Goal: Task Accomplishment & Management: Manage account settings

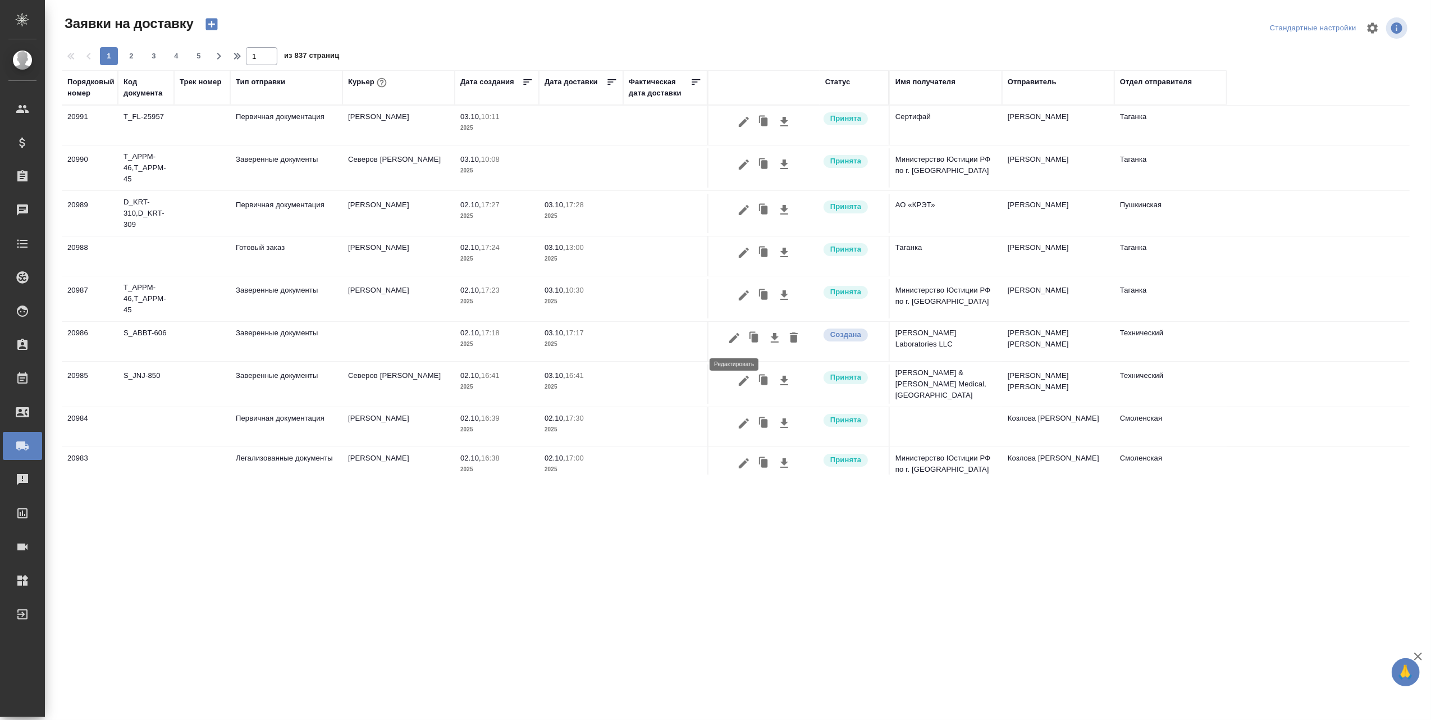
click at [735, 335] on icon "button" at bounding box center [734, 337] width 13 height 13
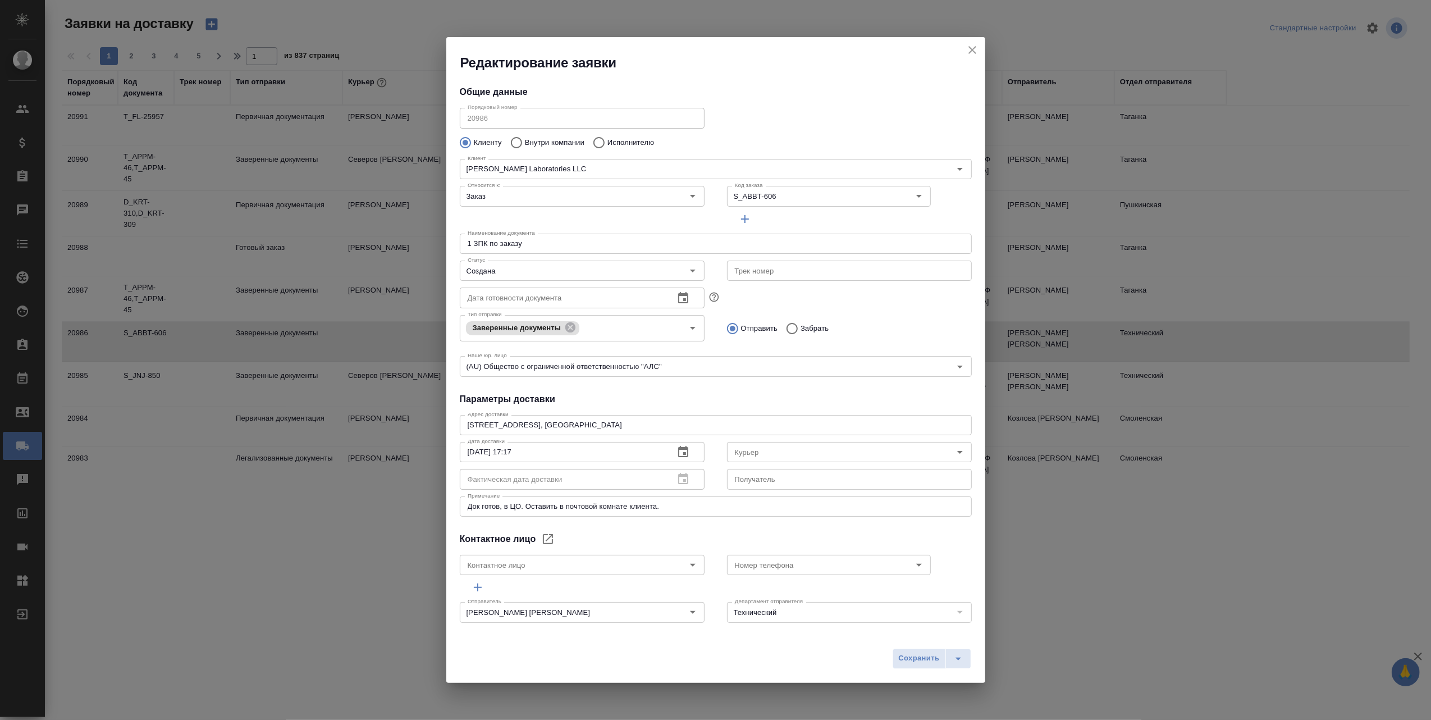
type input "Горожанина Настасья"
type input "+79201085090"
click at [688, 268] on icon "Open" at bounding box center [692, 270] width 13 height 13
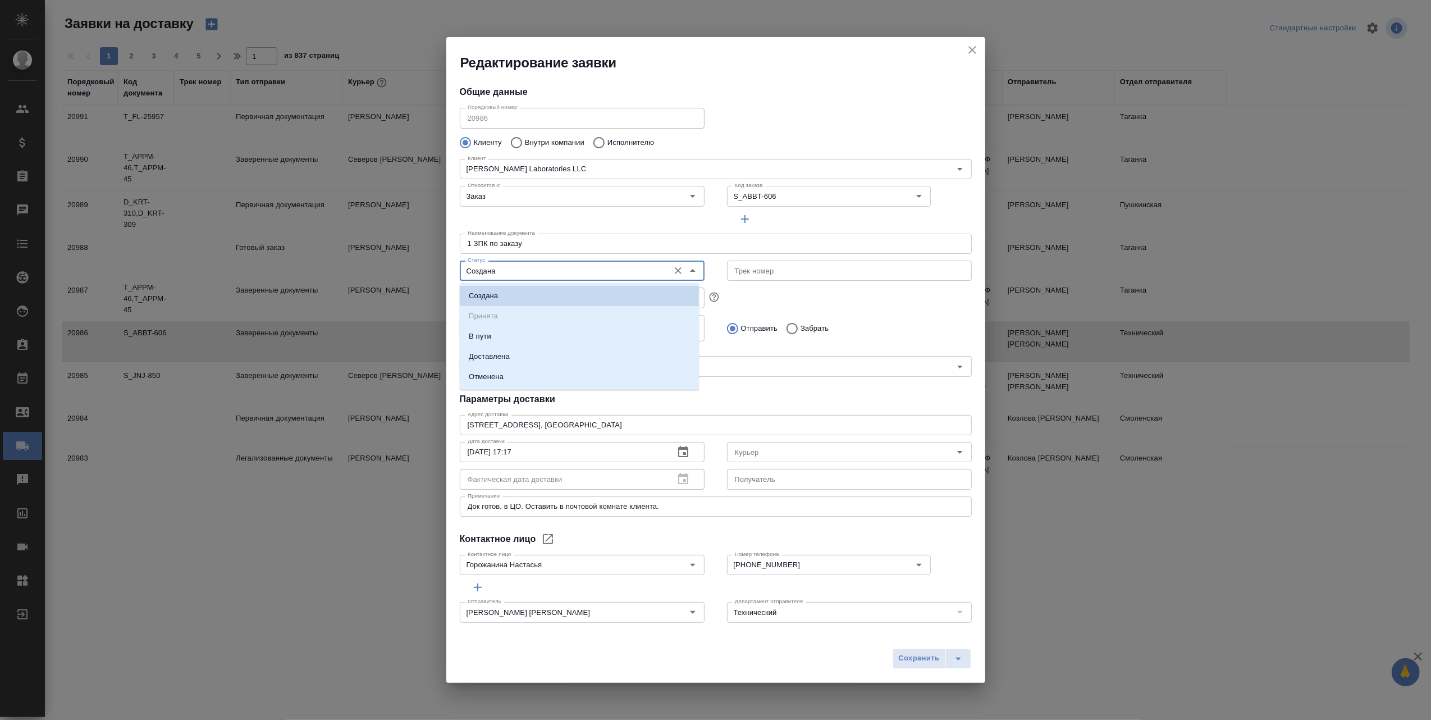
click at [522, 355] on li "Доставлена" at bounding box center [579, 356] width 239 height 20
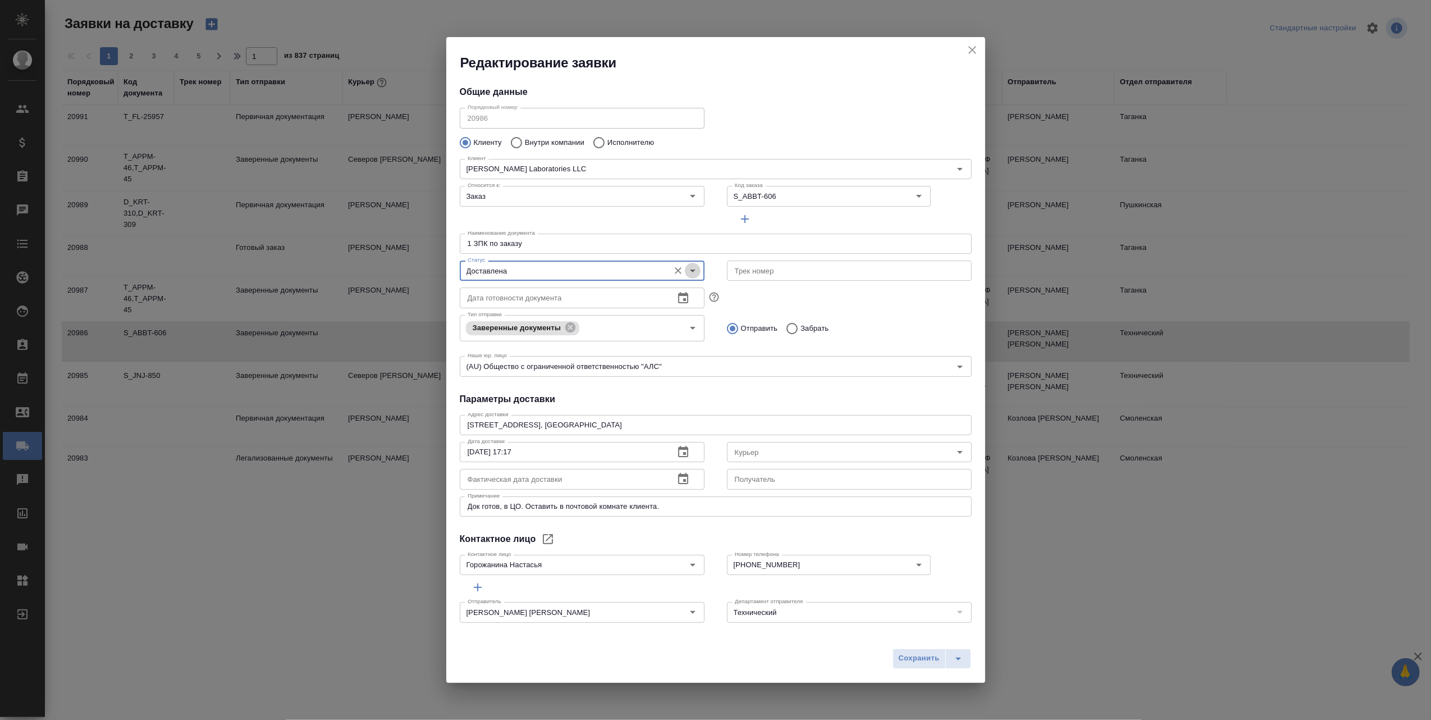
click at [688, 272] on icon "Open" at bounding box center [692, 270] width 13 height 13
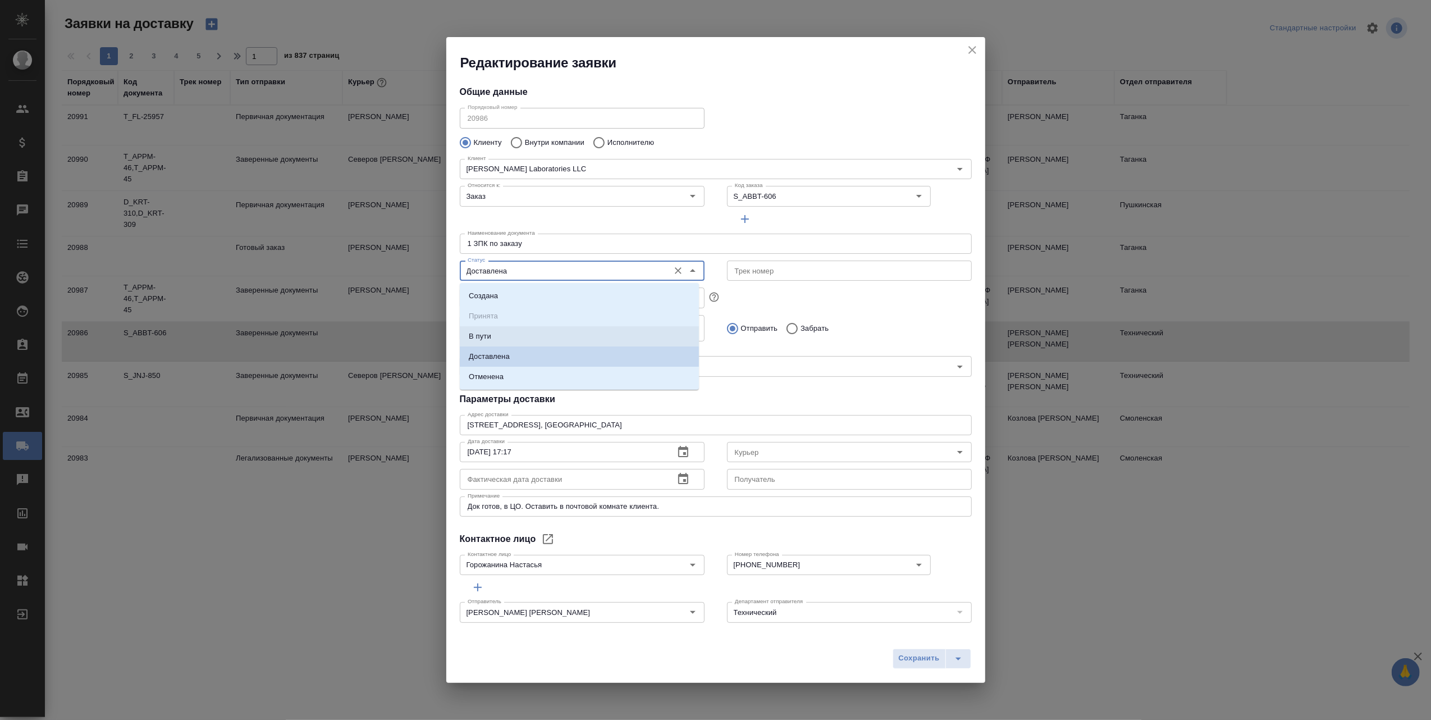
click at [537, 333] on li "В пути" at bounding box center [579, 336] width 239 height 20
type input "В пути"
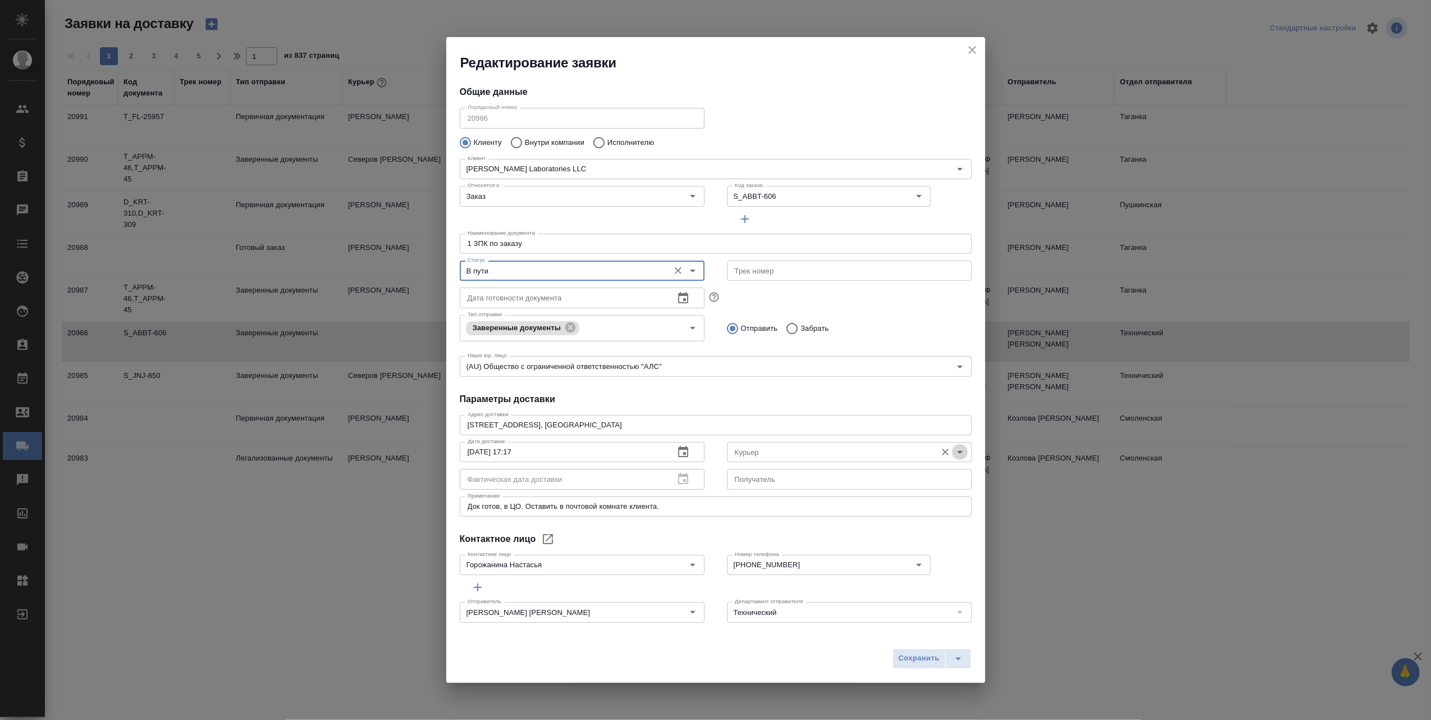
click at [953, 450] on icon "Open" at bounding box center [959, 451] width 13 height 13
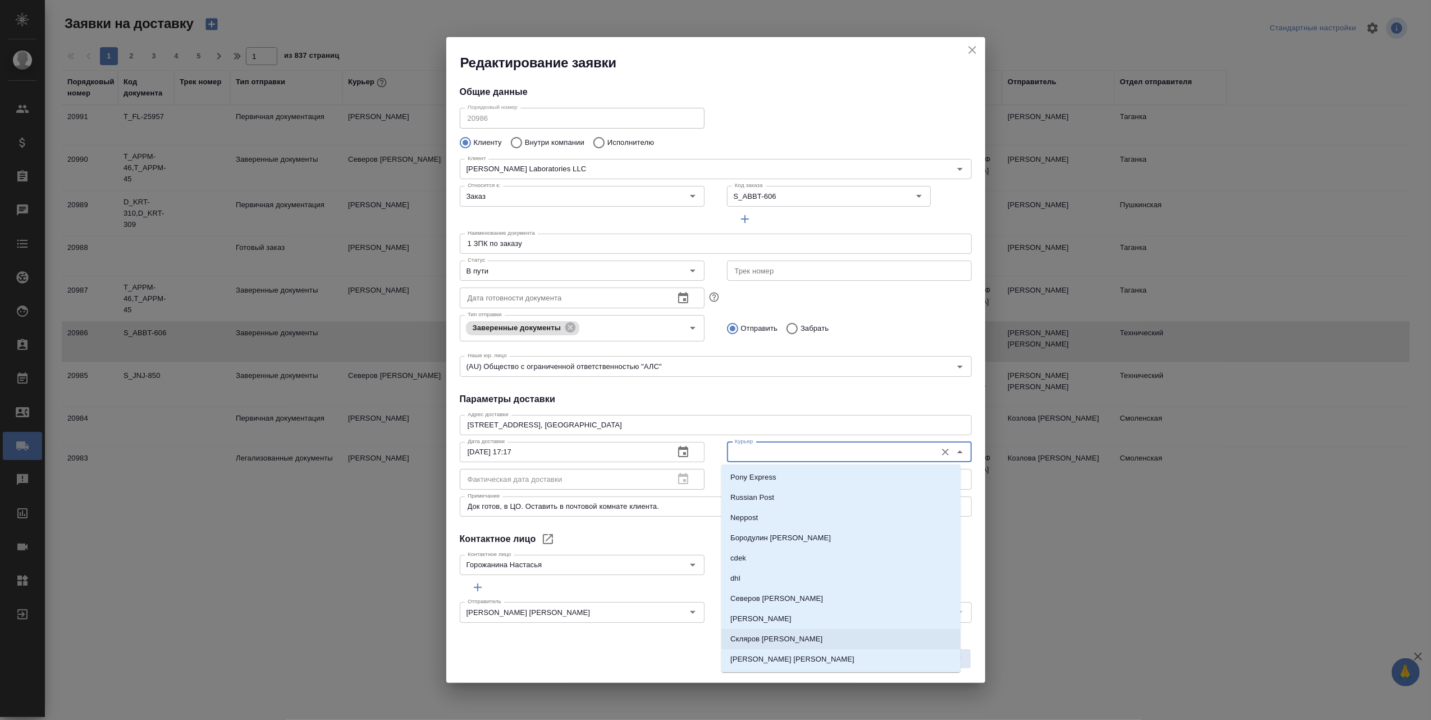
click at [816, 641] on li "[PERSON_NAME]" at bounding box center [840, 639] width 239 height 20
type input "[PERSON_NAME]"
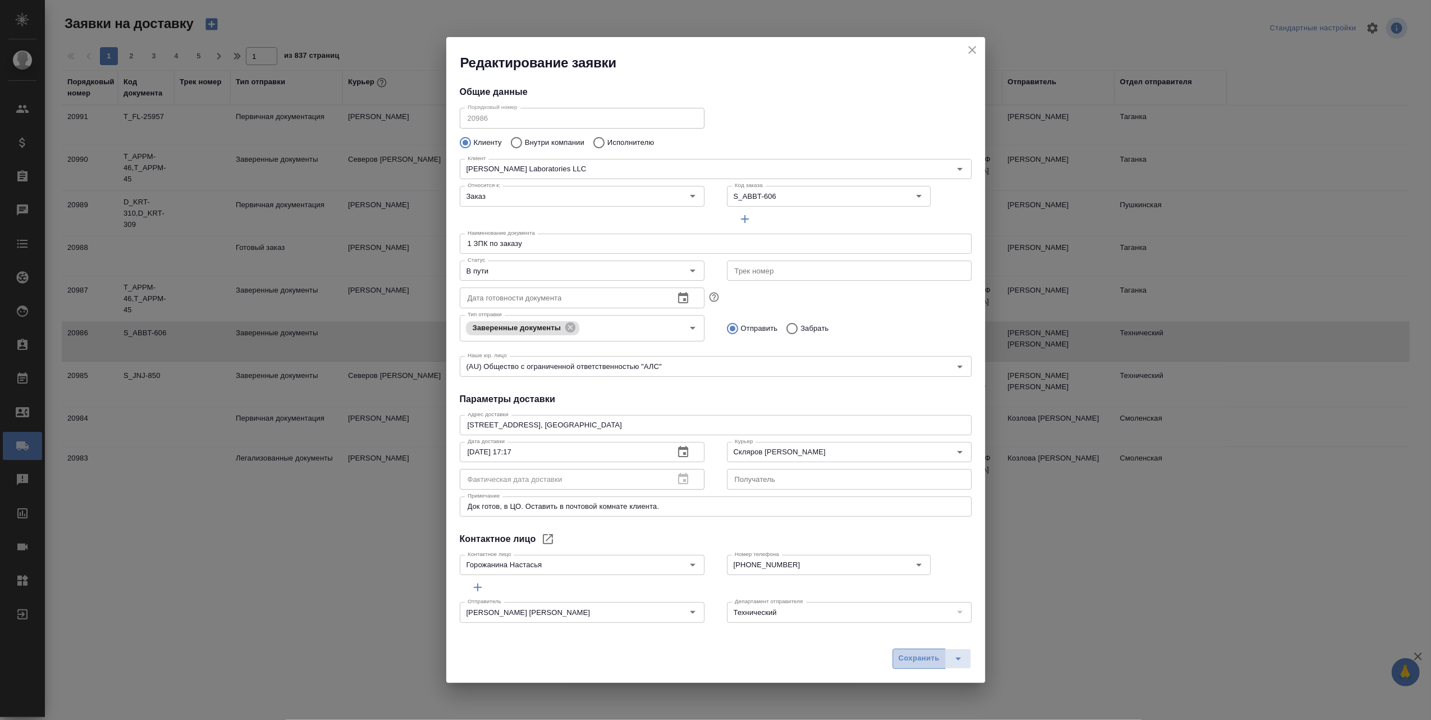
click at [916, 660] on span "Сохранить" at bounding box center [919, 658] width 41 height 13
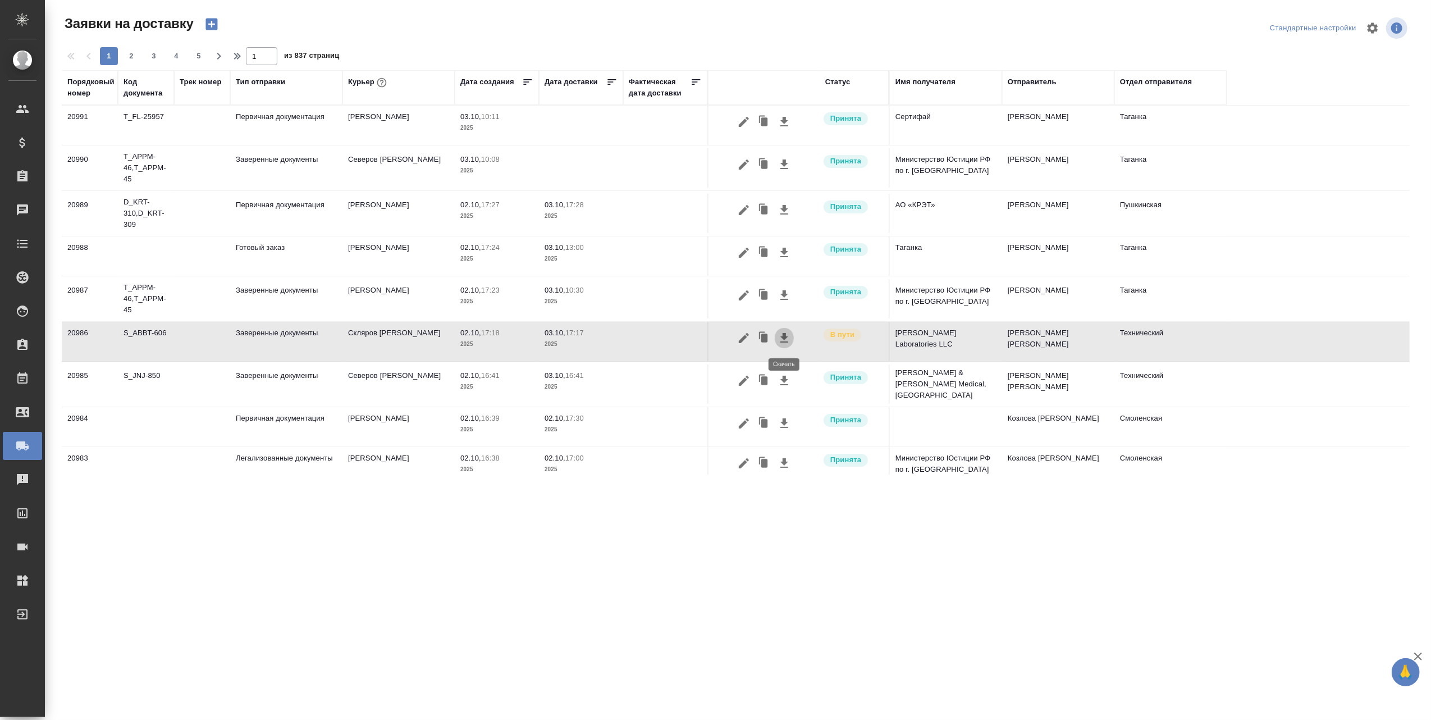
click at [785, 338] on icon "button" at bounding box center [784, 338] width 8 height 10
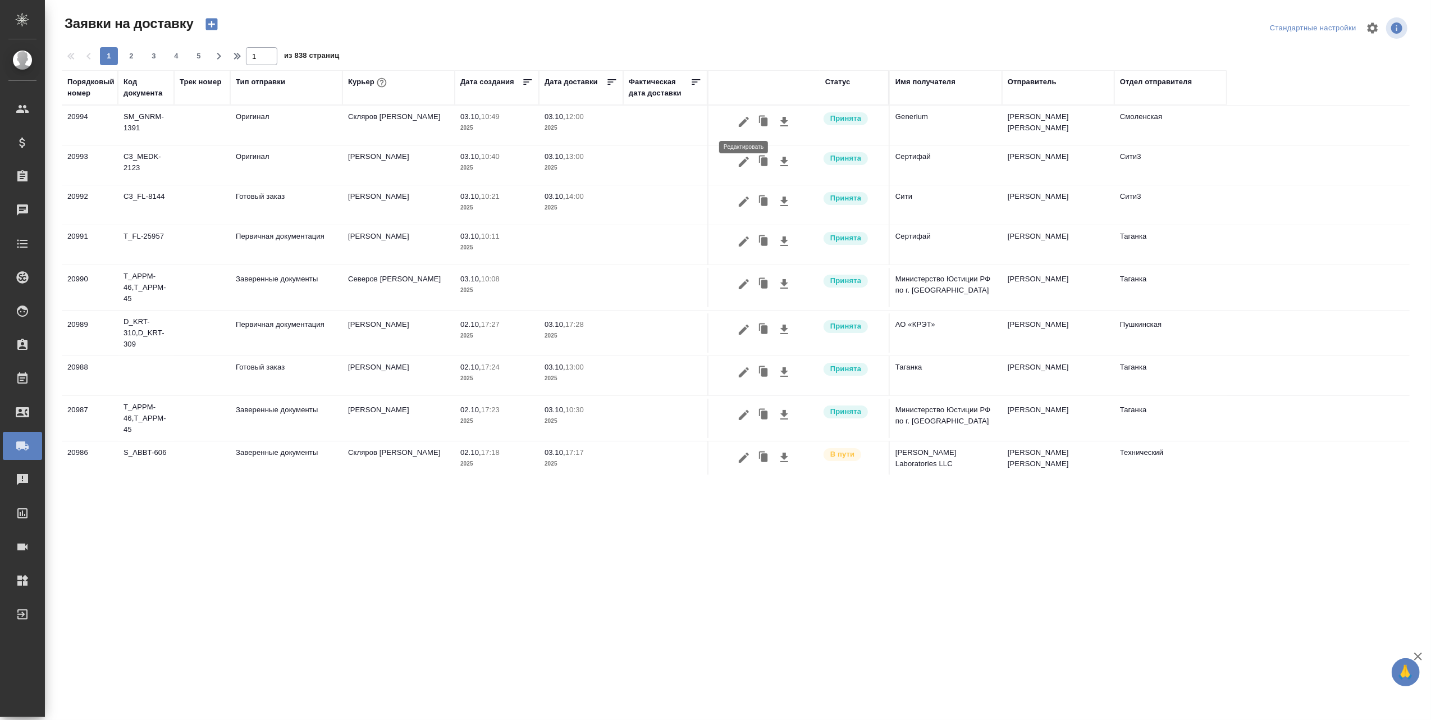
click at [742, 124] on icon "button" at bounding box center [744, 122] width 10 height 10
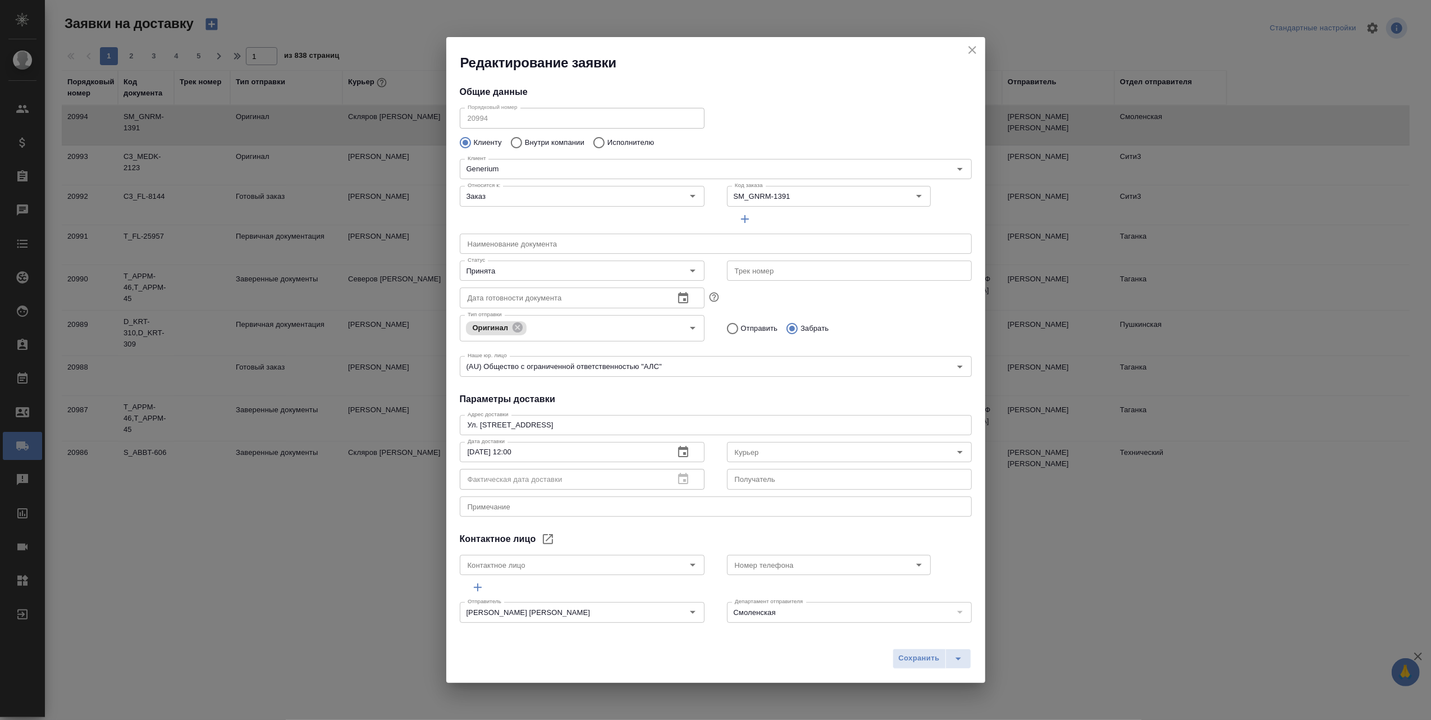
type input "Скляров [PERSON_NAME]"
type input "[PERSON_NAME] [PERSON_NAME]"
click at [686, 268] on icon "Open" at bounding box center [692, 270] width 13 height 13
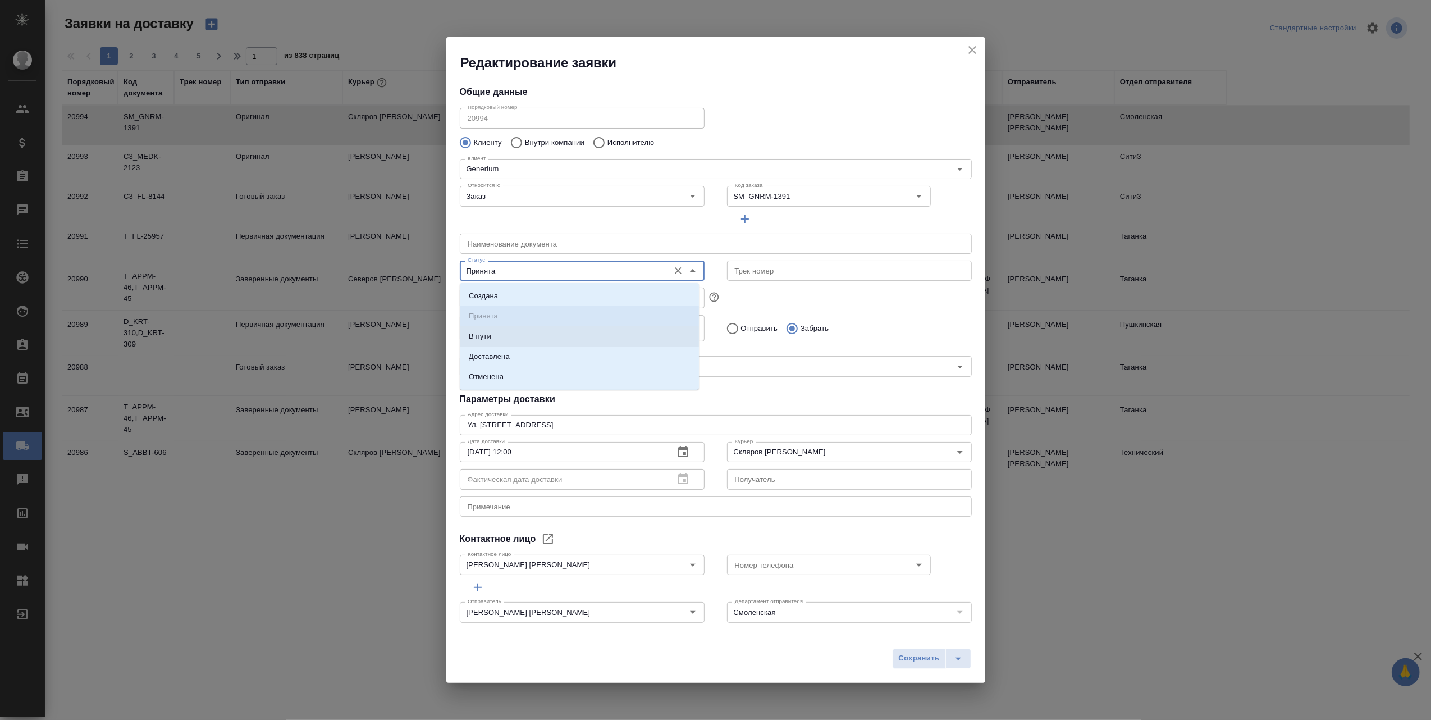
click at [528, 337] on li "В пути" at bounding box center [579, 336] width 239 height 20
type input "В пути"
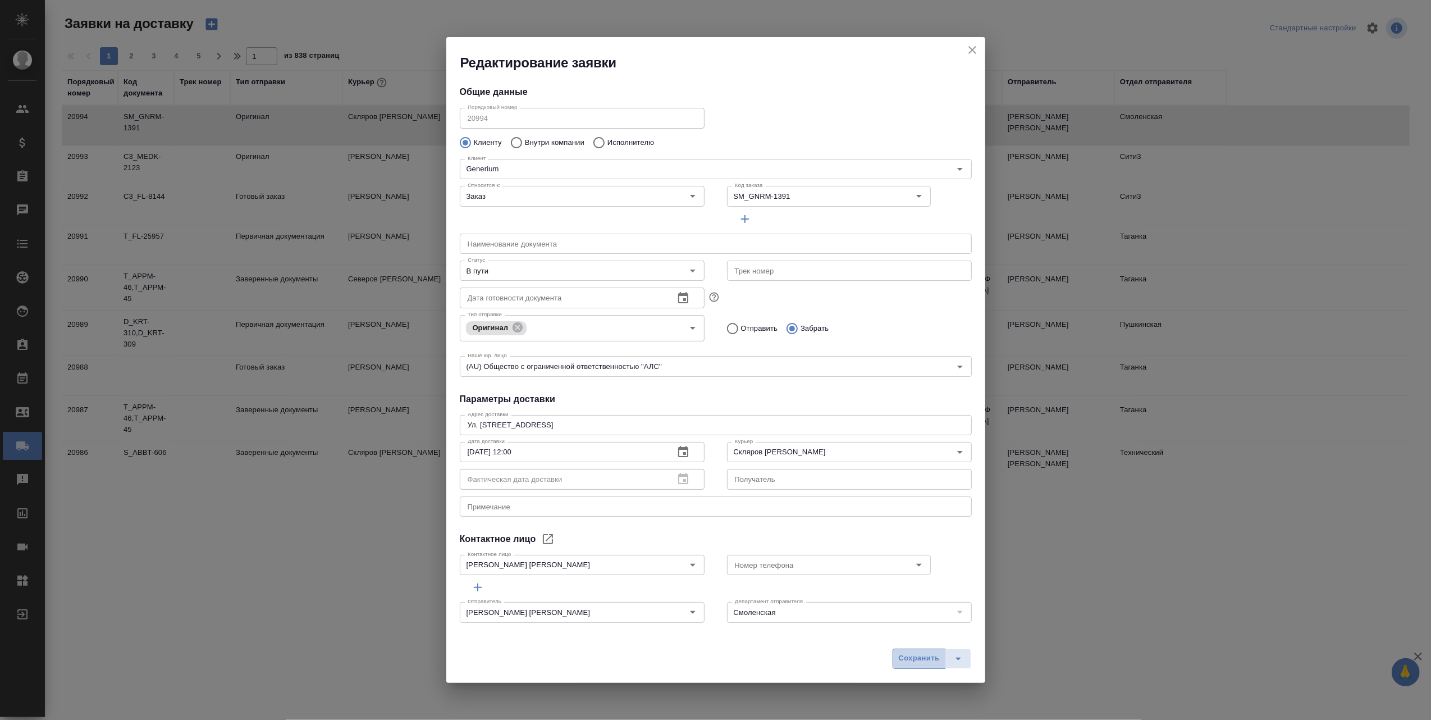
click at [906, 659] on span "Сохранить" at bounding box center [919, 658] width 41 height 13
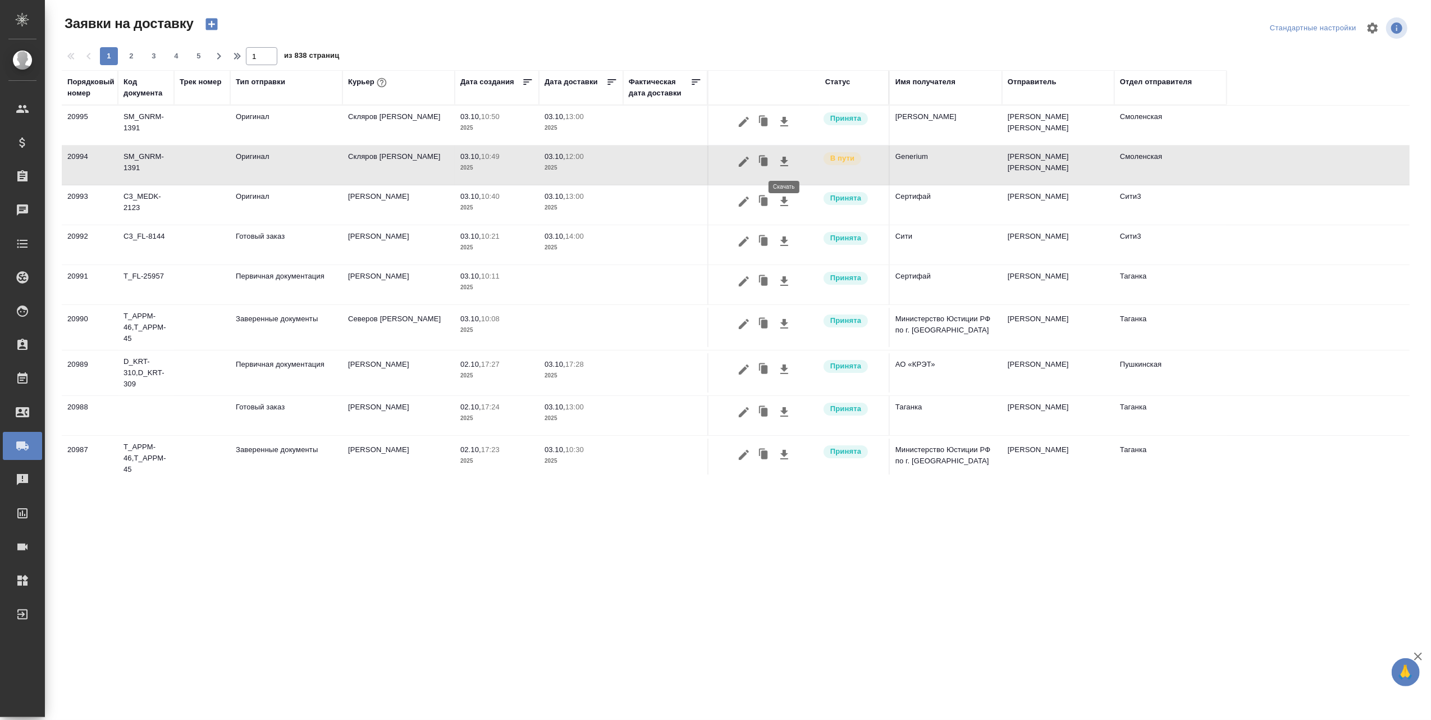
click at [785, 163] on icon "button" at bounding box center [784, 162] width 8 height 10
click at [929, 115] on td "[PERSON_NAME]" at bounding box center [946, 125] width 112 height 39
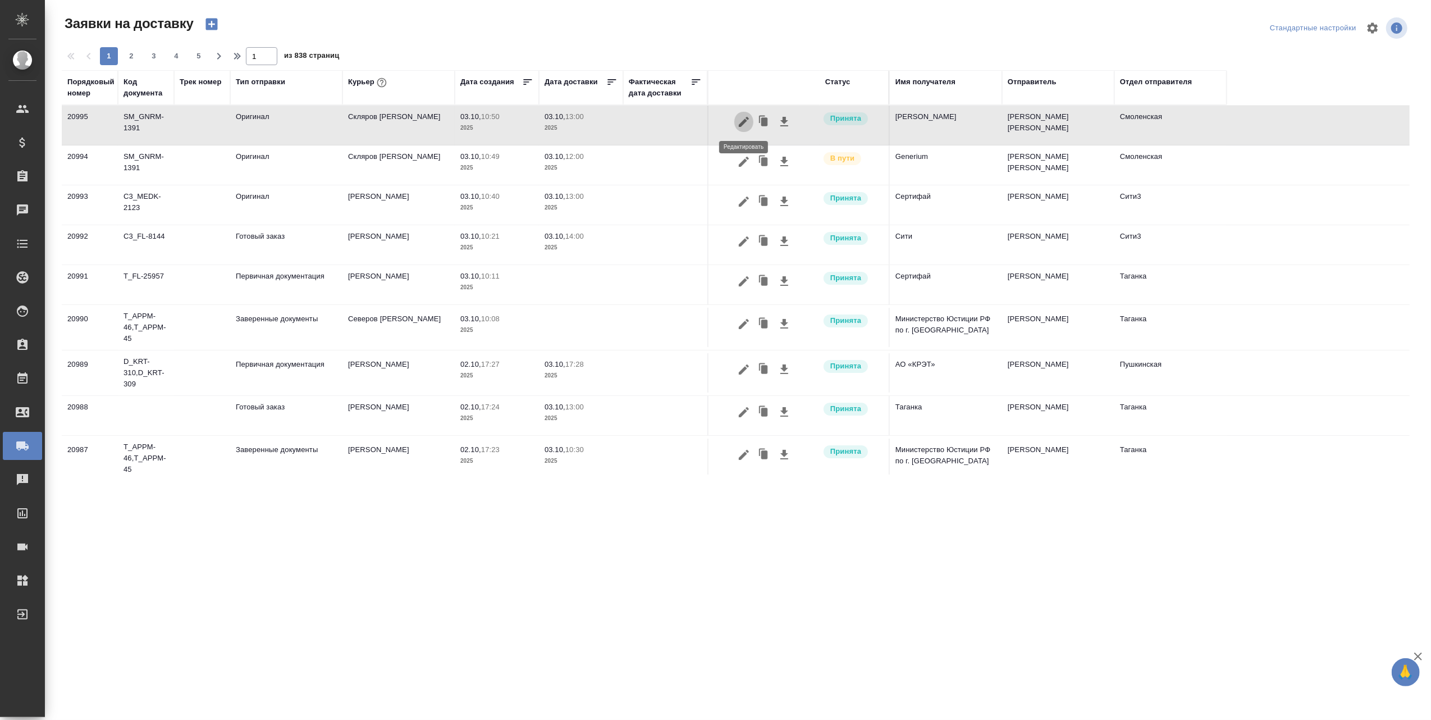
click at [746, 121] on icon "button" at bounding box center [744, 122] width 10 height 10
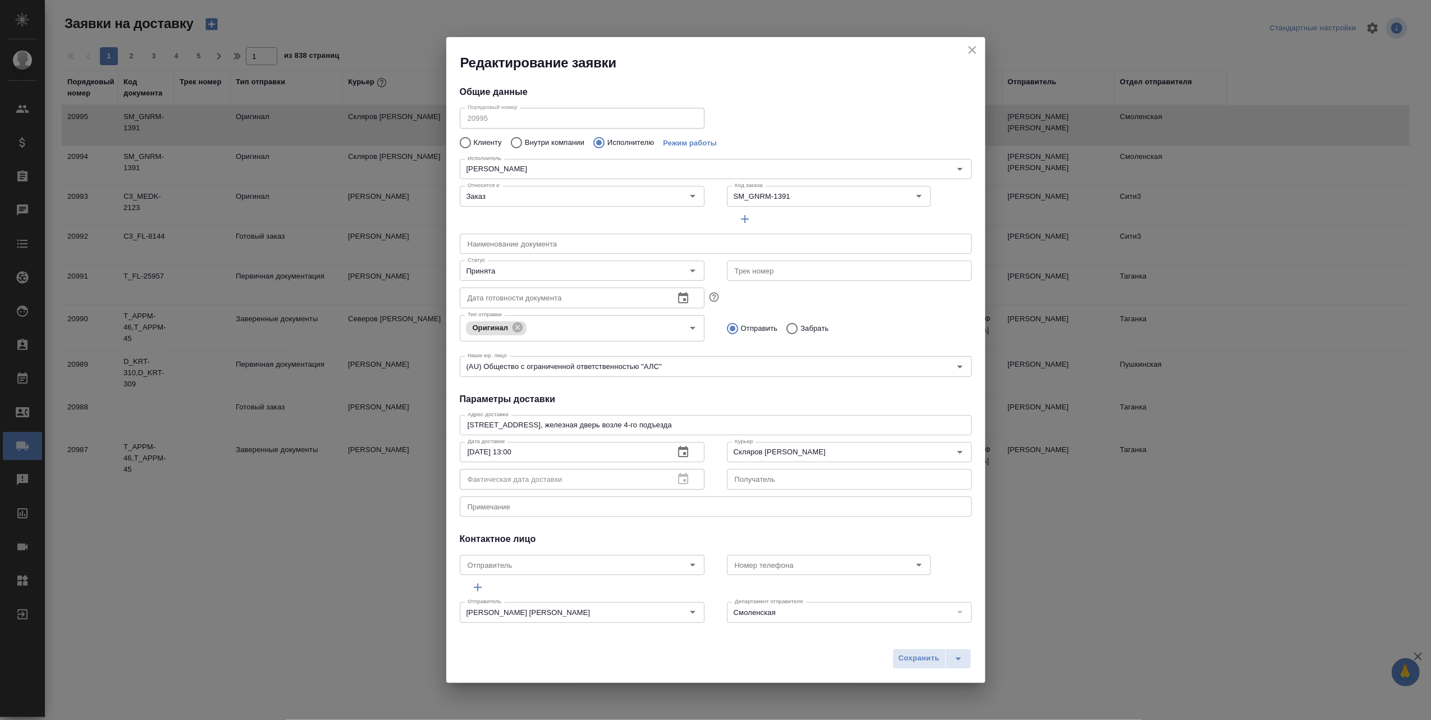
type input "[PERSON_NAME]"
click at [975, 48] on icon "close" at bounding box center [972, 49] width 13 height 13
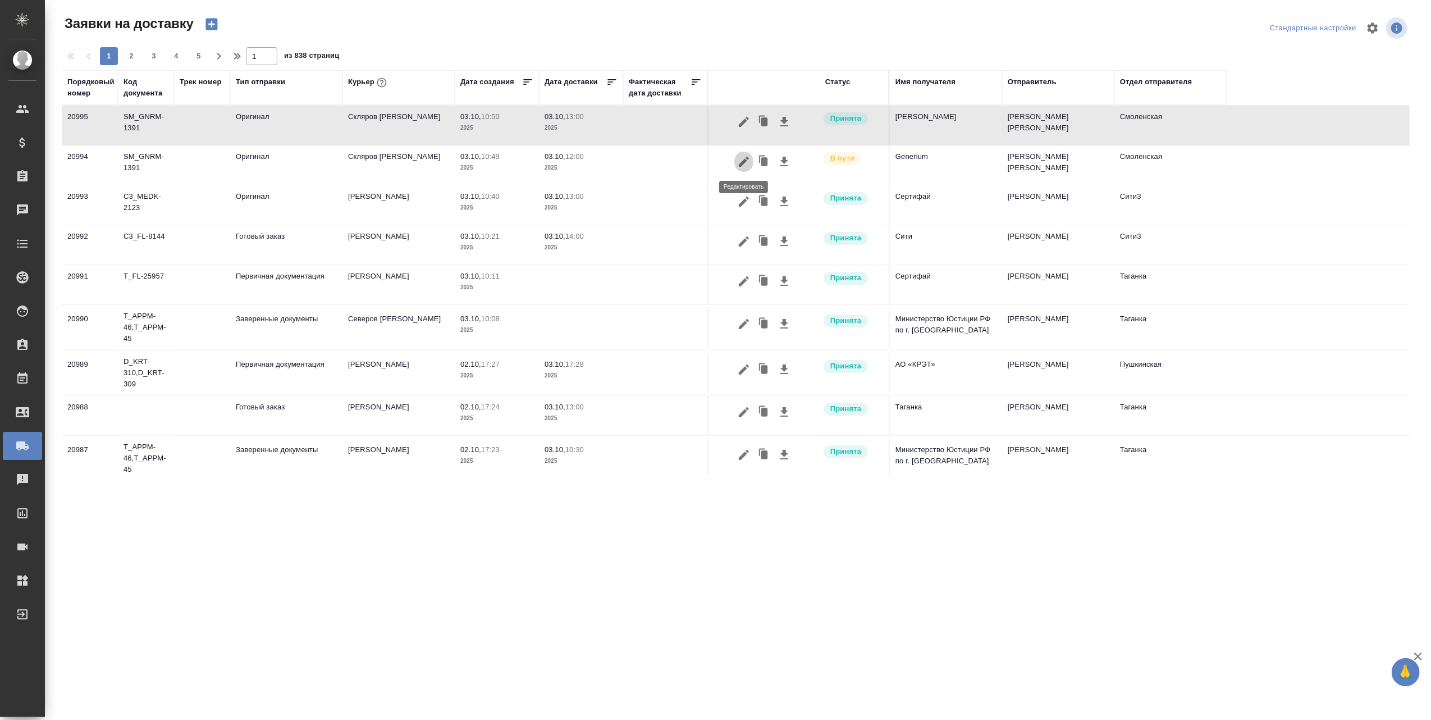
click at [742, 165] on icon "button" at bounding box center [744, 162] width 10 height 10
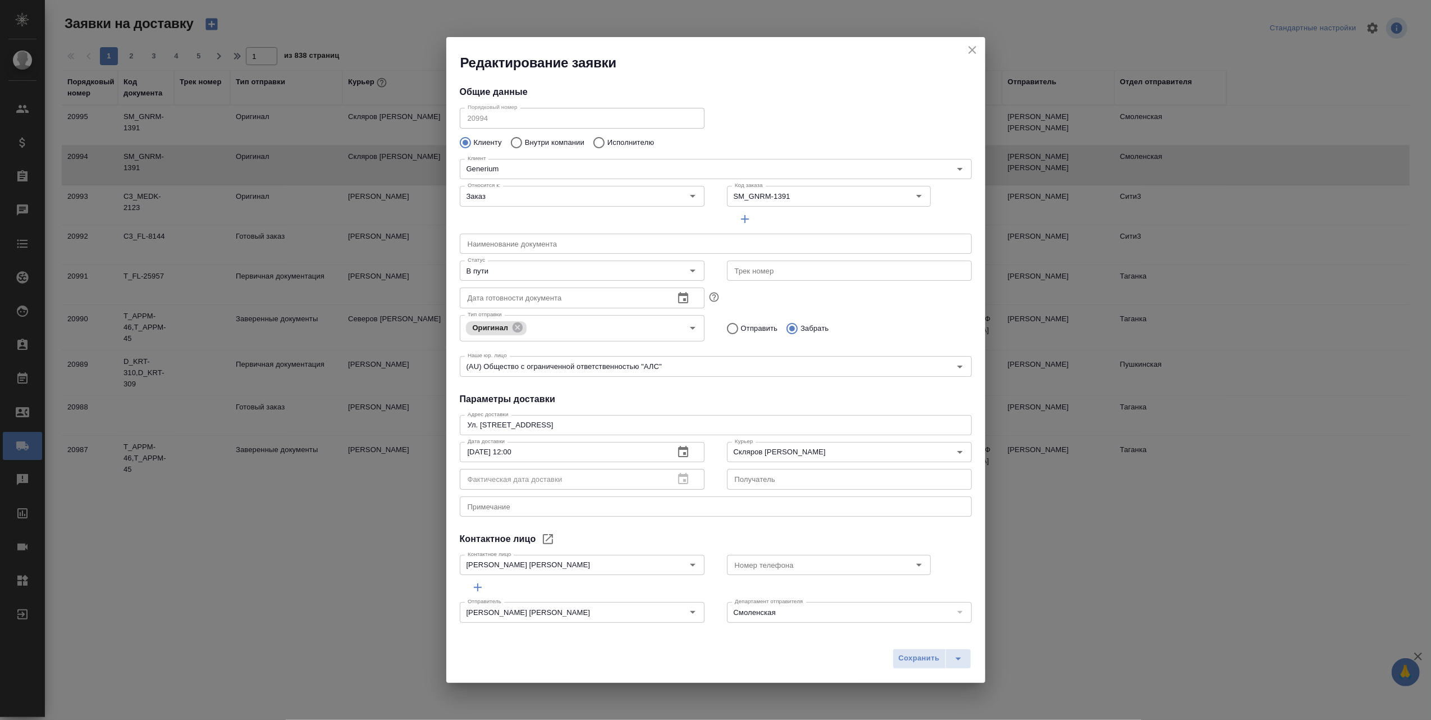
click at [971, 49] on icon "close" at bounding box center [972, 50] width 8 height 8
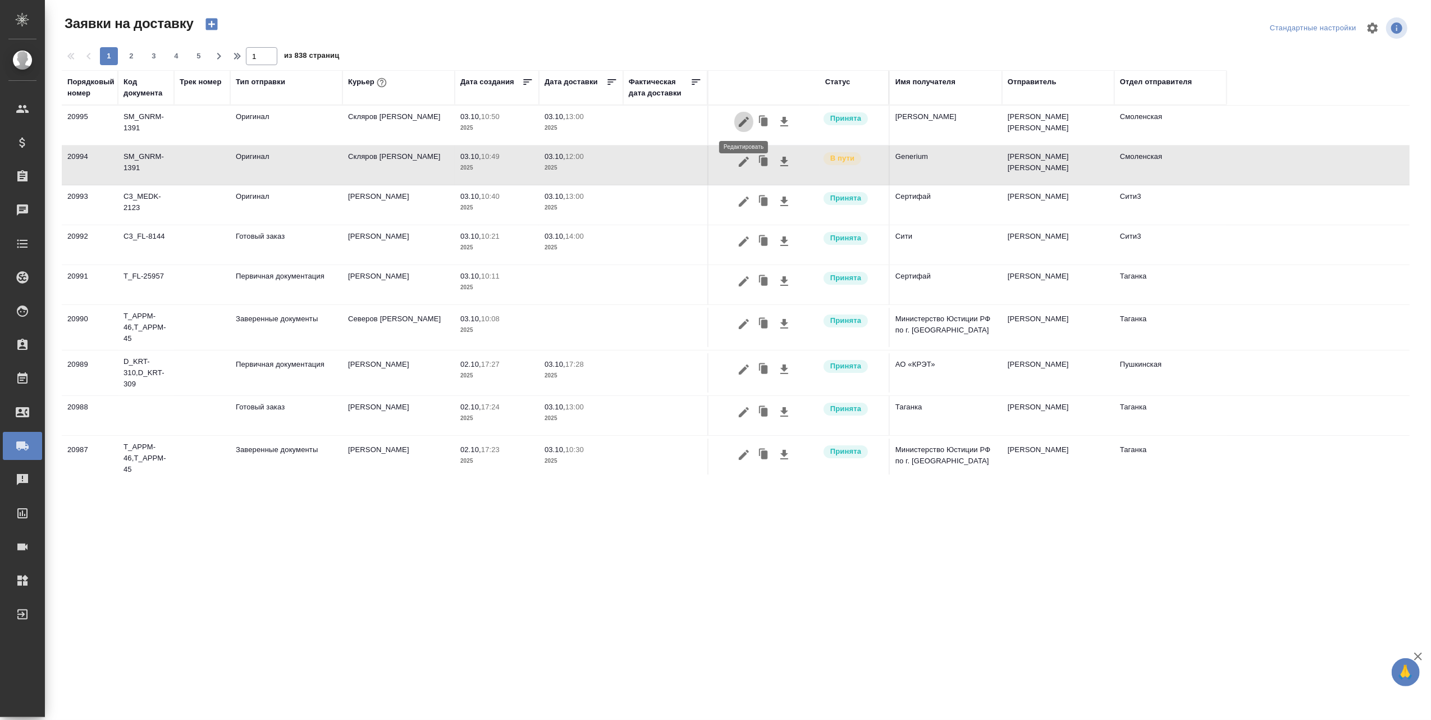
click at [746, 118] on icon "button" at bounding box center [744, 122] width 10 height 10
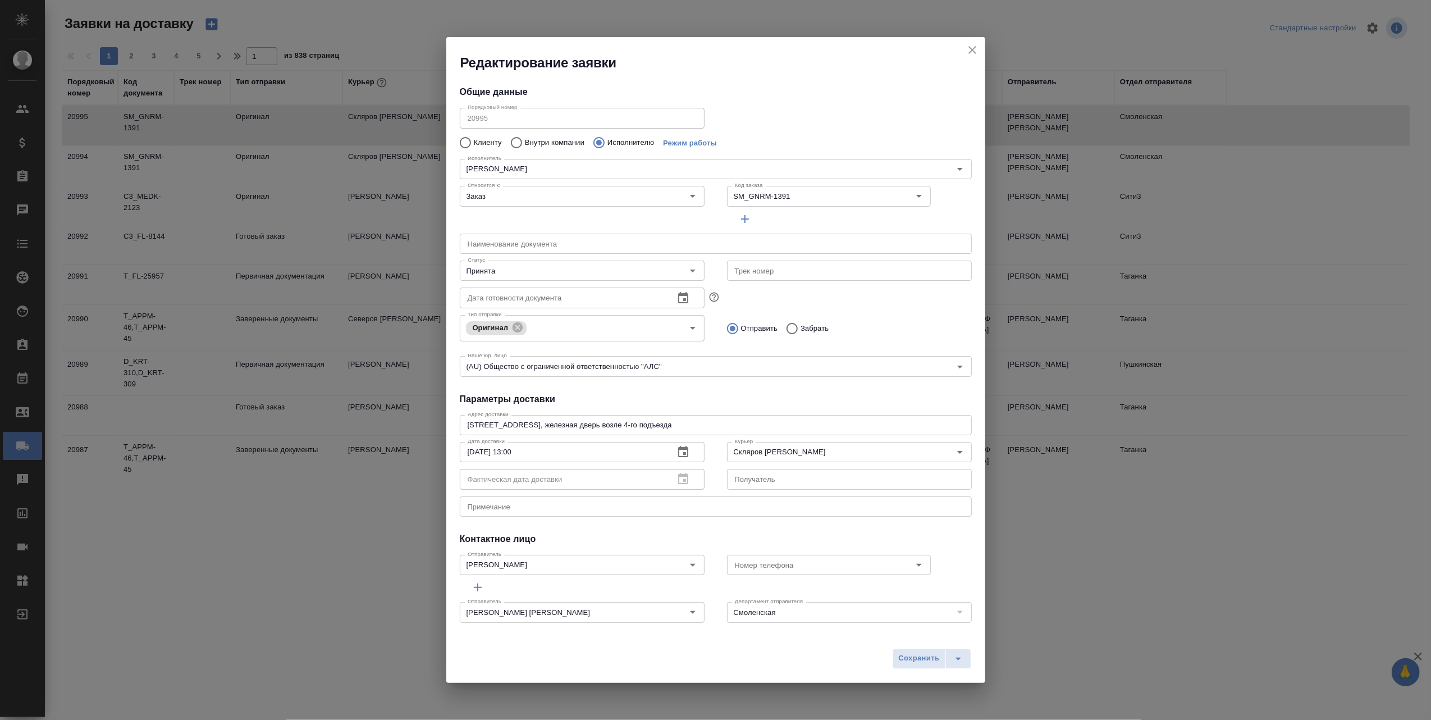
click at [972, 51] on icon "close" at bounding box center [972, 50] width 8 height 8
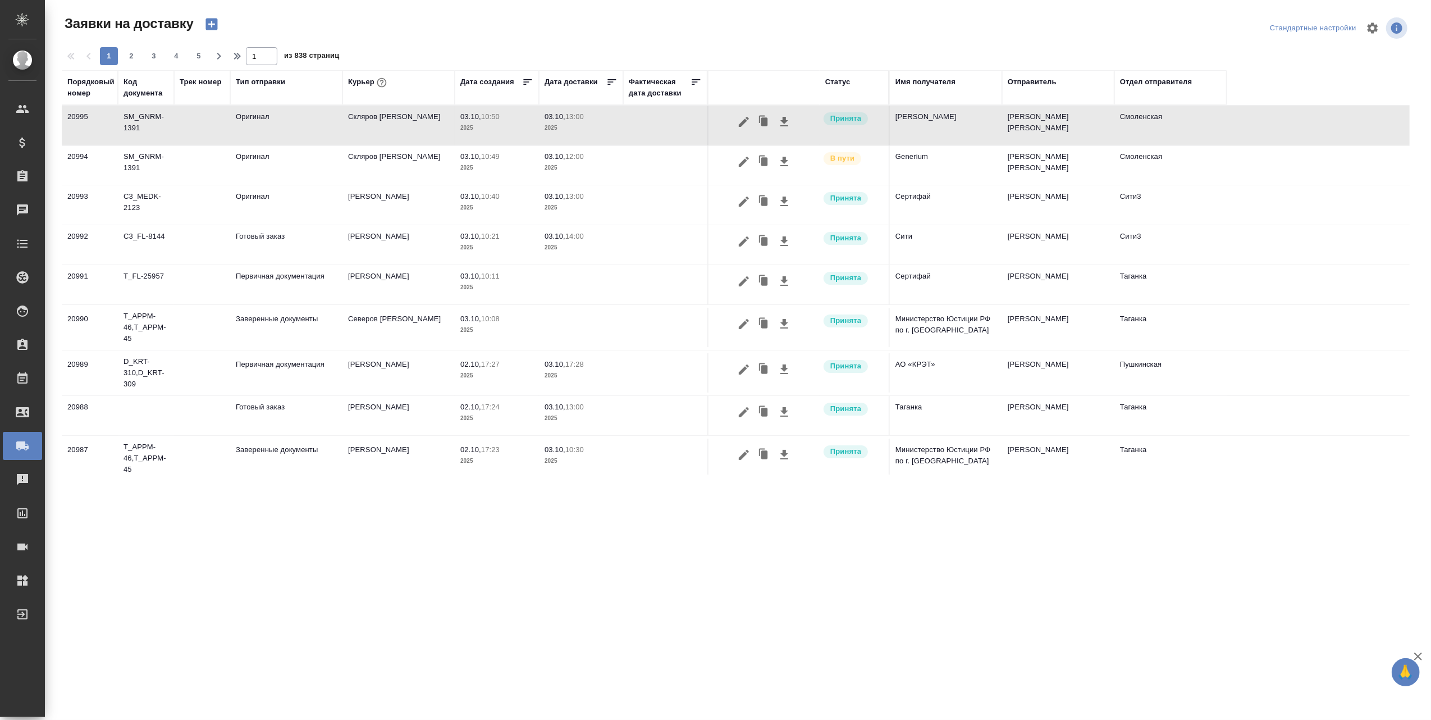
click at [935, 122] on td "[PERSON_NAME]" at bounding box center [946, 125] width 112 height 39
click at [744, 161] on icon "button" at bounding box center [744, 162] width 10 height 10
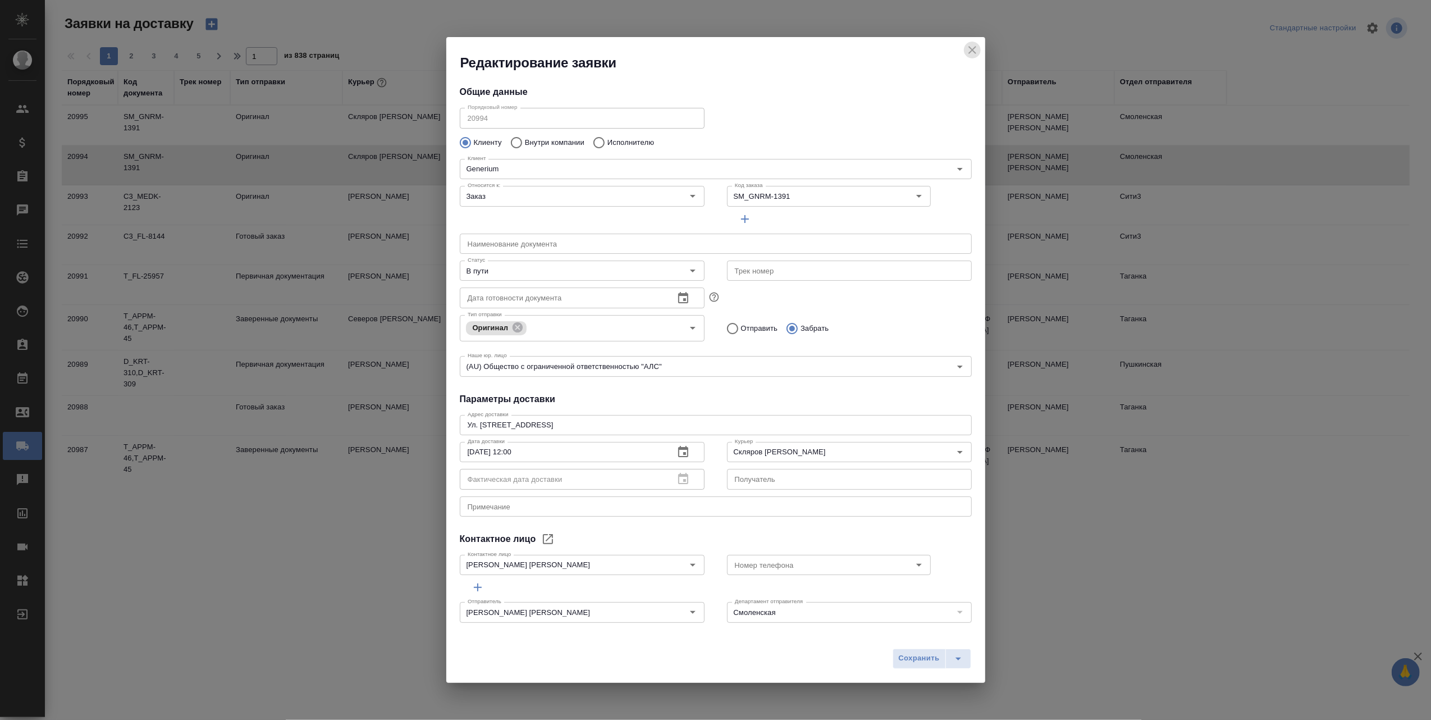
click at [975, 45] on icon "close" at bounding box center [972, 49] width 13 height 13
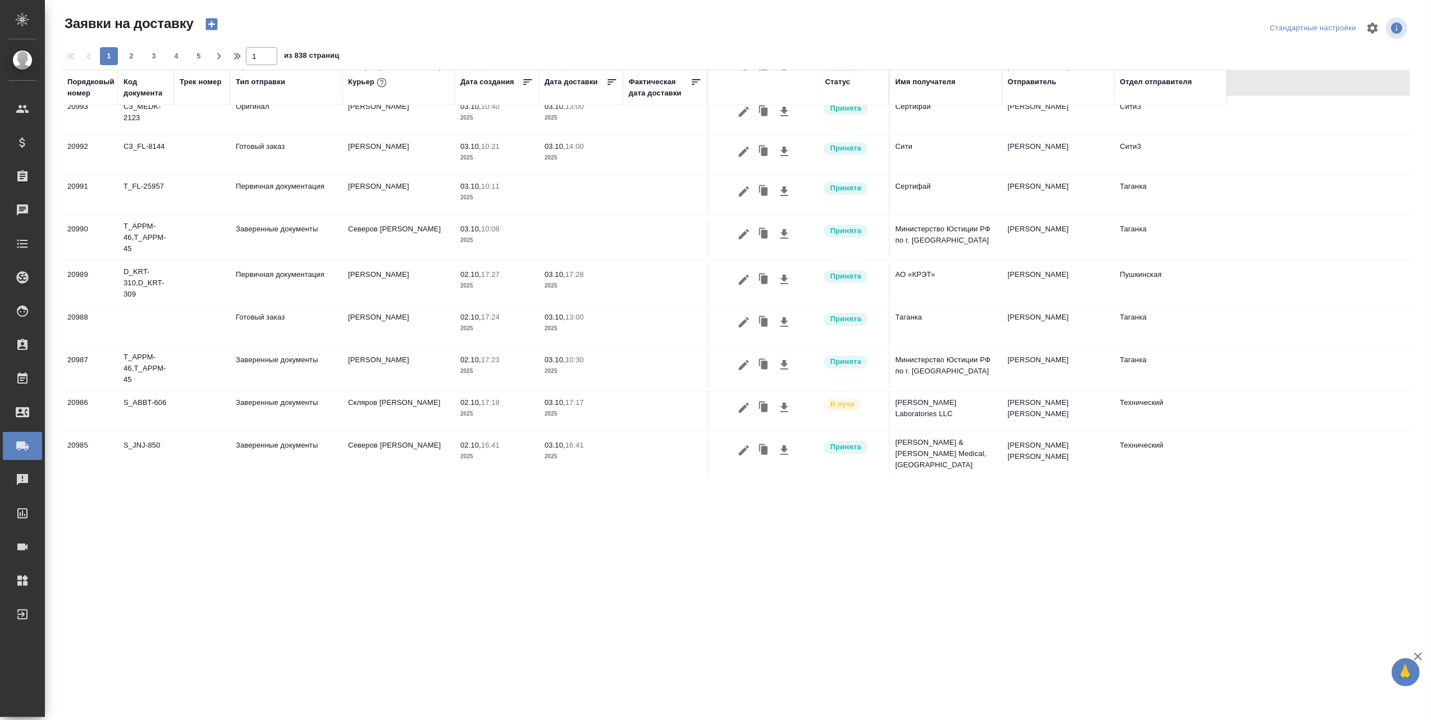
scroll to position [225, 0]
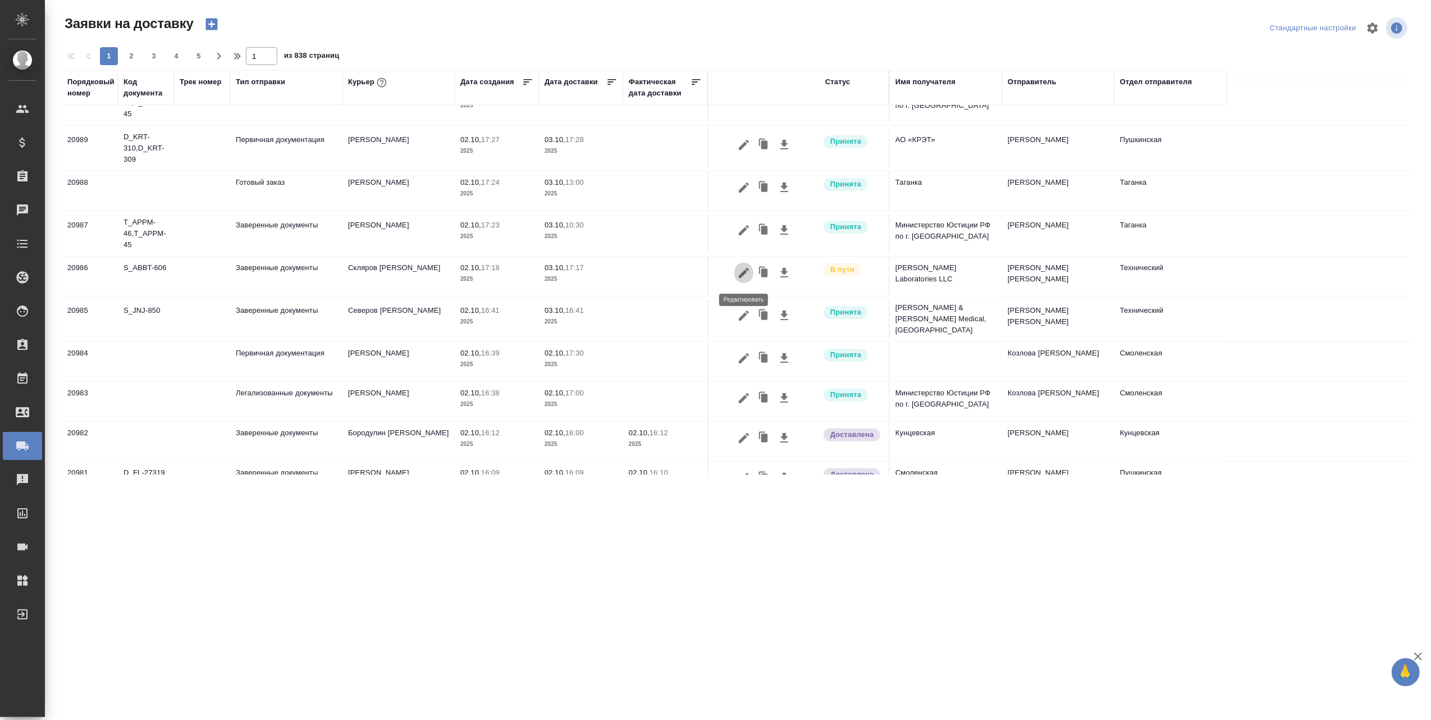
click at [744, 275] on icon "button" at bounding box center [744, 273] width 10 height 10
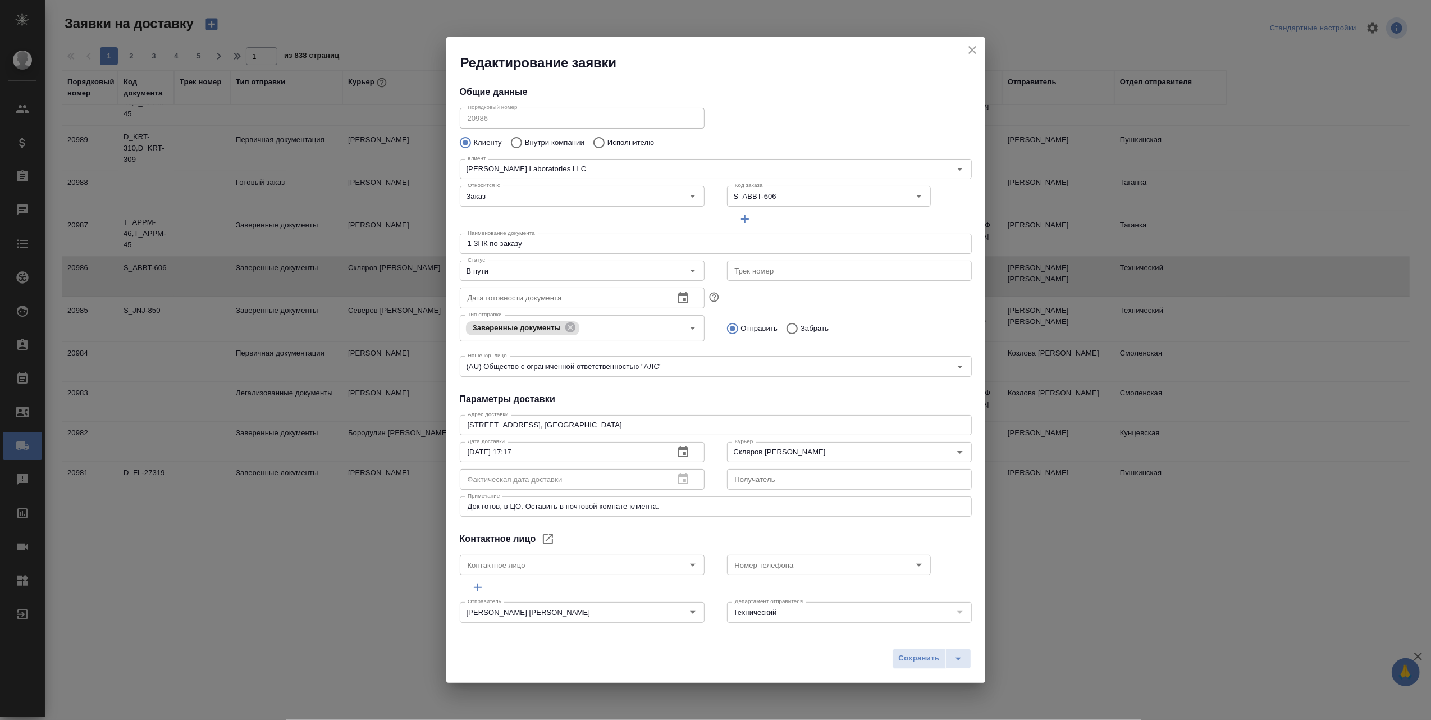
click at [973, 46] on icon "close" at bounding box center [972, 49] width 13 height 13
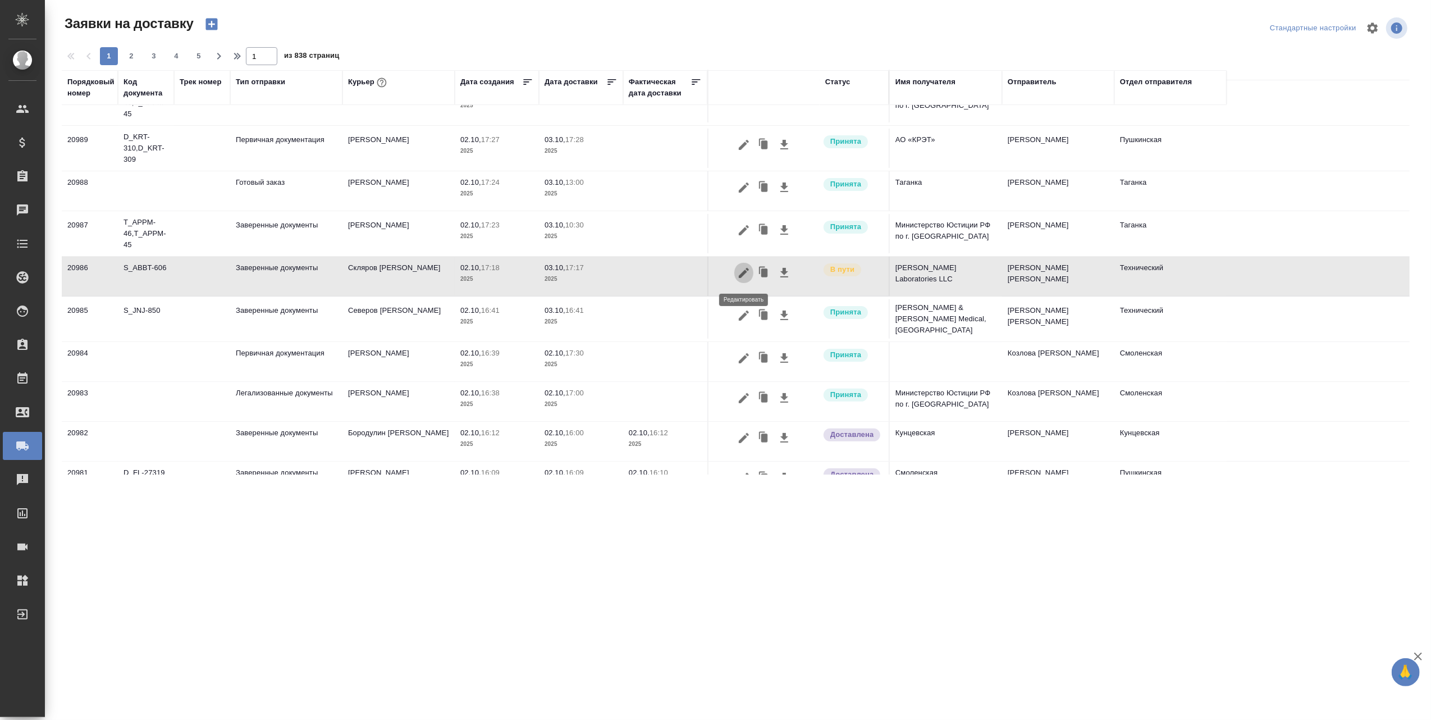
click at [746, 275] on icon "button" at bounding box center [744, 273] width 10 height 10
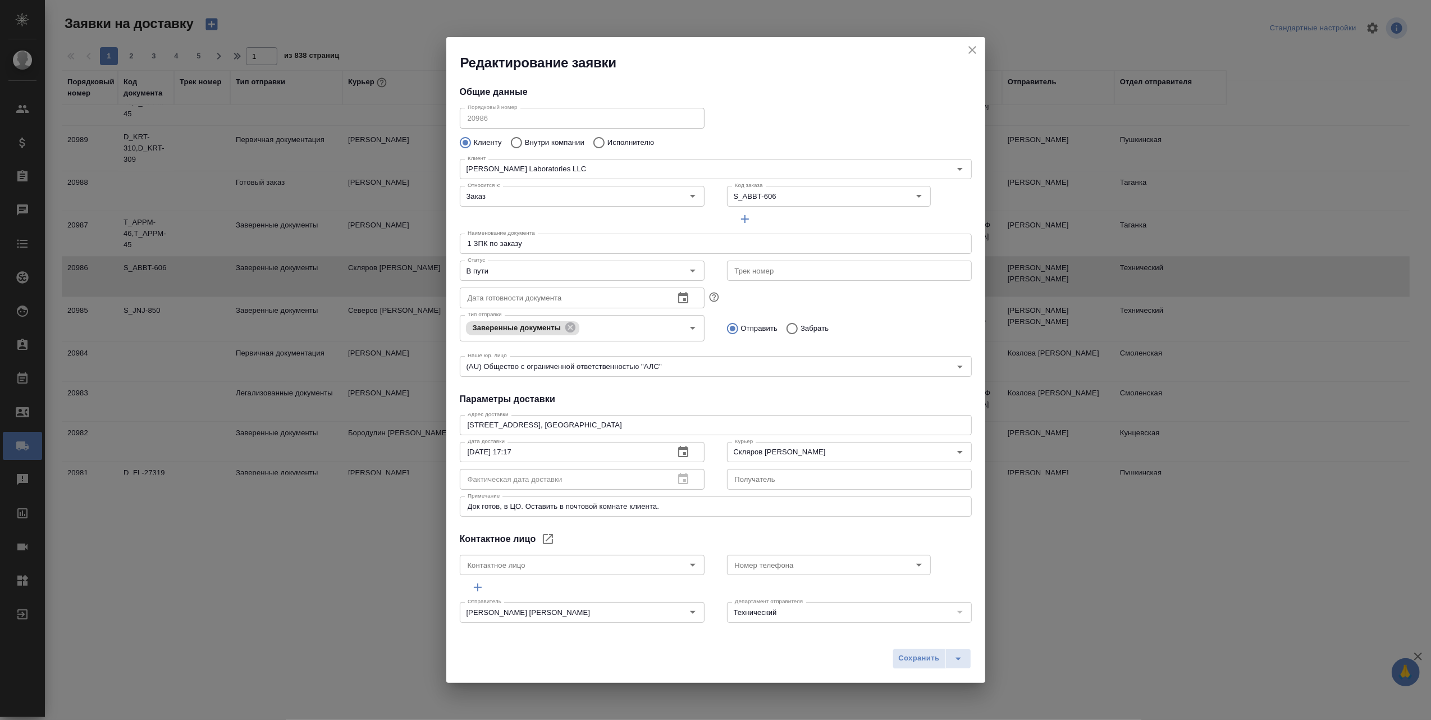
type input "Горожанина Настасья"
type input "+79201085090"
click at [966, 47] on icon "close" at bounding box center [972, 49] width 13 height 13
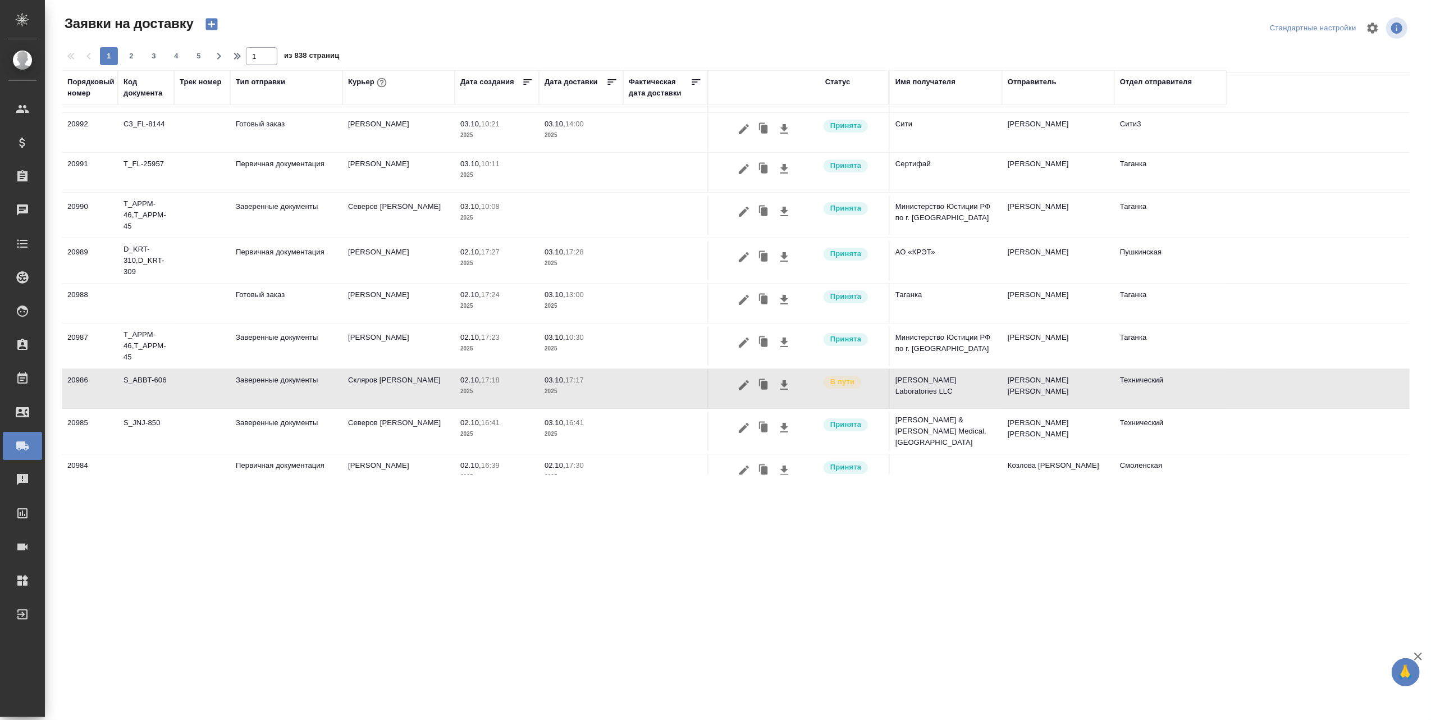
scroll to position [0, 0]
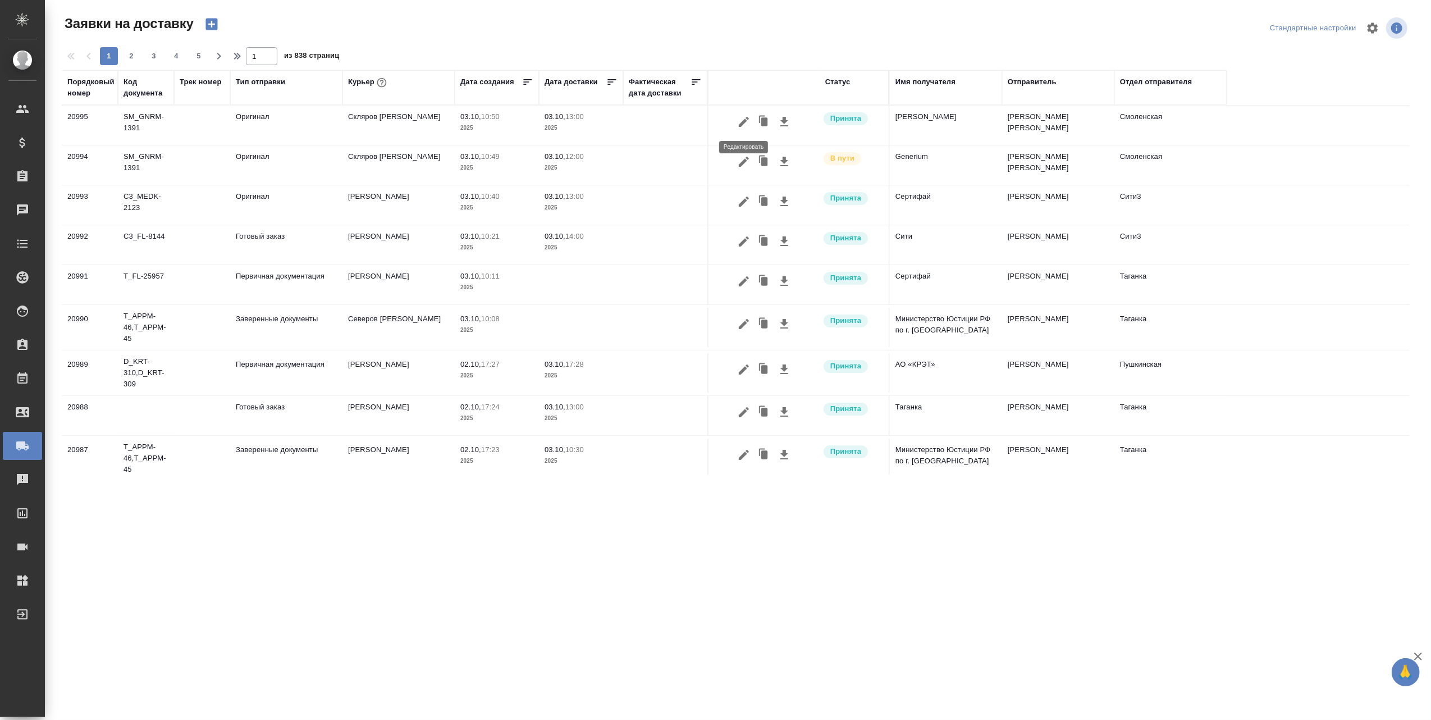
click at [746, 120] on icon "button" at bounding box center [743, 121] width 13 height 13
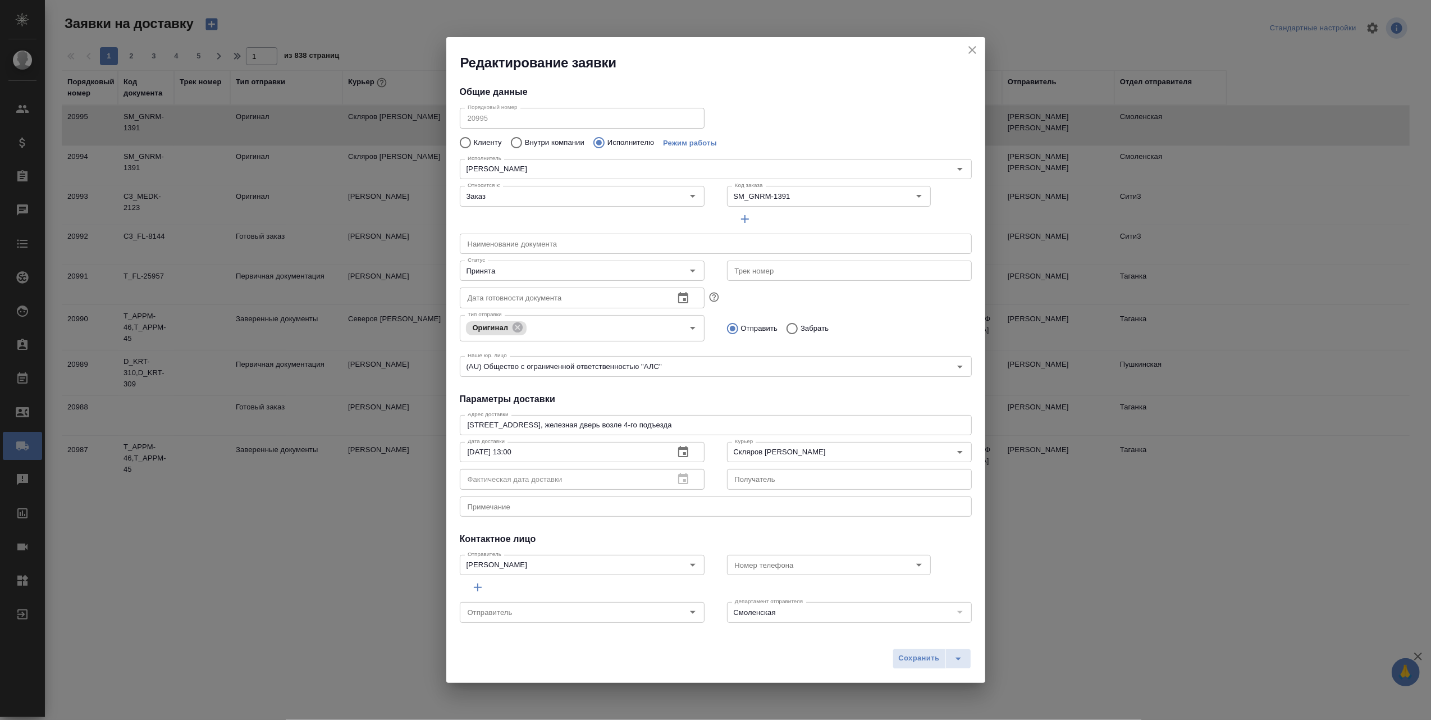
type input "[PERSON_NAME]"
click at [968, 45] on icon "close" at bounding box center [972, 49] width 13 height 13
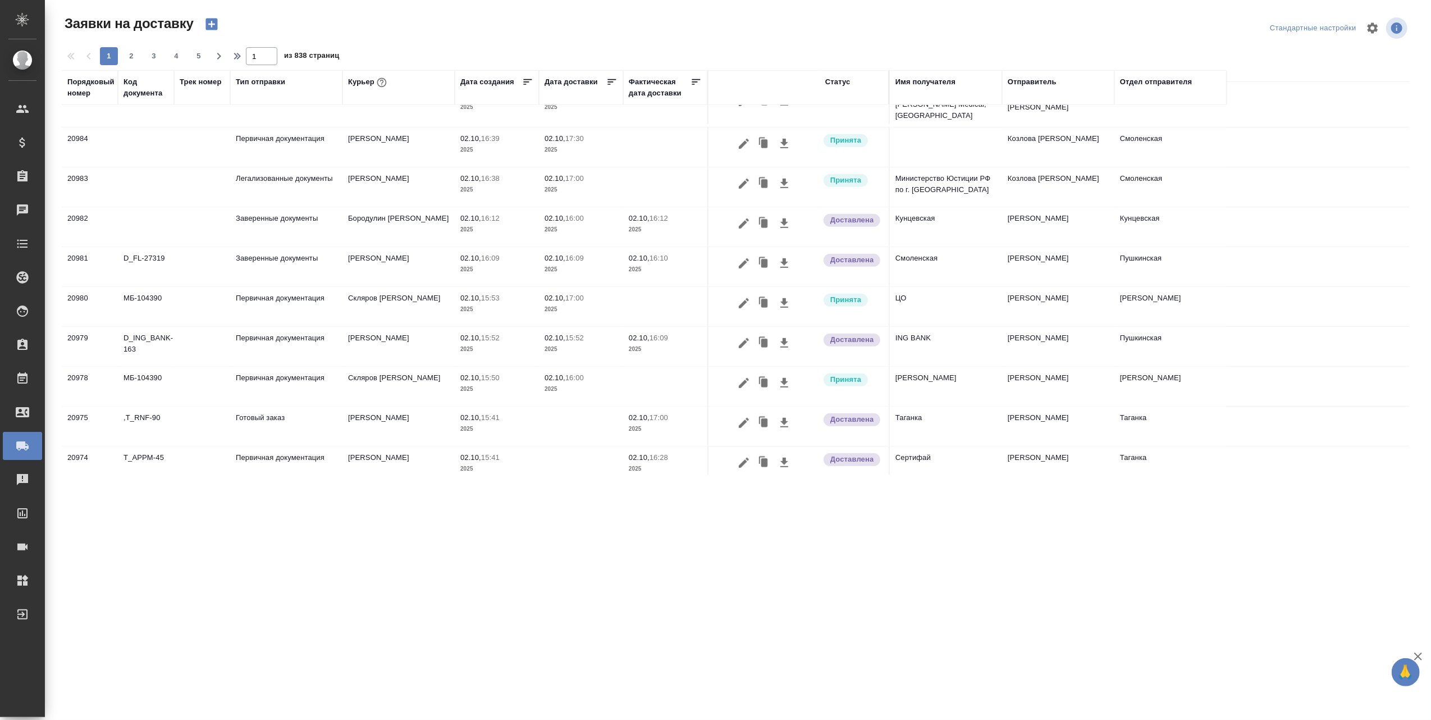
scroll to position [650, 0]
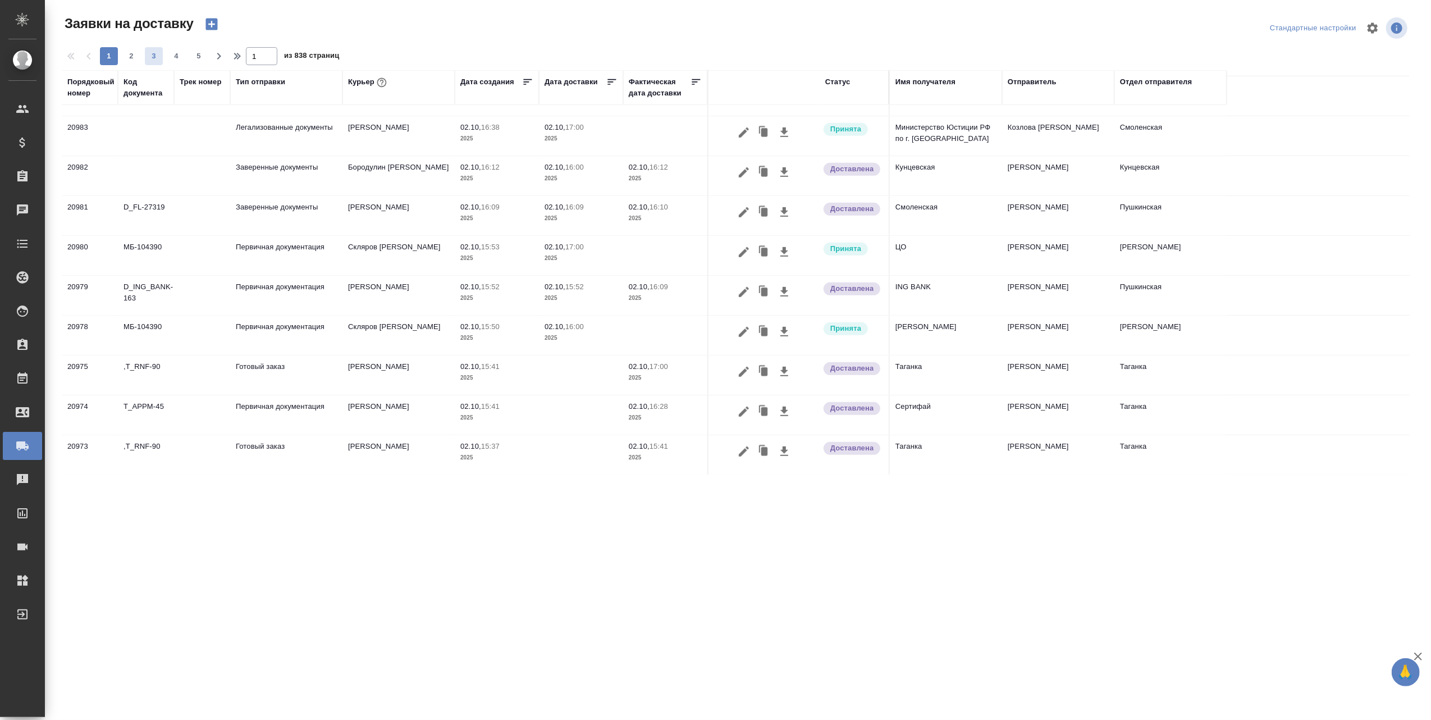
click at [154, 53] on span "3" at bounding box center [154, 56] width 18 height 11
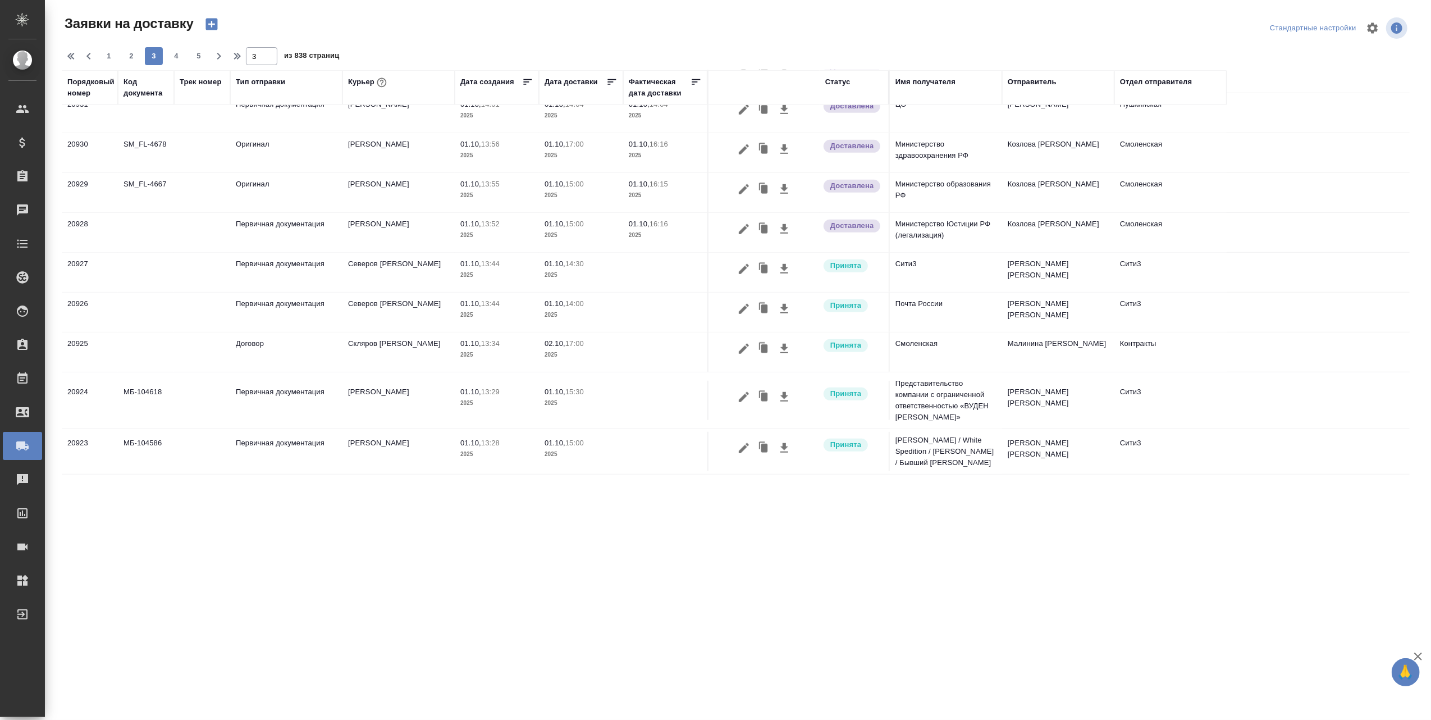
scroll to position [672, 0]
click at [180, 57] on span "4" at bounding box center [176, 56] width 18 height 11
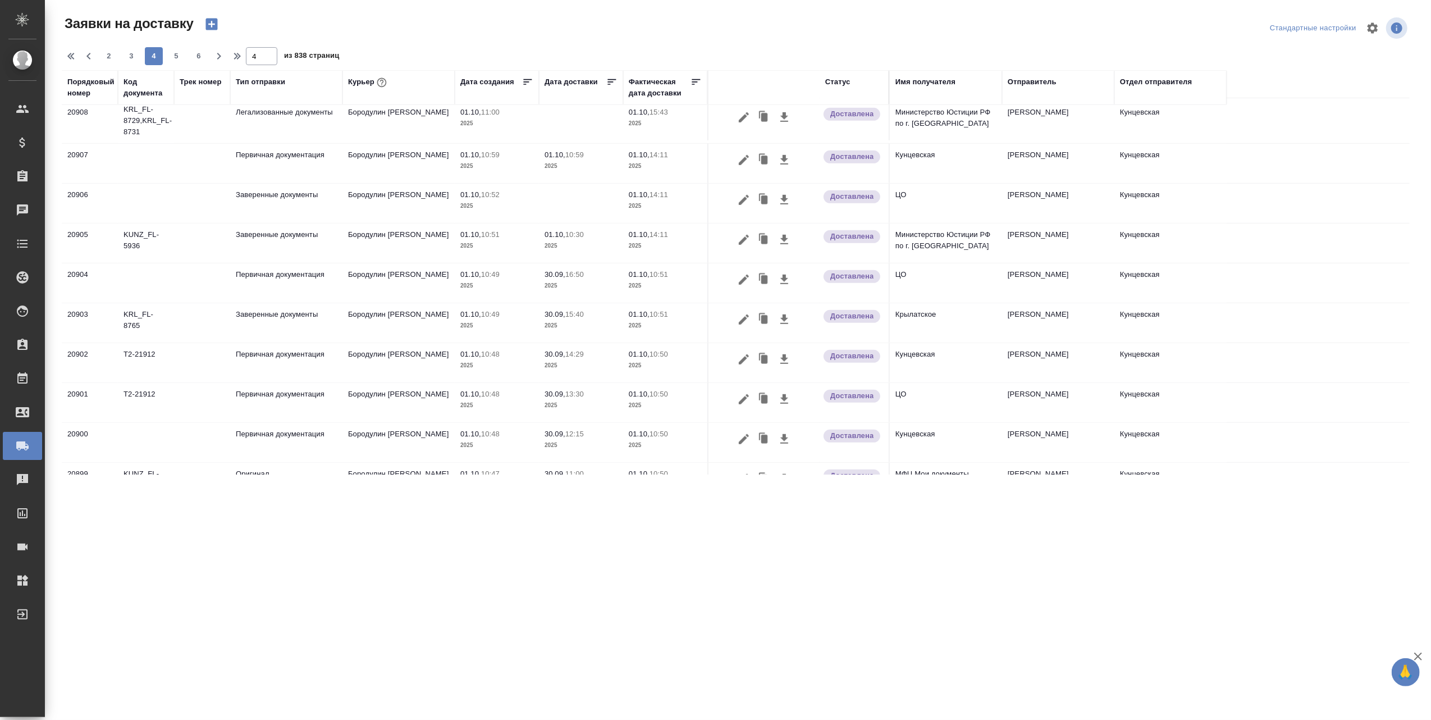
scroll to position [744, 0]
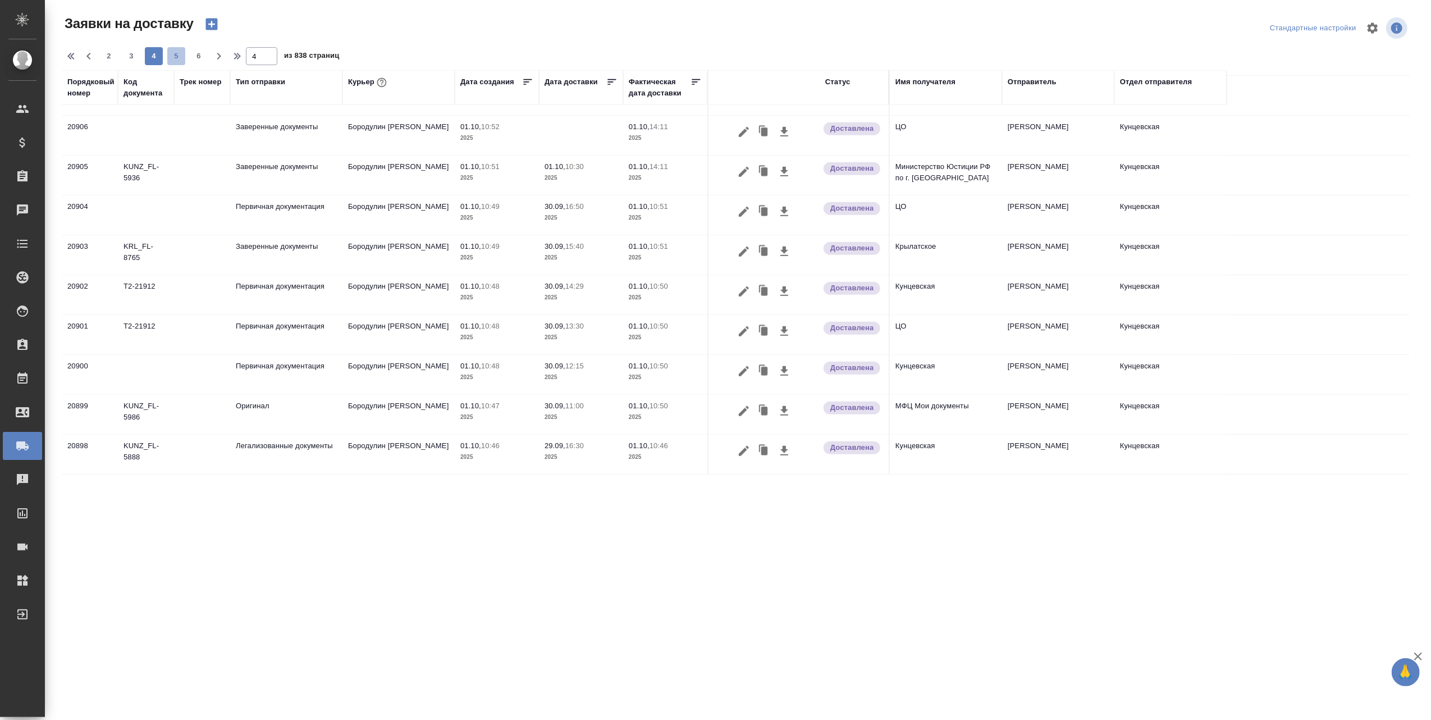
click at [173, 55] on span "5" at bounding box center [176, 56] width 18 height 11
type input "5"
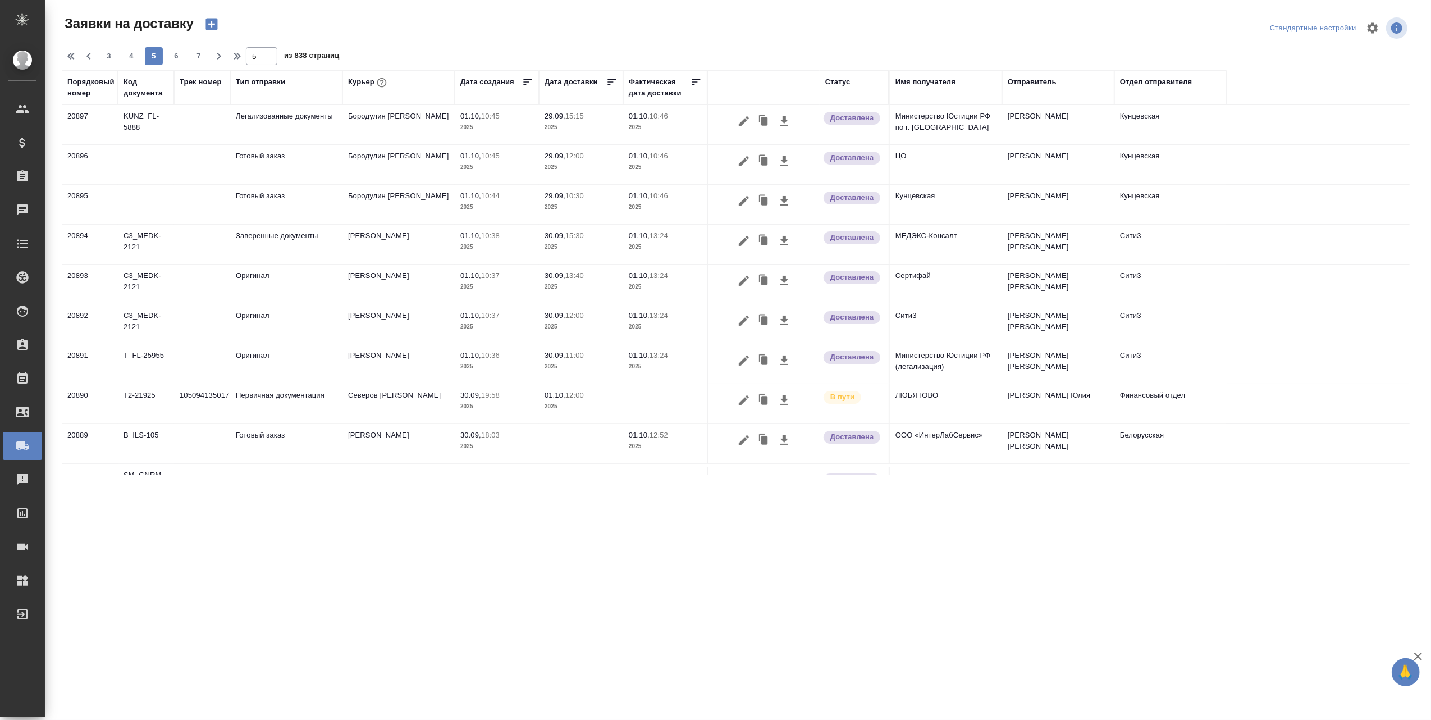
scroll to position [0, 0]
click at [207, 400] on td "10509413501731" at bounding box center [202, 404] width 56 height 39
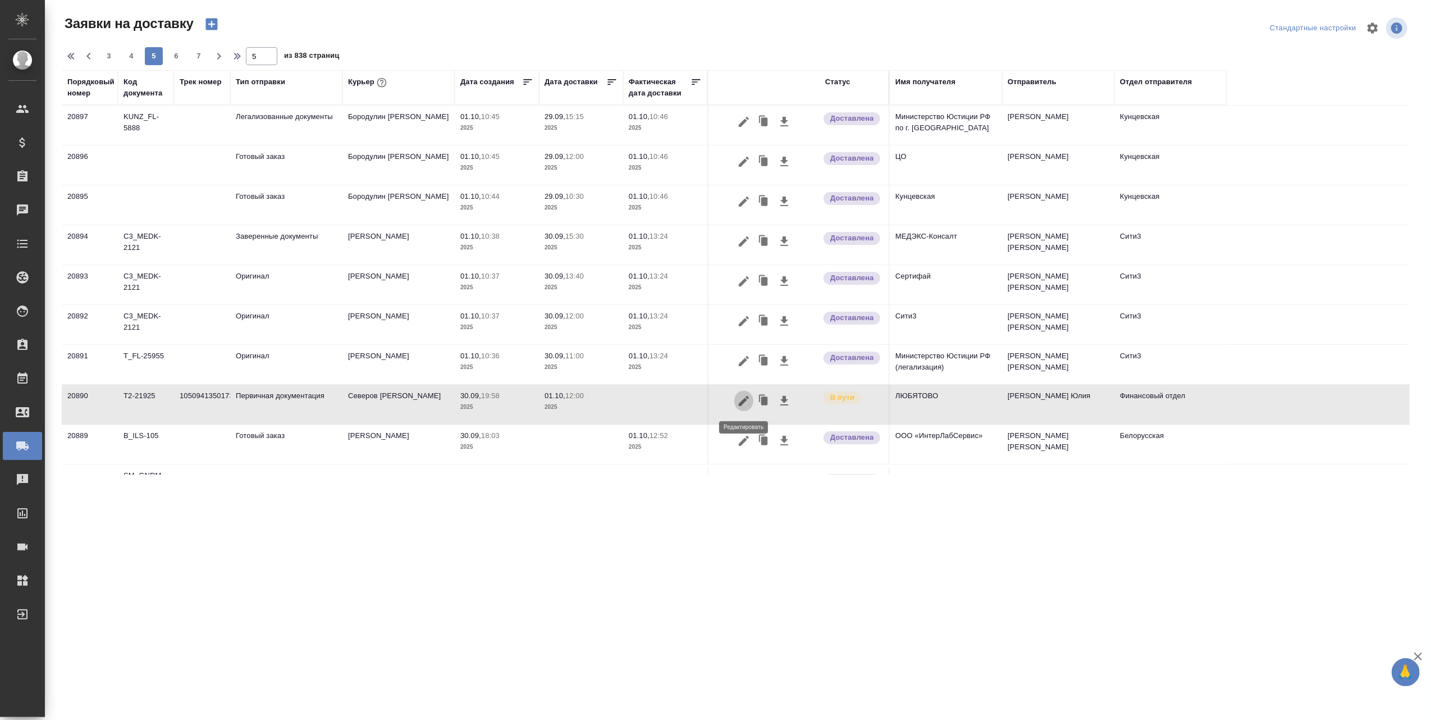
click at [746, 399] on icon "button" at bounding box center [743, 400] width 13 height 13
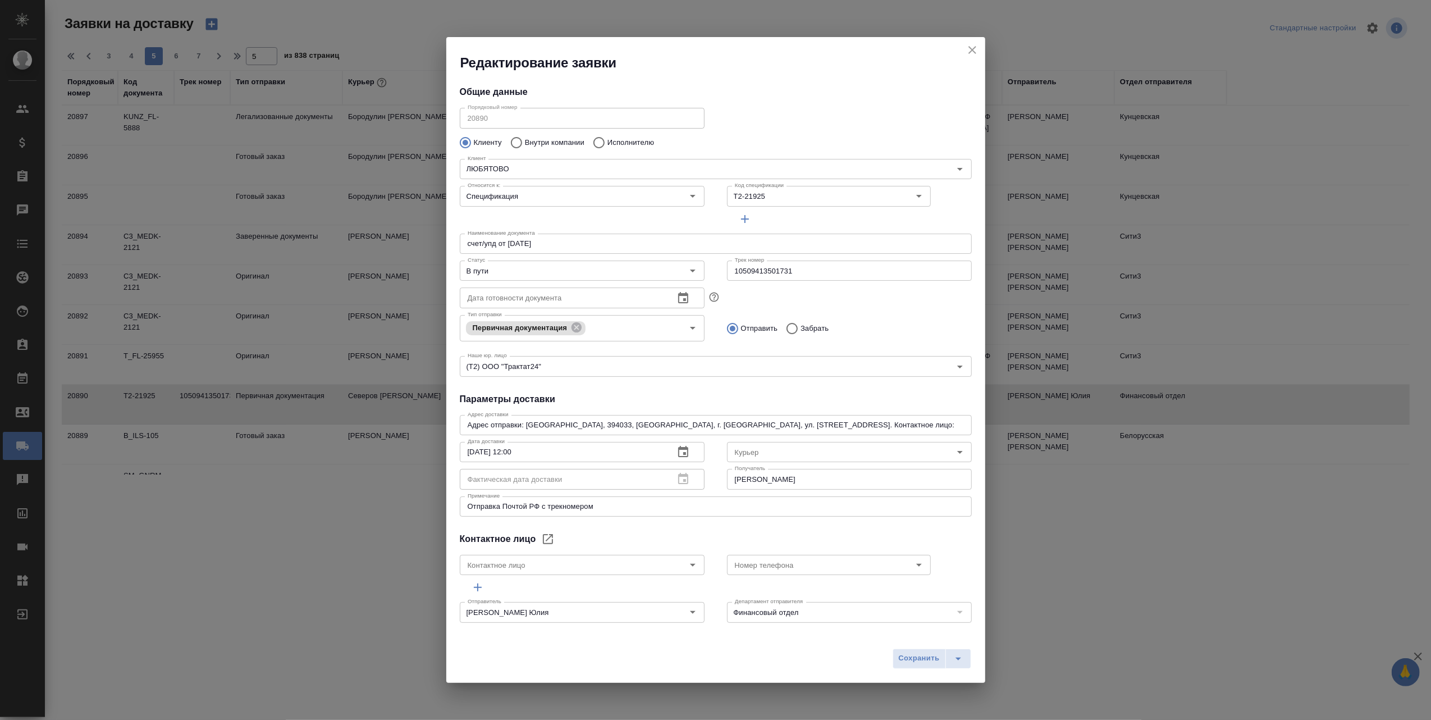
type input "Северов [PERSON_NAME]"
type input "Гришина Юлия"
type input "89611816919"
drag, startPoint x: 803, startPoint y: 270, endPoint x: 728, endPoint y: 279, distance: 75.2
click at [728, 279] on input "10509413501731" at bounding box center [849, 270] width 245 height 20
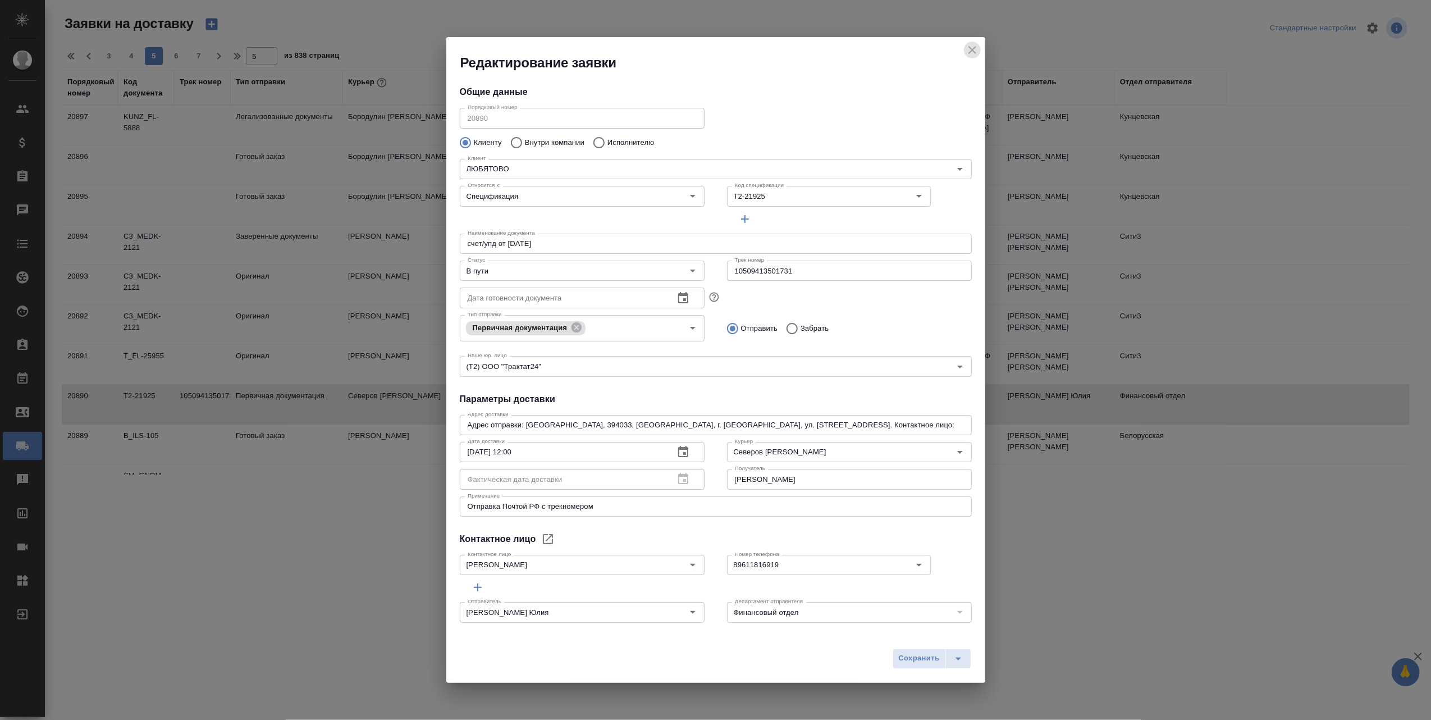
click at [973, 48] on icon "close" at bounding box center [972, 50] width 8 height 8
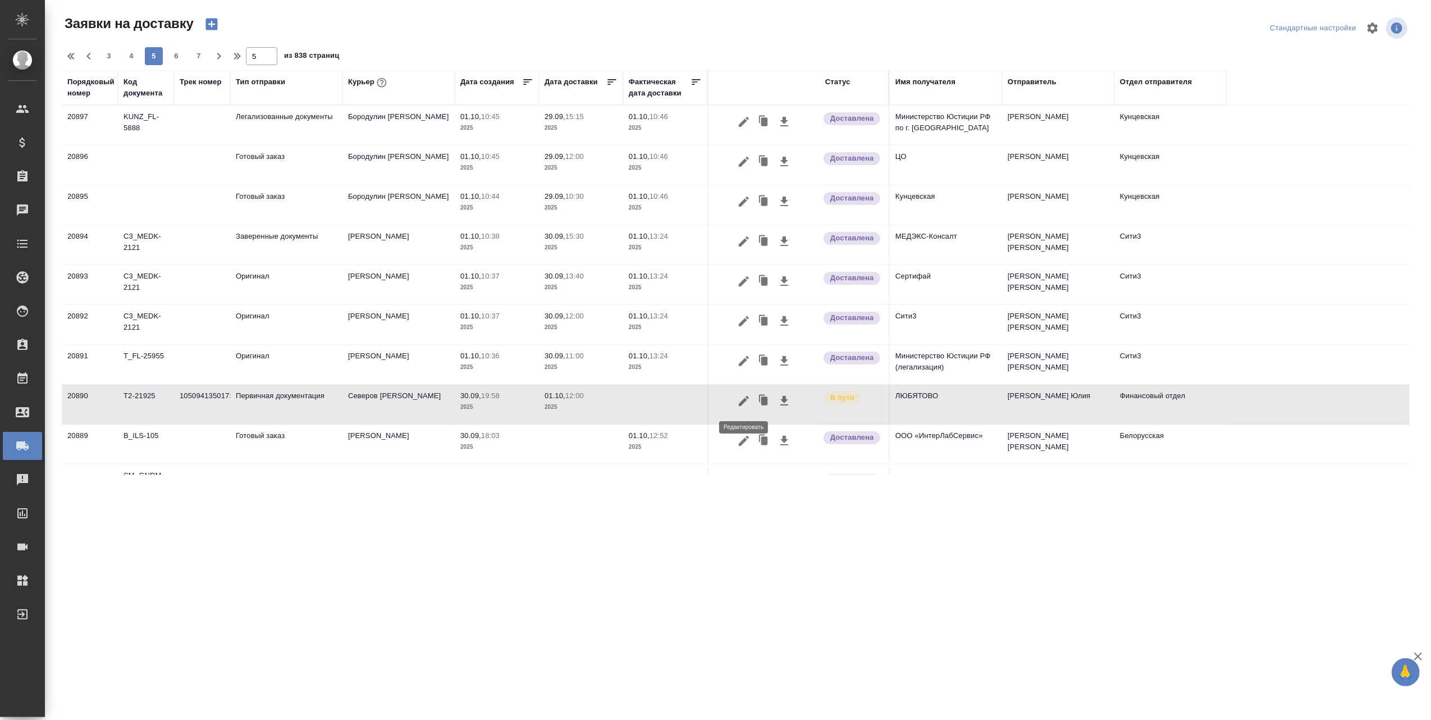
click at [749, 396] on icon "button" at bounding box center [743, 400] width 13 height 13
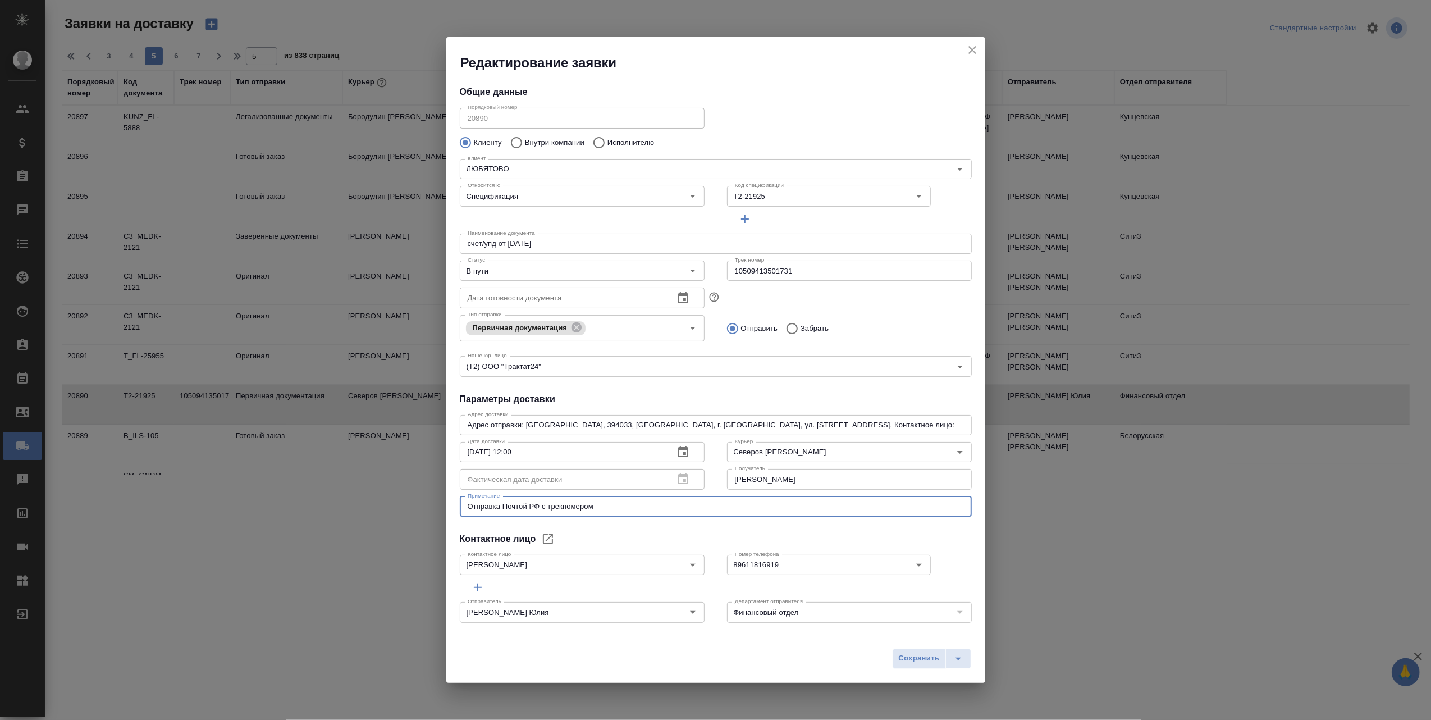
click at [616, 510] on textarea "Отправка Почтой РФ с трекномером" at bounding box center [716, 506] width 496 height 8
click at [623, 511] on div "Отправка Почтой РФ с трекномером. x Примечание" at bounding box center [716, 506] width 512 height 20
paste textarea "Ожидаемая дата доставки – 4 октября 2025 г."
click at [975, 44] on icon "close" at bounding box center [972, 49] width 13 height 13
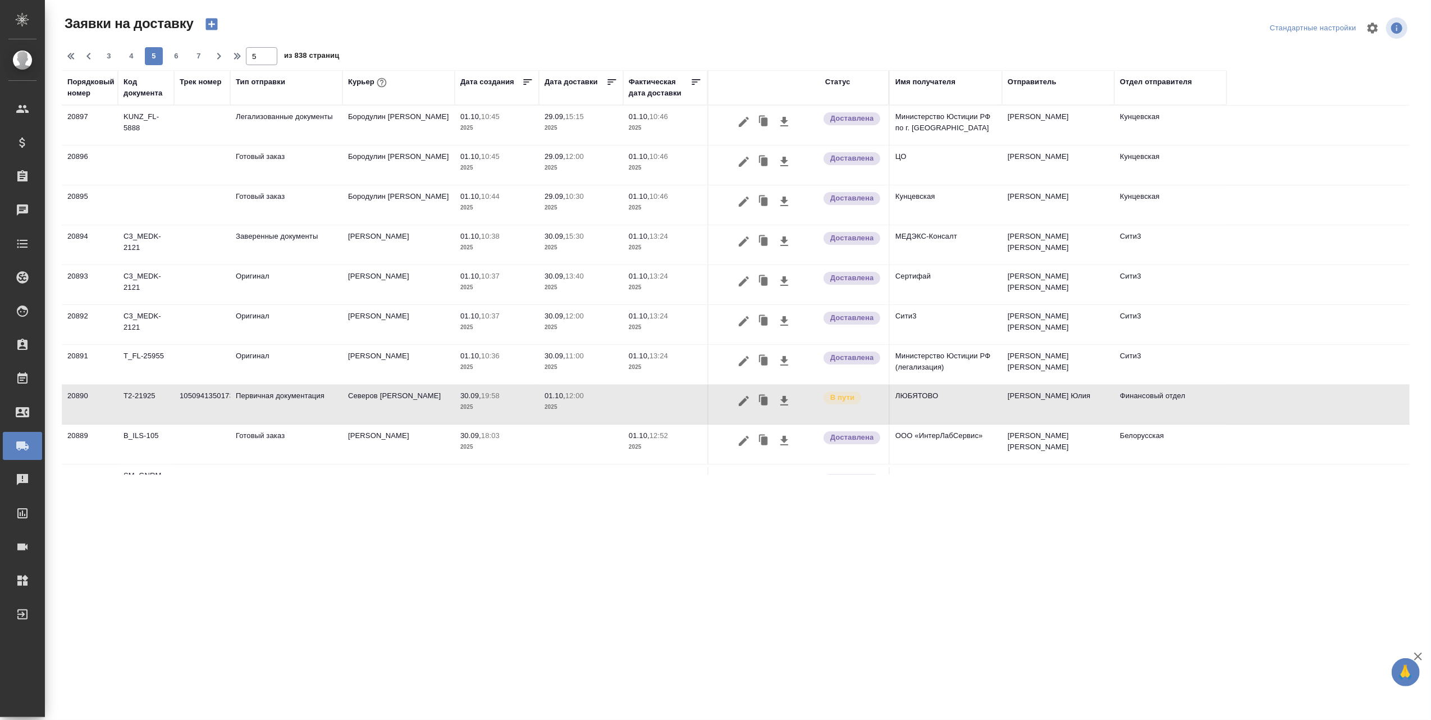
type textarea "Отправка Почтой РФ с трекномером"
click at [746, 398] on icon "button" at bounding box center [744, 401] width 10 height 10
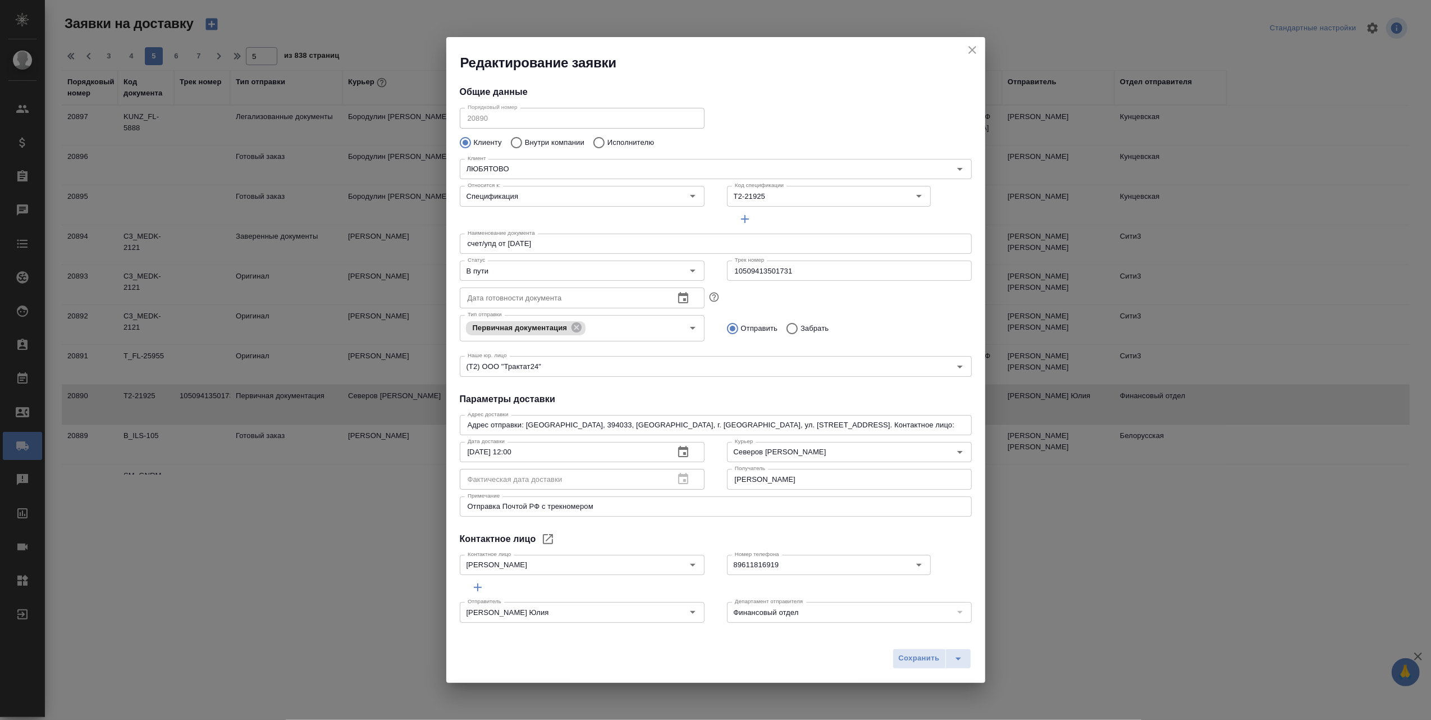
click at [607, 505] on textarea "Отправка Почтой РФ с трекномером" at bounding box center [716, 506] width 496 height 8
paste textarea "Ожидаемая дата доставки – 4 октября 2025 г."
type textarea "Отправка Почтой РФ с трекномером. Ожидаемая дата доставки – 4 октября 2025 г."
click at [901, 655] on span "Сохранить" at bounding box center [919, 658] width 41 height 13
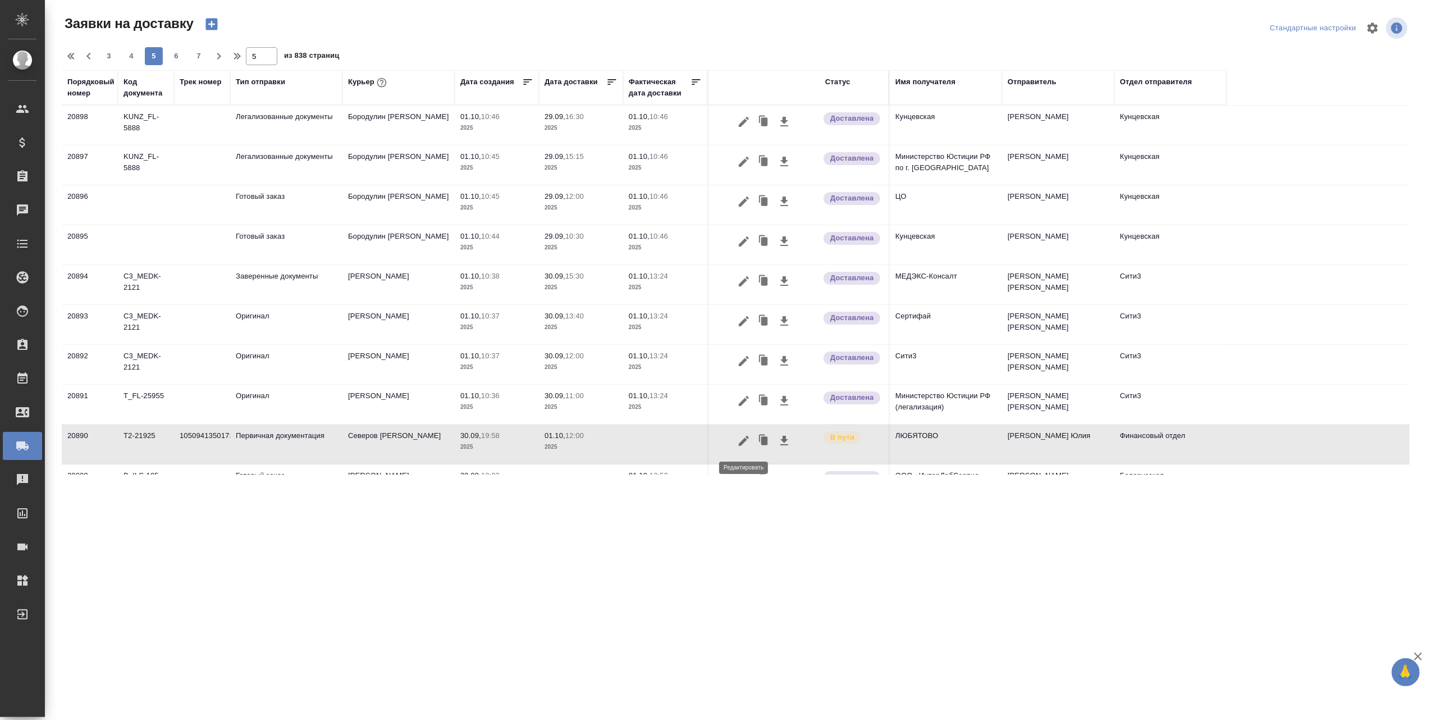
click at [746, 444] on icon "button" at bounding box center [743, 440] width 13 height 13
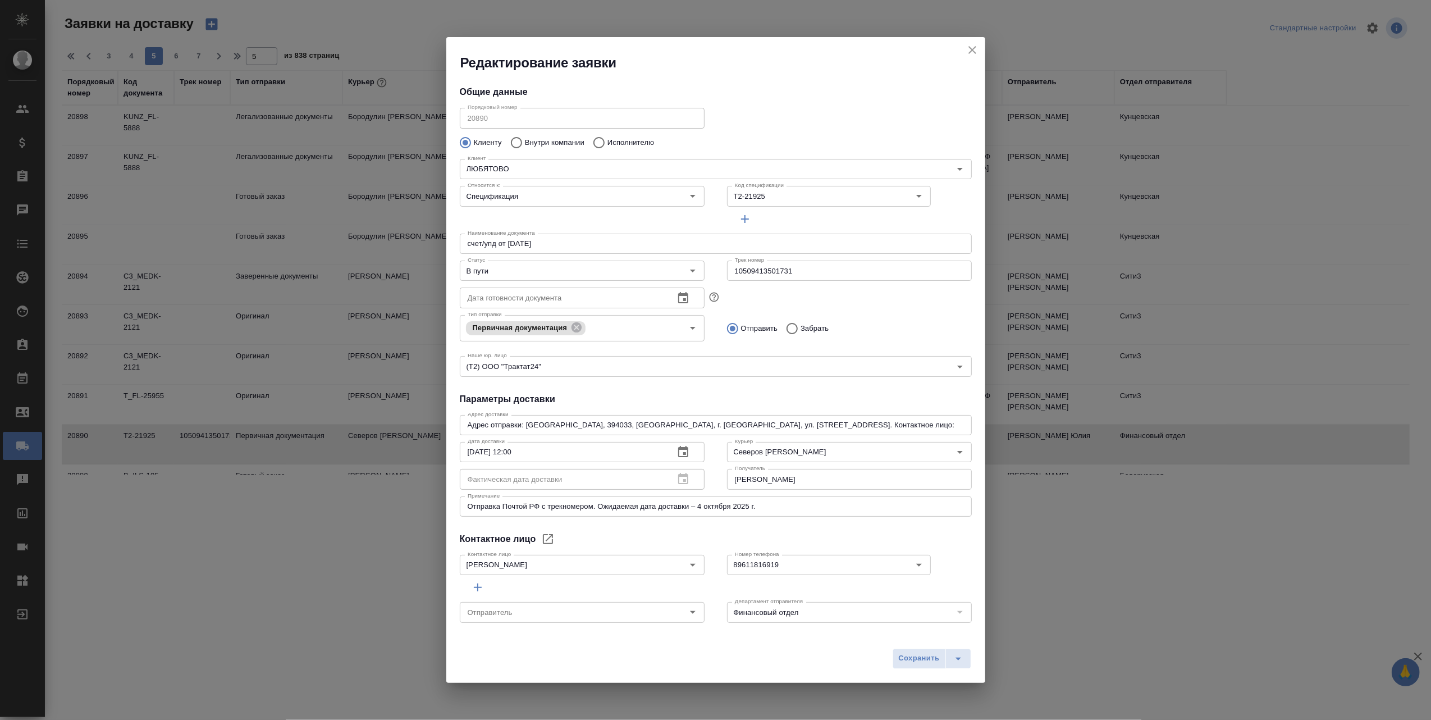
type input "[PERSON_NAME] Юлия"
click at [953, 449] on icon "Open" at bounding box center [959, 451] width 13 height 13
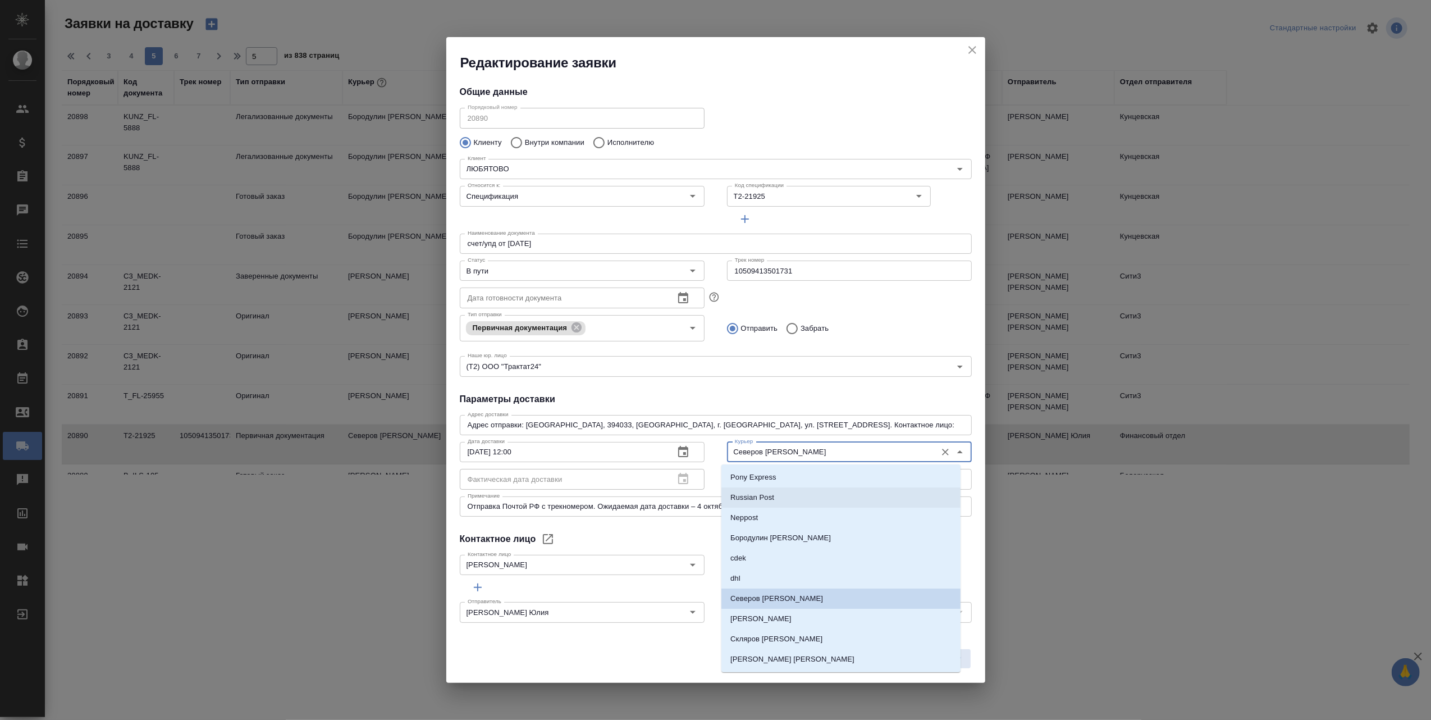
click at [804, 494] on li "Russian Post" at bounding box center [840, 497] width 239 height 20
type input "Russian Post"
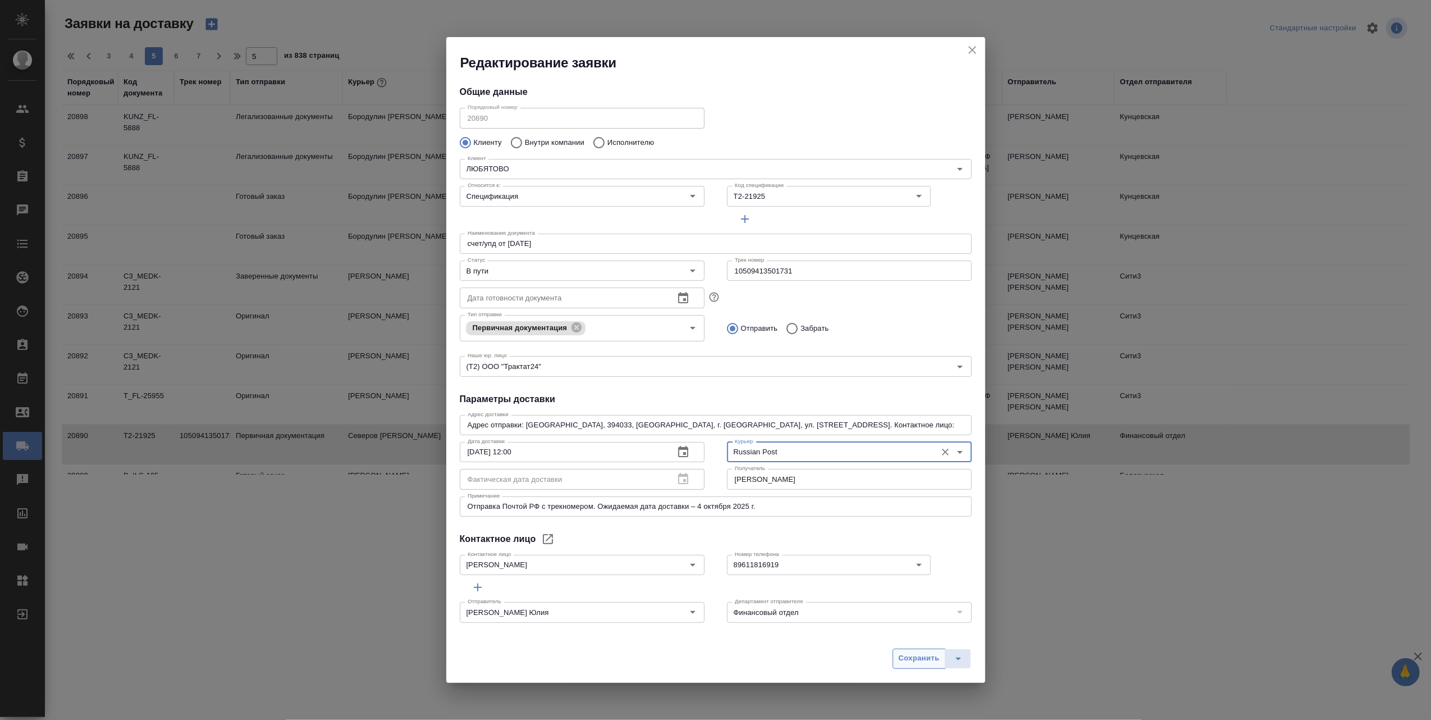
click at [907, 657] on span "Сохранить" at bounding box center [919, 658] width 41 height 13
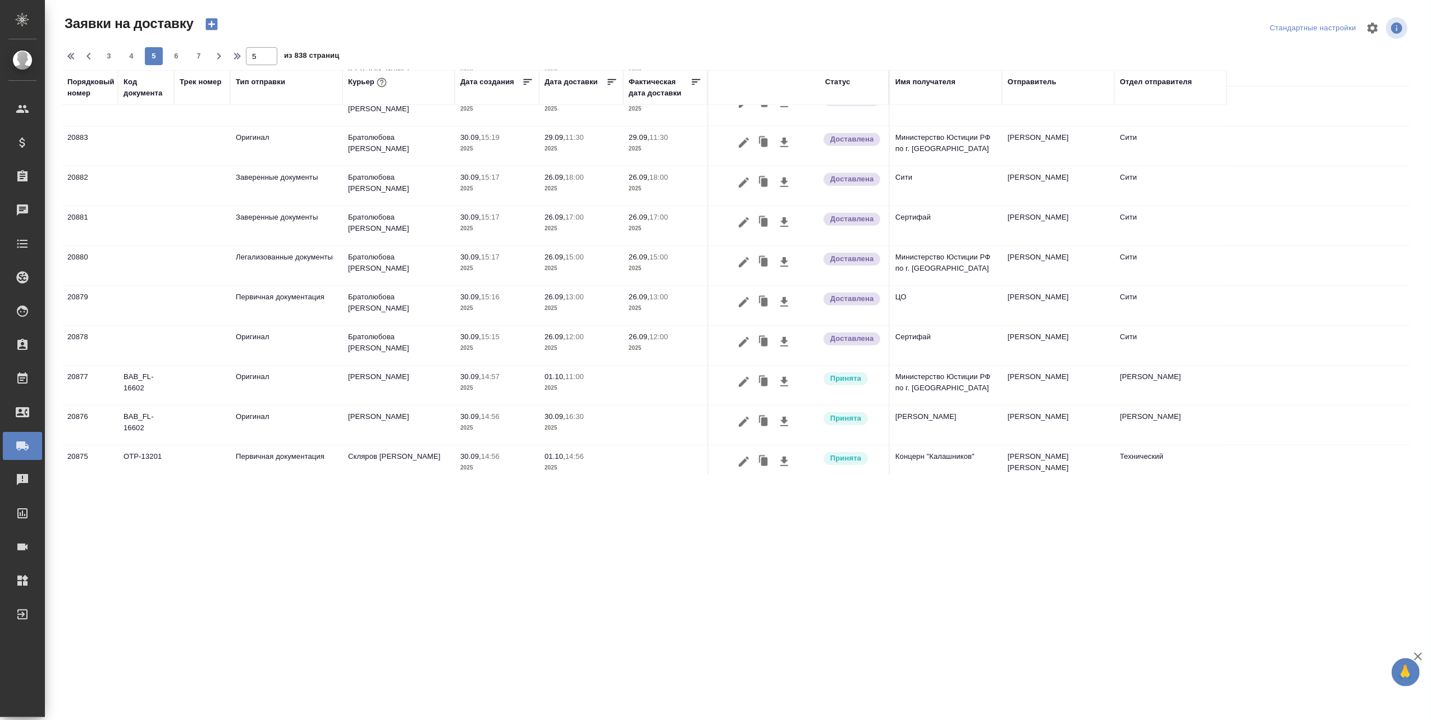
scroll to position [638, 0]
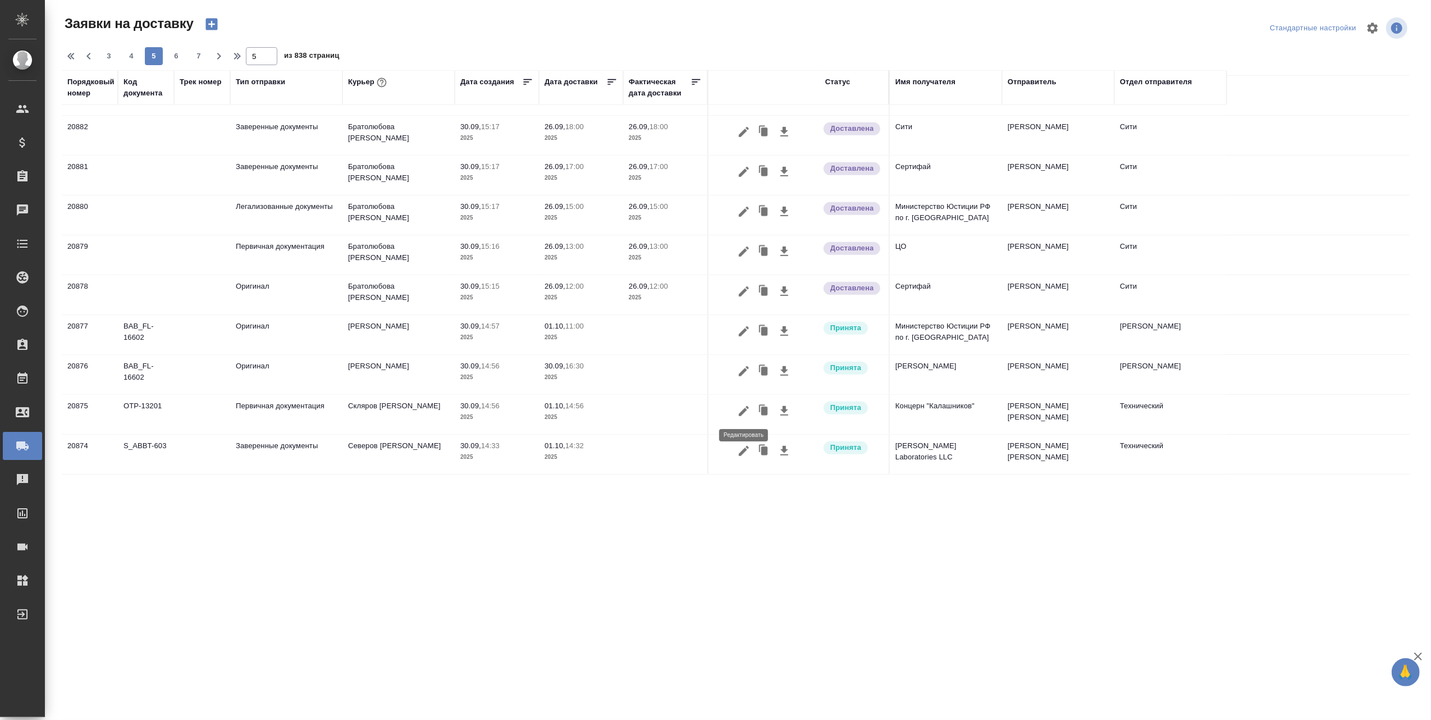
click at [740, 409] on icon "button" at bounding box center [743, 410] width 13 height 13
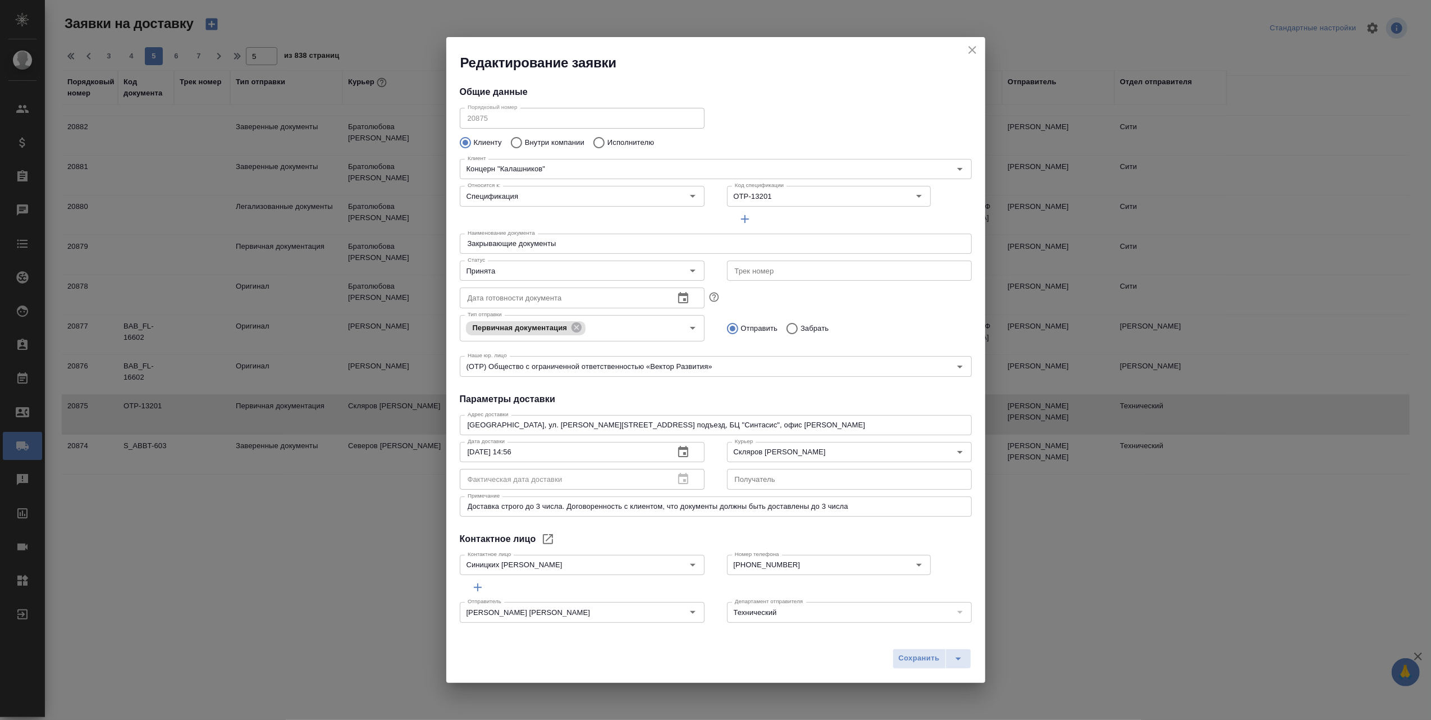
type input "Синицких Ксения"
type input "+79992080806"
click at [975, 46] on icon "close" at bounding box center [972, 49] width 13 height 13
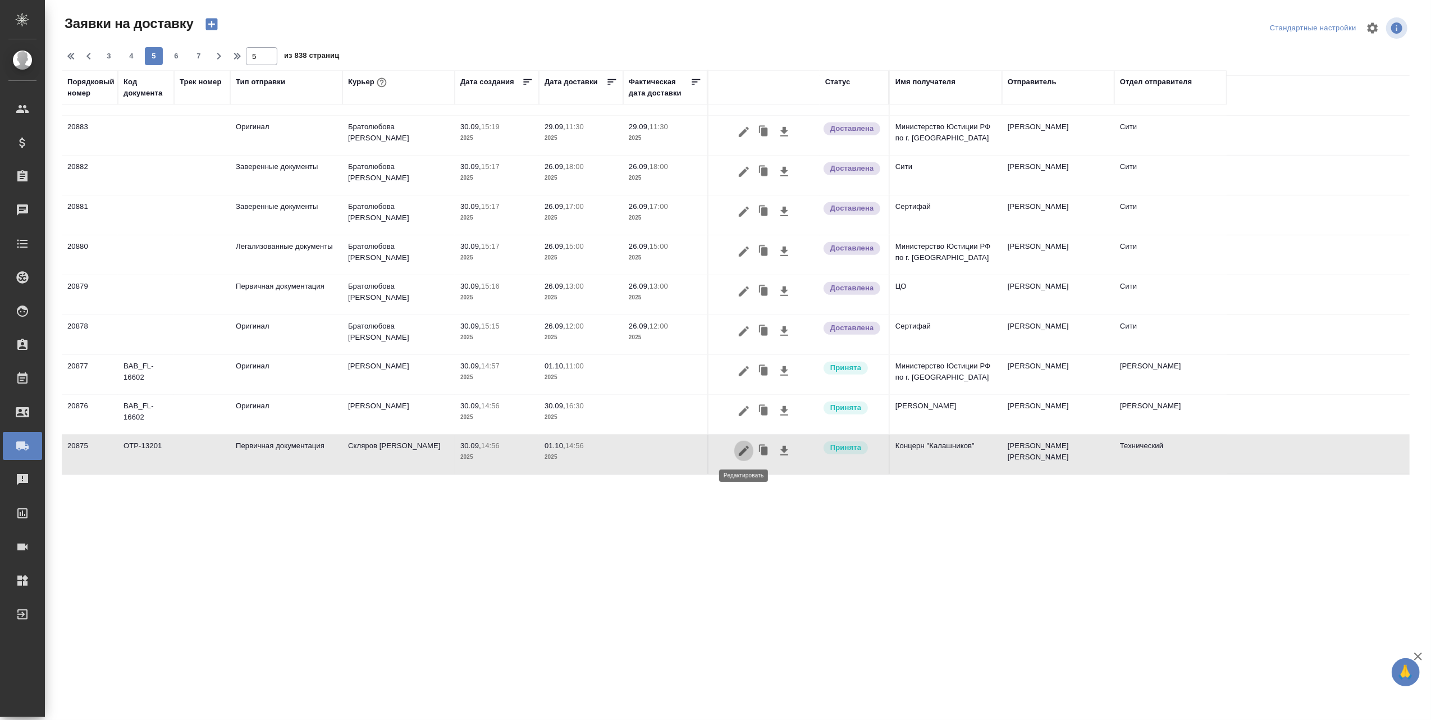
click at [746, 449] on icon "button" at bounding box center [744, 451] width 10 height 10
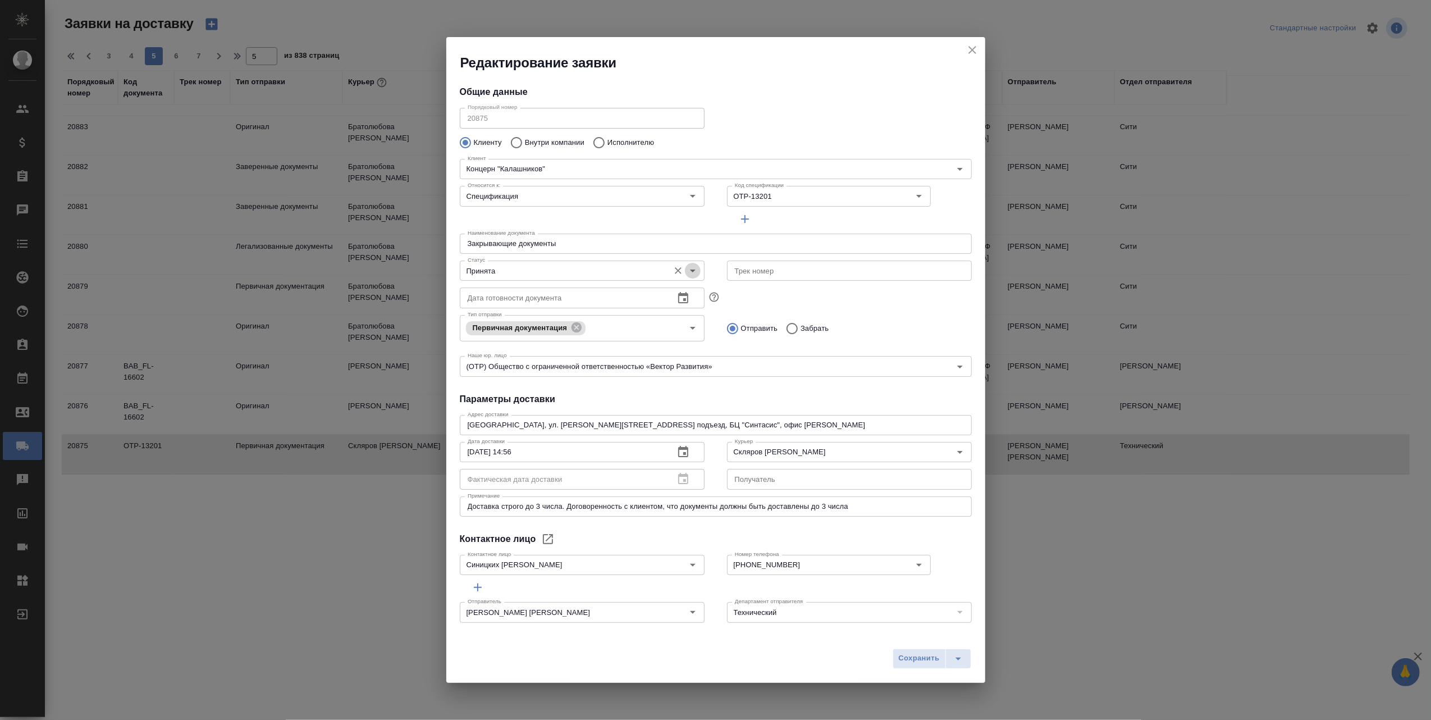
click at [688, 269] on icon "Open" at bounding box center [692, 270] width 13 height 13
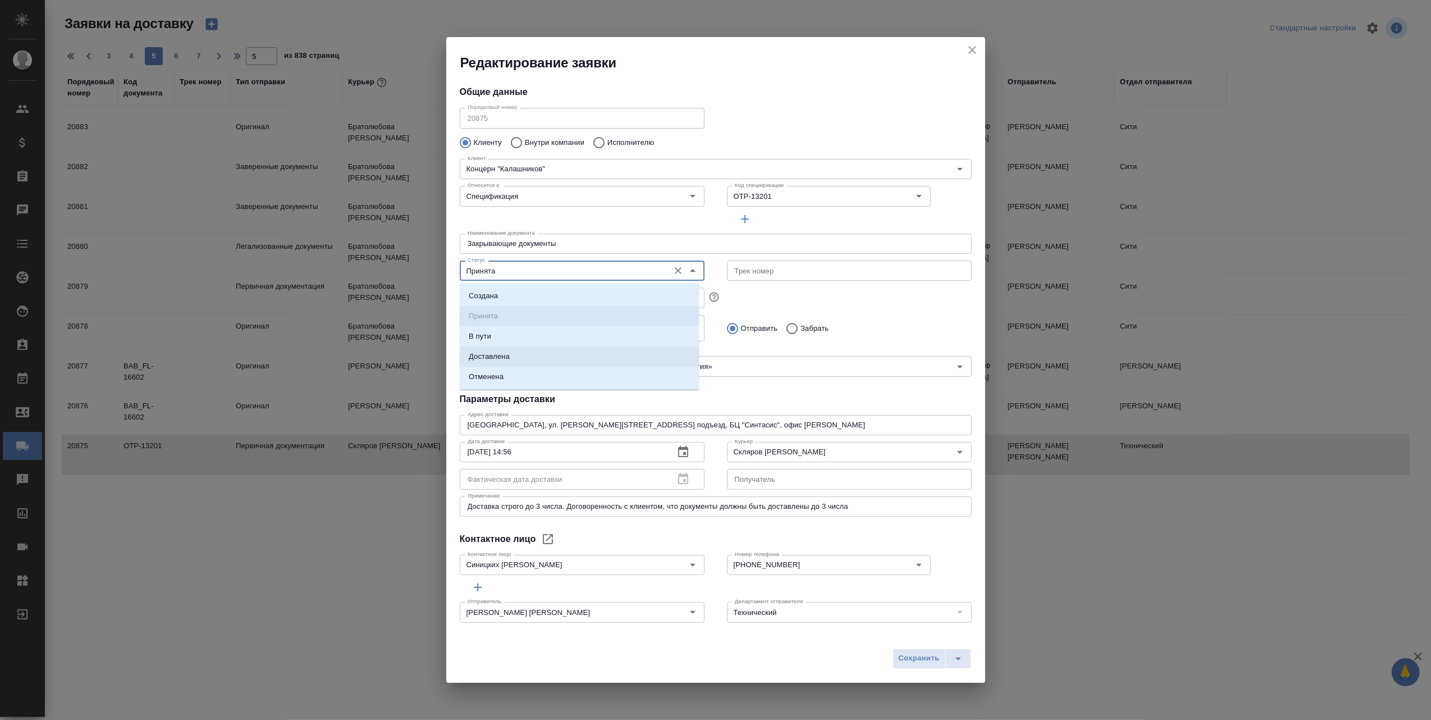
click at [541, 357] on li "Доставлена" at bounding box center [579, 356] width 239 height 20
type input "Доставлена"
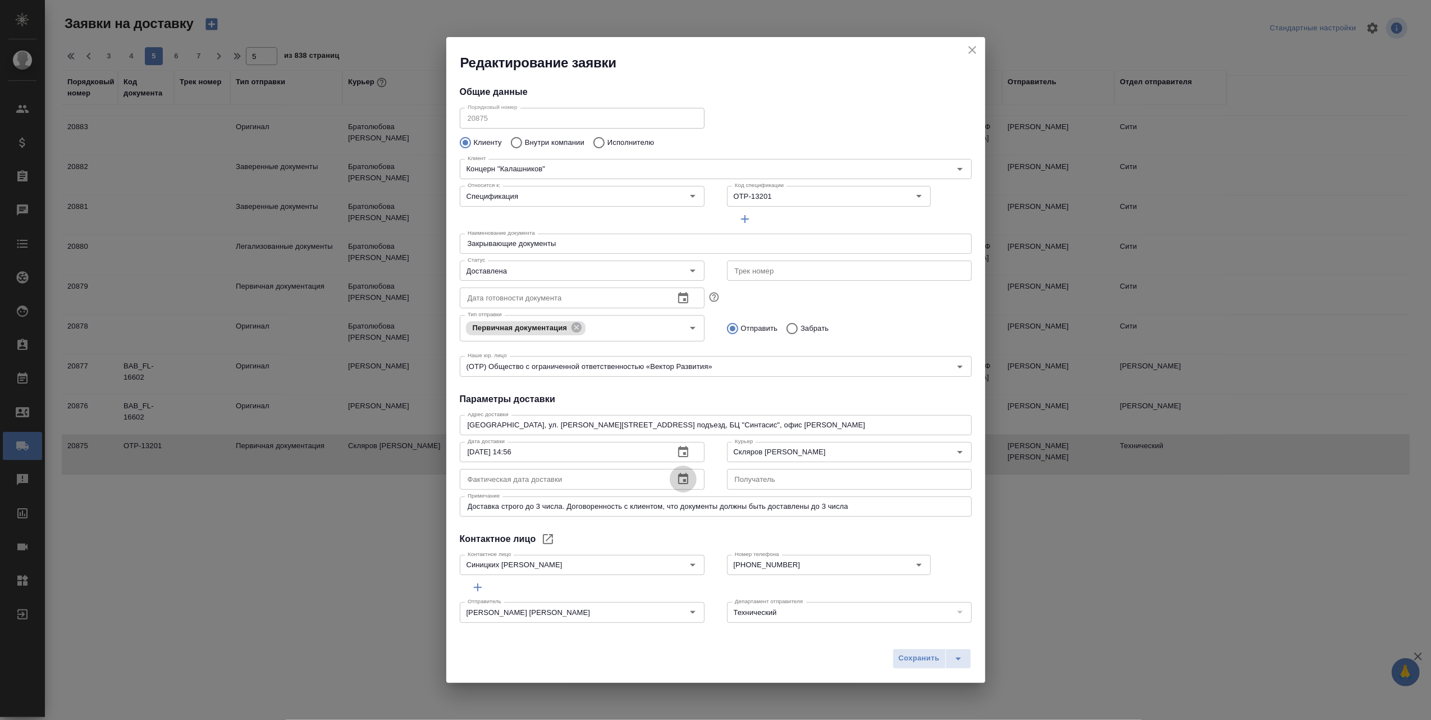
click at [676, 477] on icon "button" at bounding box center [682, 478] width 13 height 13
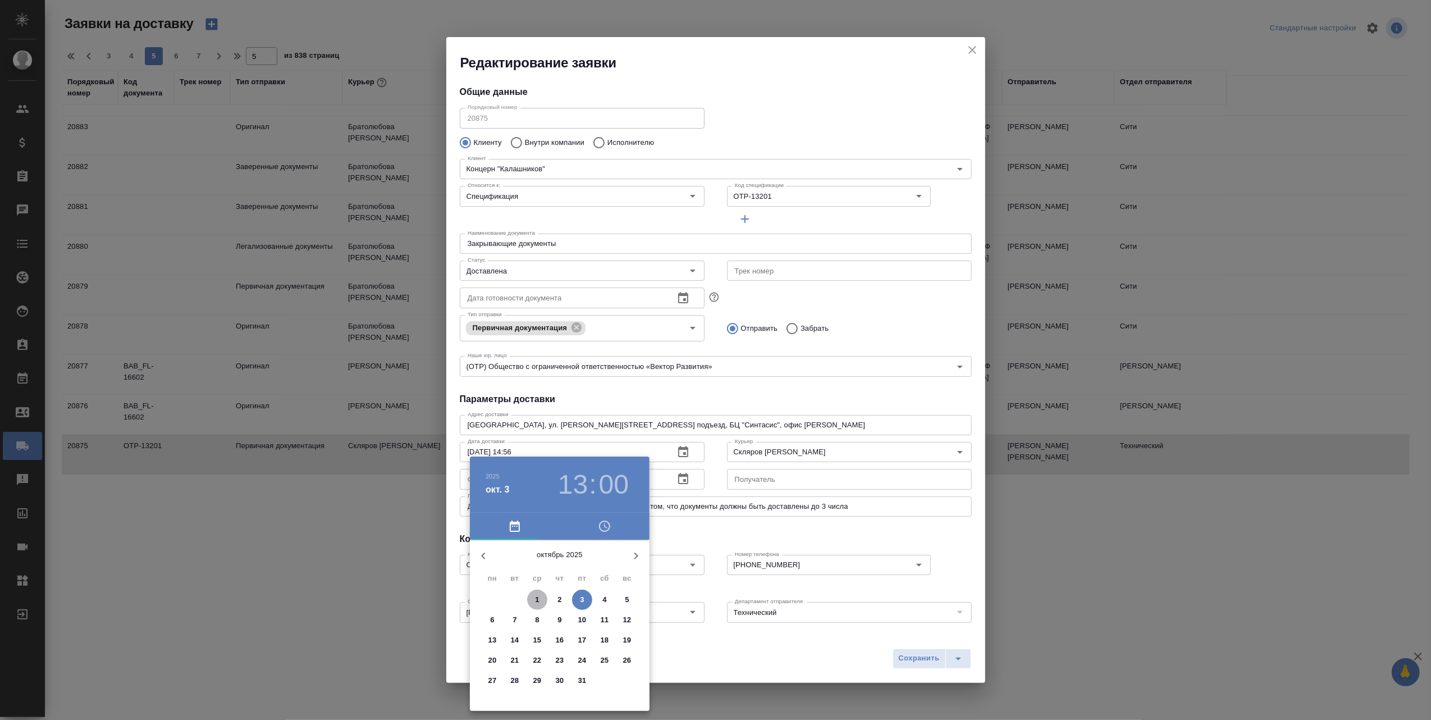
click at [531, 595] on span "1" at bounding box center [537, 599] width 20 height 11
drag, startPoint x: 584, startPoint y: 589, endPoint x: 598, endPoint y: 609, distance: 23.7
click at [598, 609] on div at bounding box center [560, 628] width 146 height 146
type input "01.10.2025 14:55"
drag, startPoint x: 560, startPoint y: 561, endPoint x: 526, endPoint y: 568, distance: 34.9
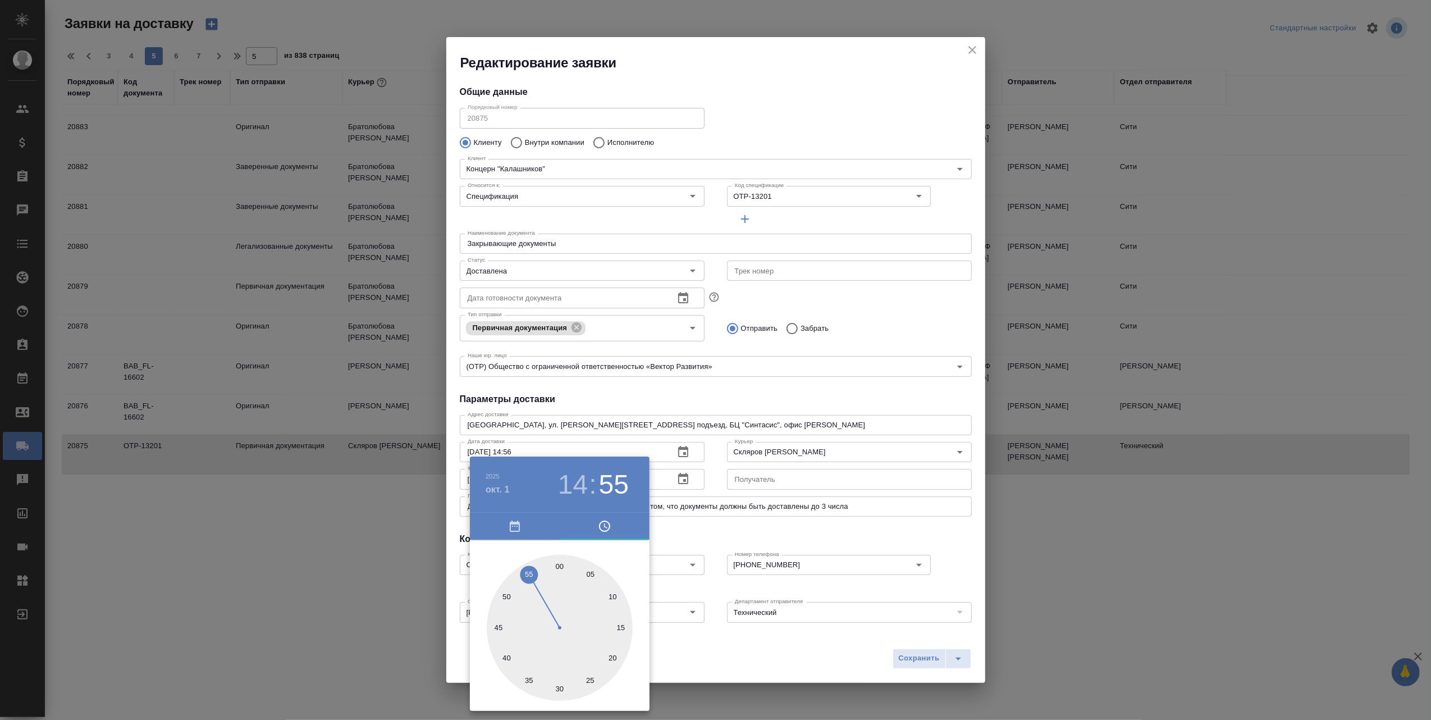
click at [526, 568] on div at bounding box center [560, 628] width 146 height 146
click at [743, 652] on div at bounding box center [715, 360] width 1431 height 720
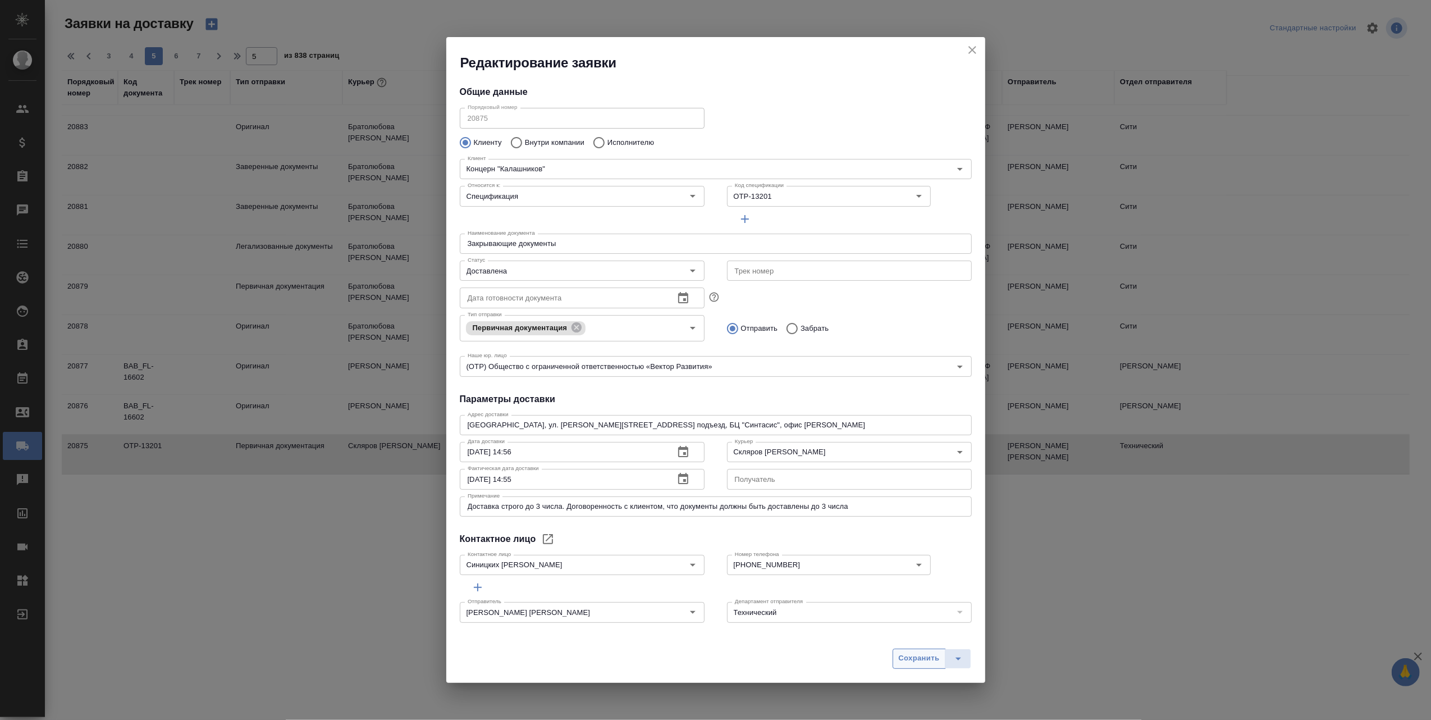
click at [917, 659] on span "Сохранить" at bounding box center [919, 658] width 41 height 13
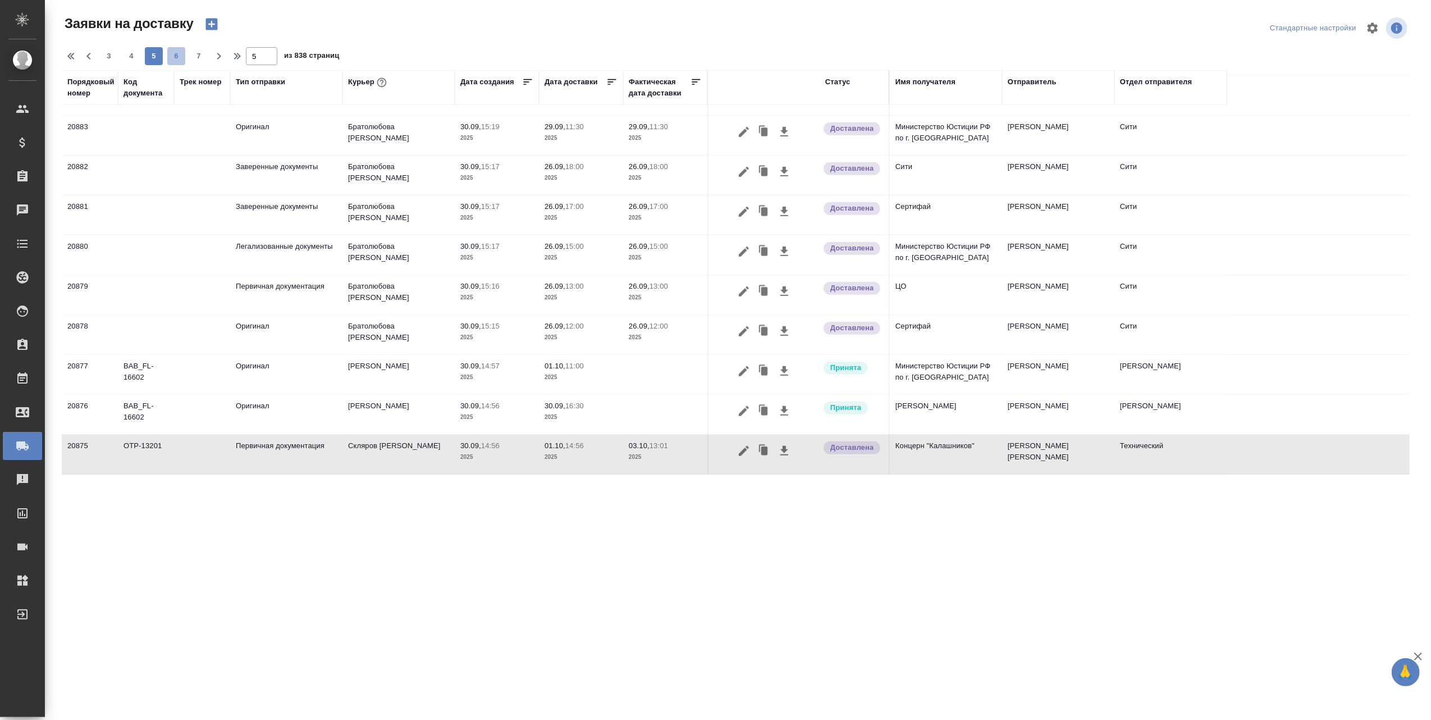
click at [179, 57] on span "6" at bounding box center [176, 56] width 18 height 11
type input "6"
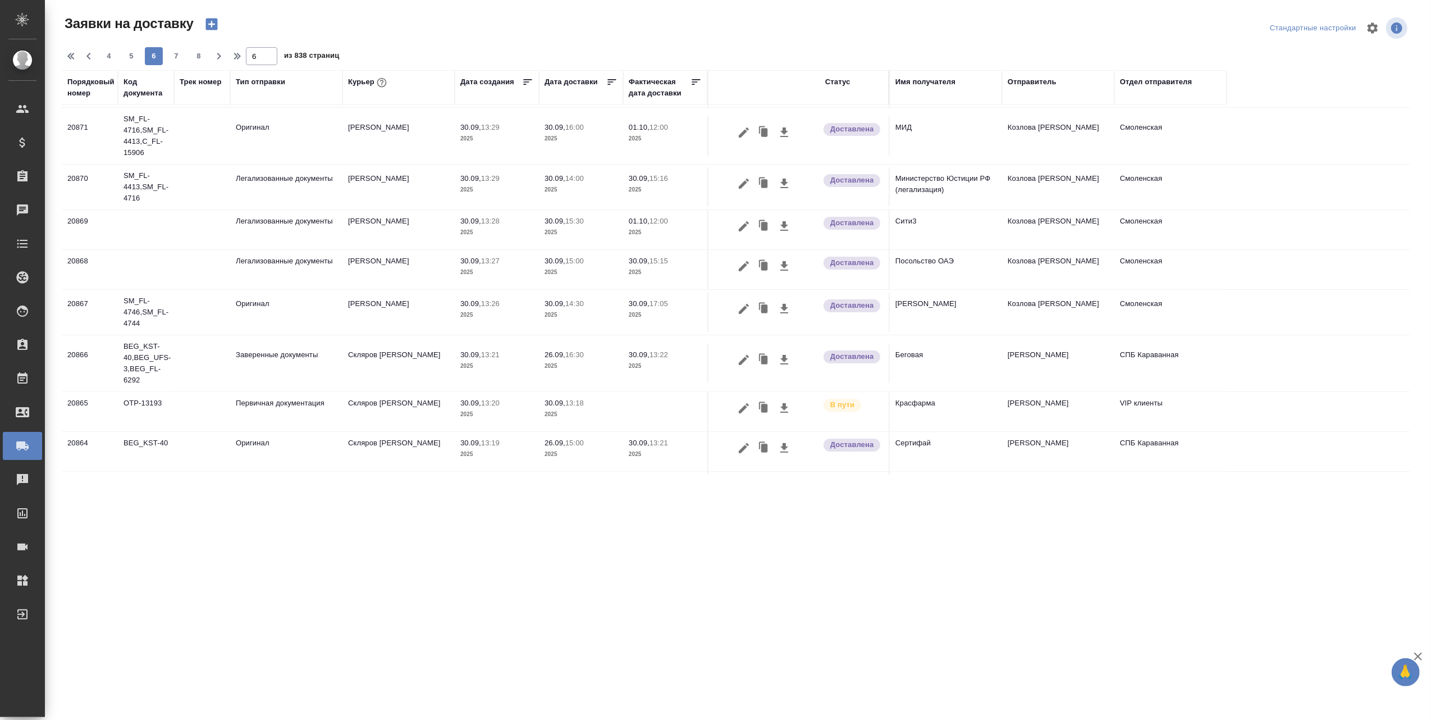
scroll to position [189, 0]
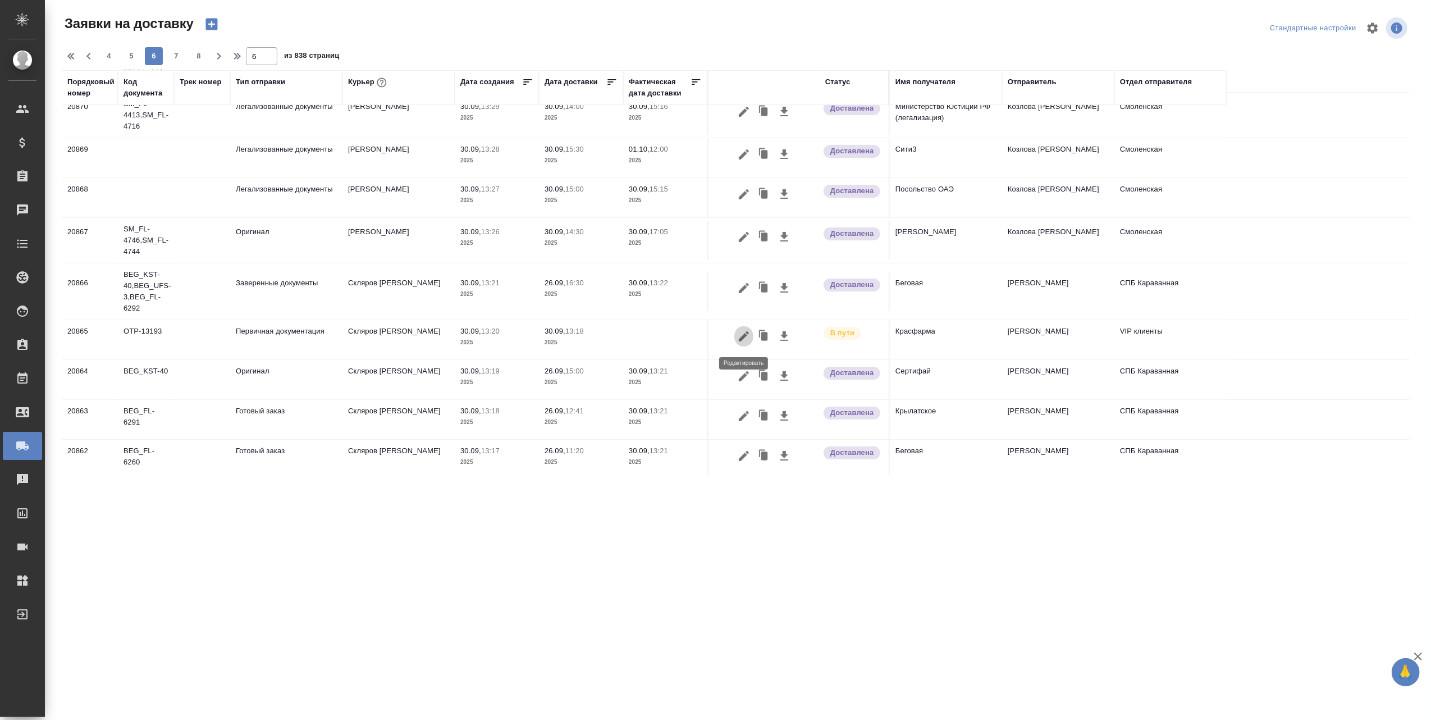
click at [739, 341] on icon "button" at bounding box center [744, 336] width 10 height 10
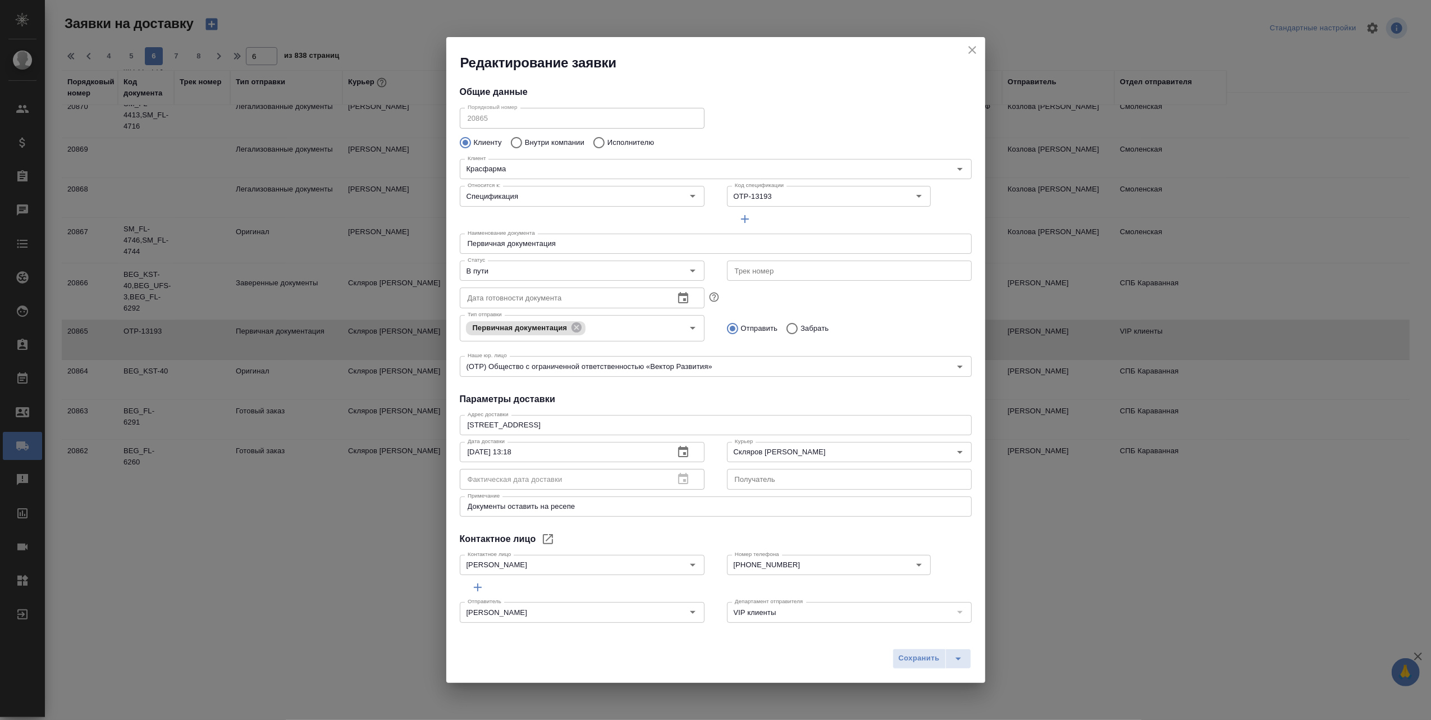
type input "Кузьмина Ксения"
type input "+7 (926) 091 19 79"
click at [692, 268] on icon "Open" at bounding box center [692, 270] width 13 height 13
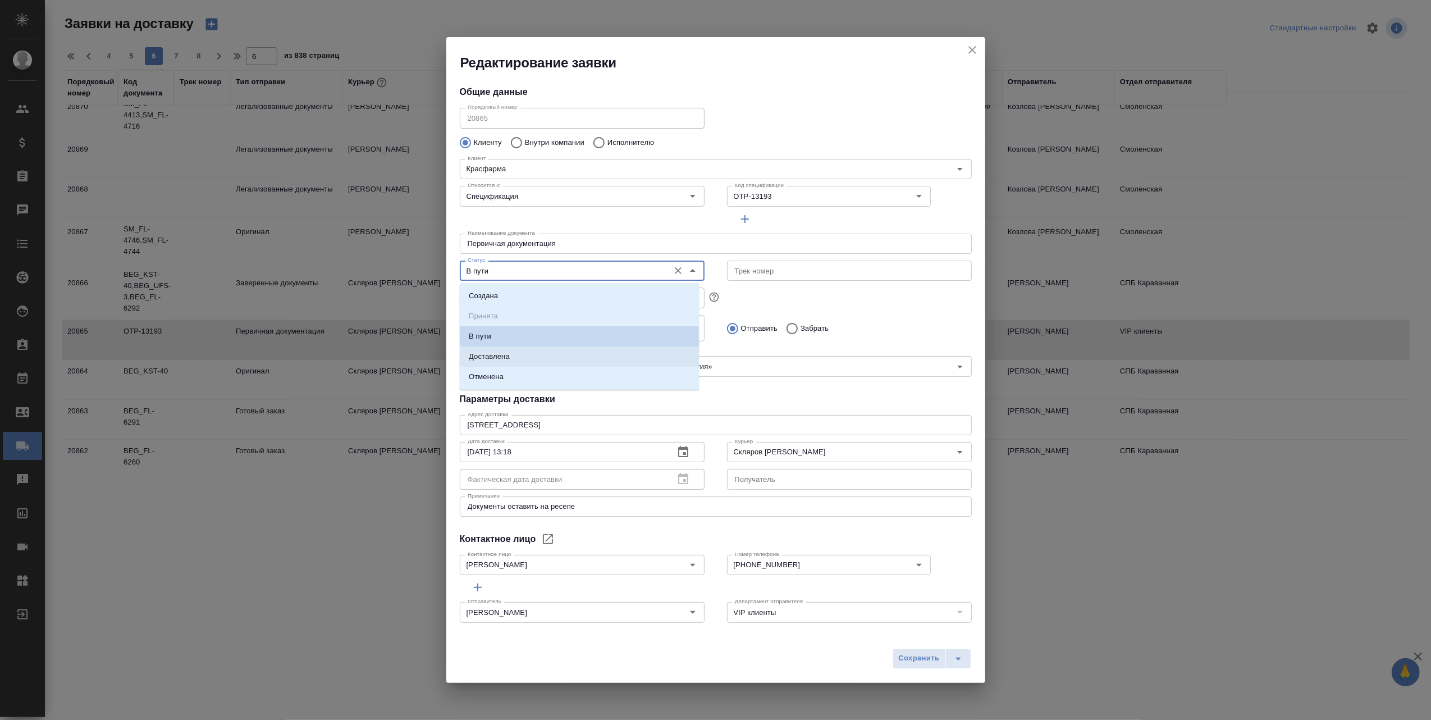
click at [546, 354] on li "Доставлена" at bounding box center [579, 356] width 239 height 20
type input "Доставлена"
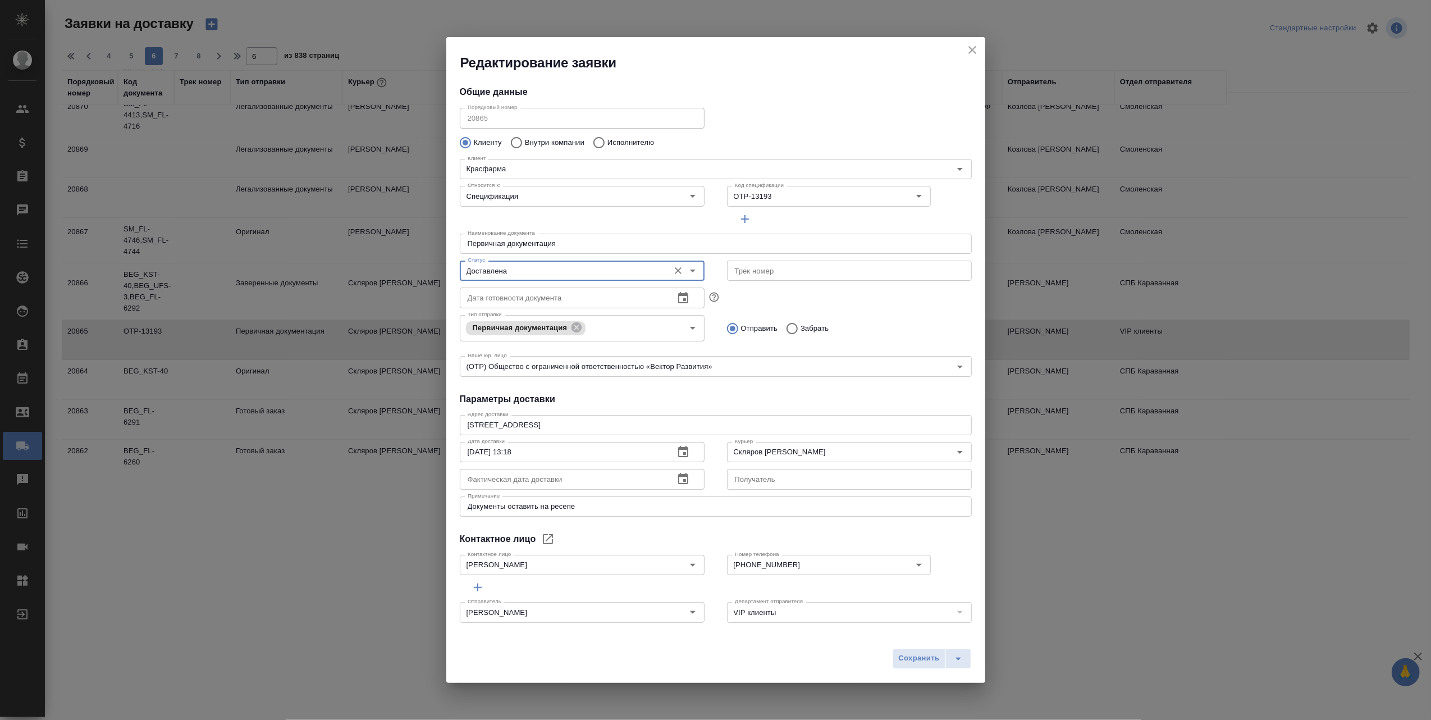
click at [676, 483] on icon "button" at bounding box center [682, 478] width 13 height 13
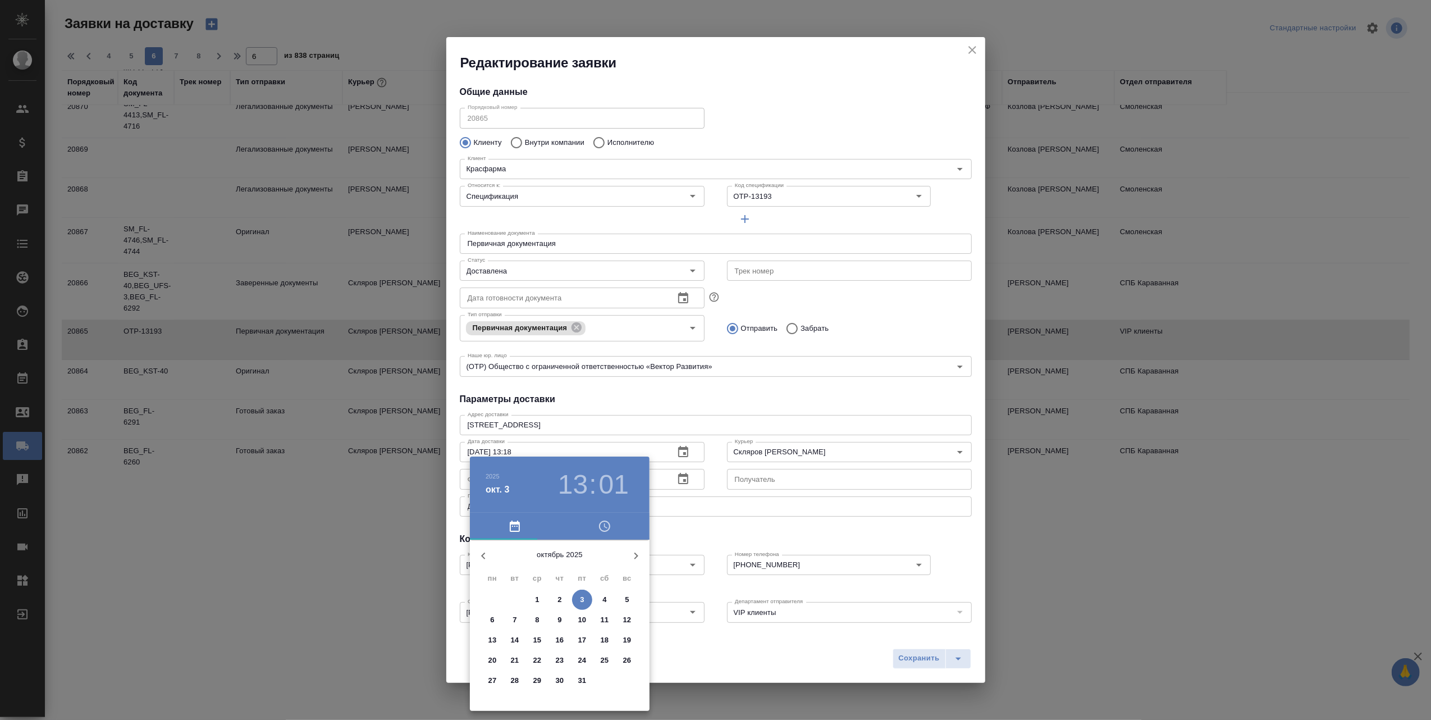
click at [484, 555] on icon "button" at bounding box center [483, 555] width 13 height 13
click at [519, 675] on span "30" at bounding box center [515, 680] width 20 height 11
click at [583, 591] on div at bounding box center [560, 628] width 146 height 146
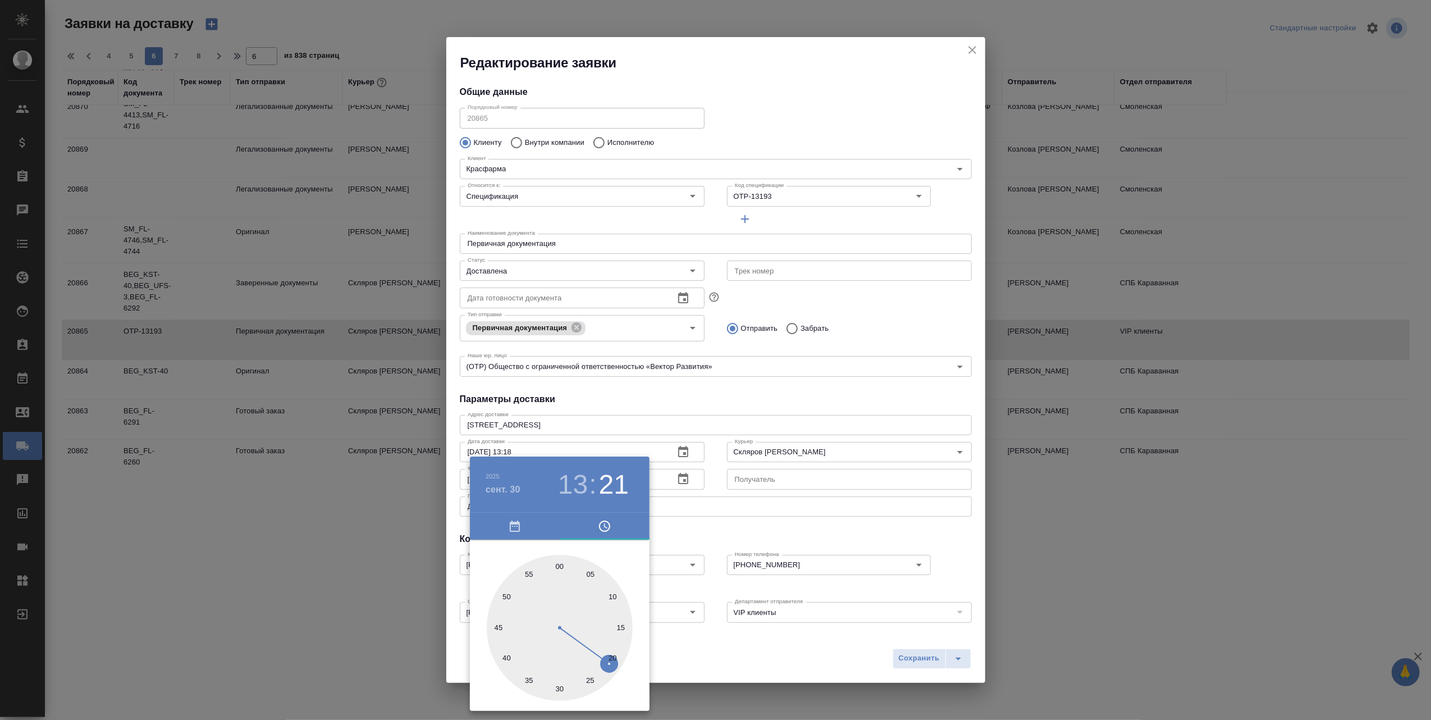
type input "30.09.2025 13:20"
drag, startPoint x: 570, startPoint y: 566, endPoint x: 614, endPoint y: 659, distance: 102.2
click at [614, 659] on div at bounding box center [560, 628] width 146 height 146
click at [690, 659] on div at bounding box center [715, 360] width 1431 height 720
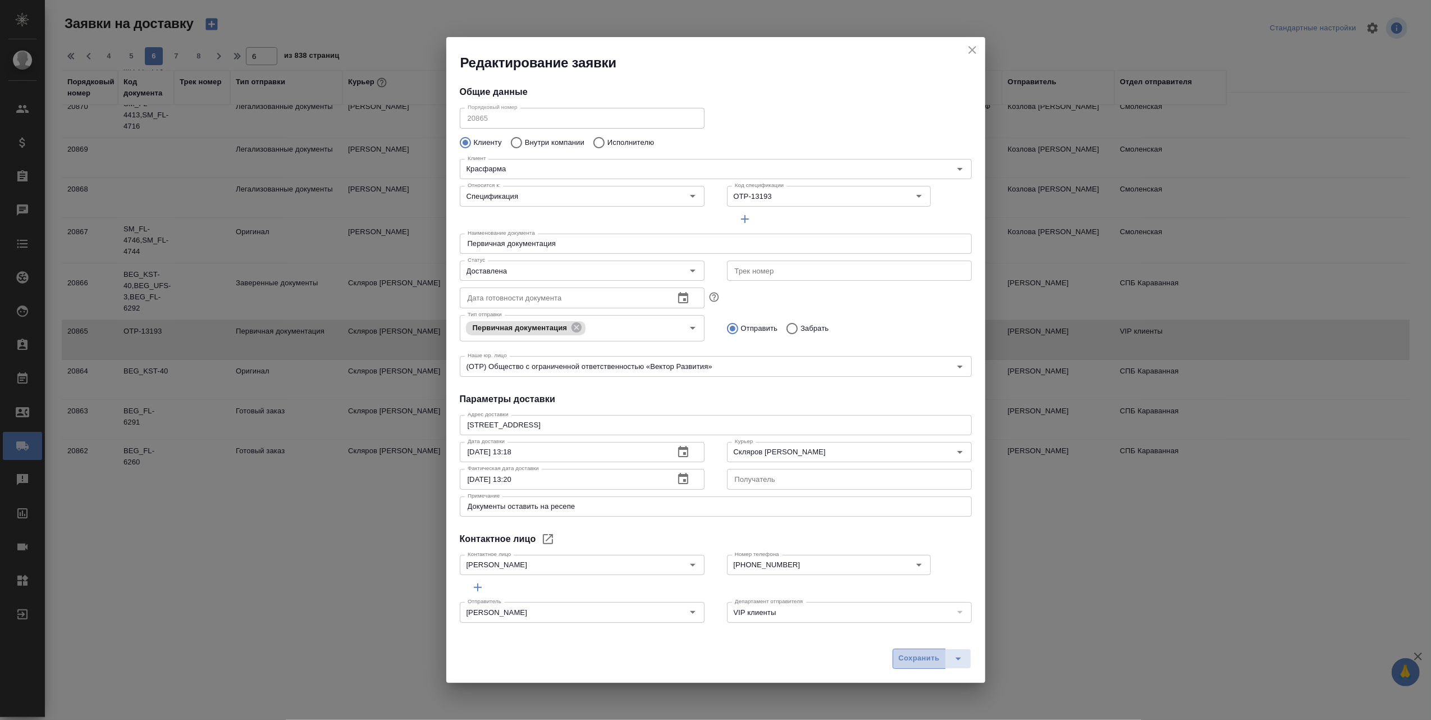
click at [919, 656] on span "Сохранить" at bounding box center [919, 658] width 41 height 13
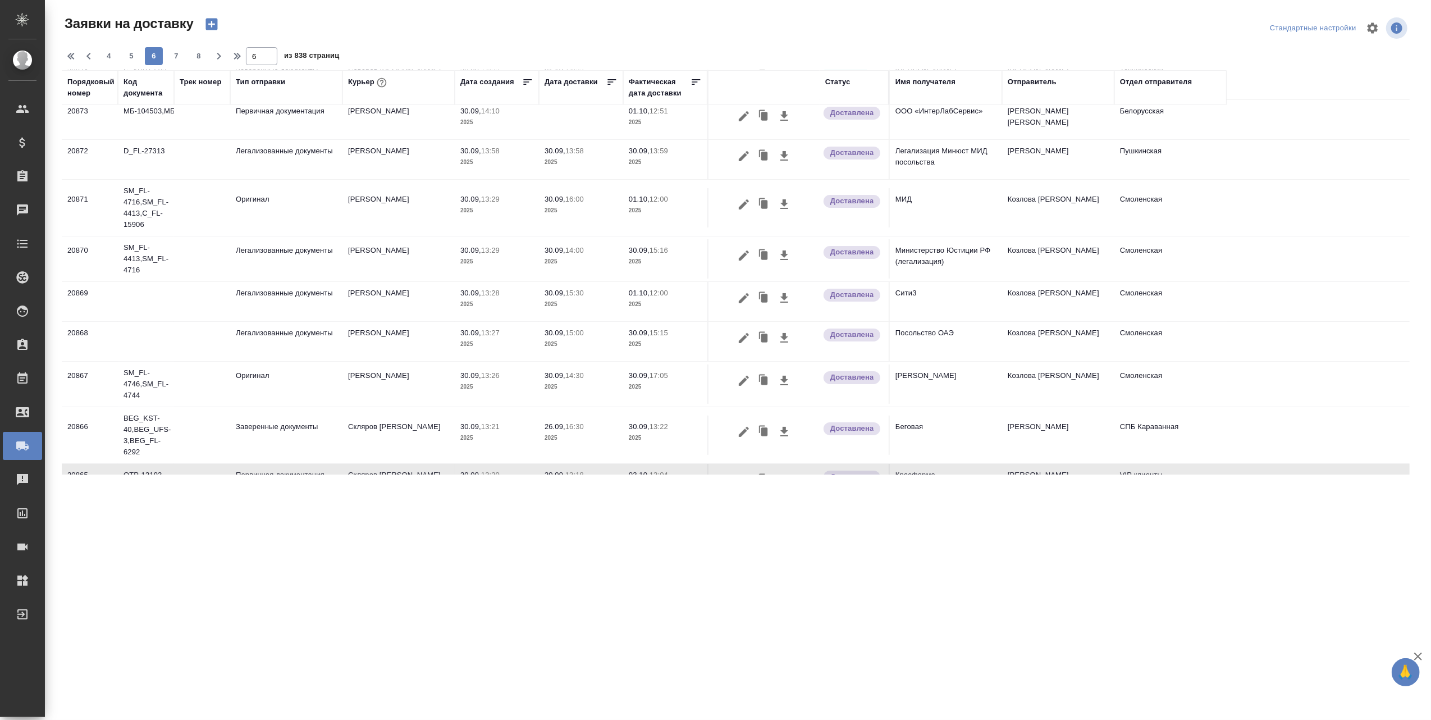
scroll to position [0, 0]
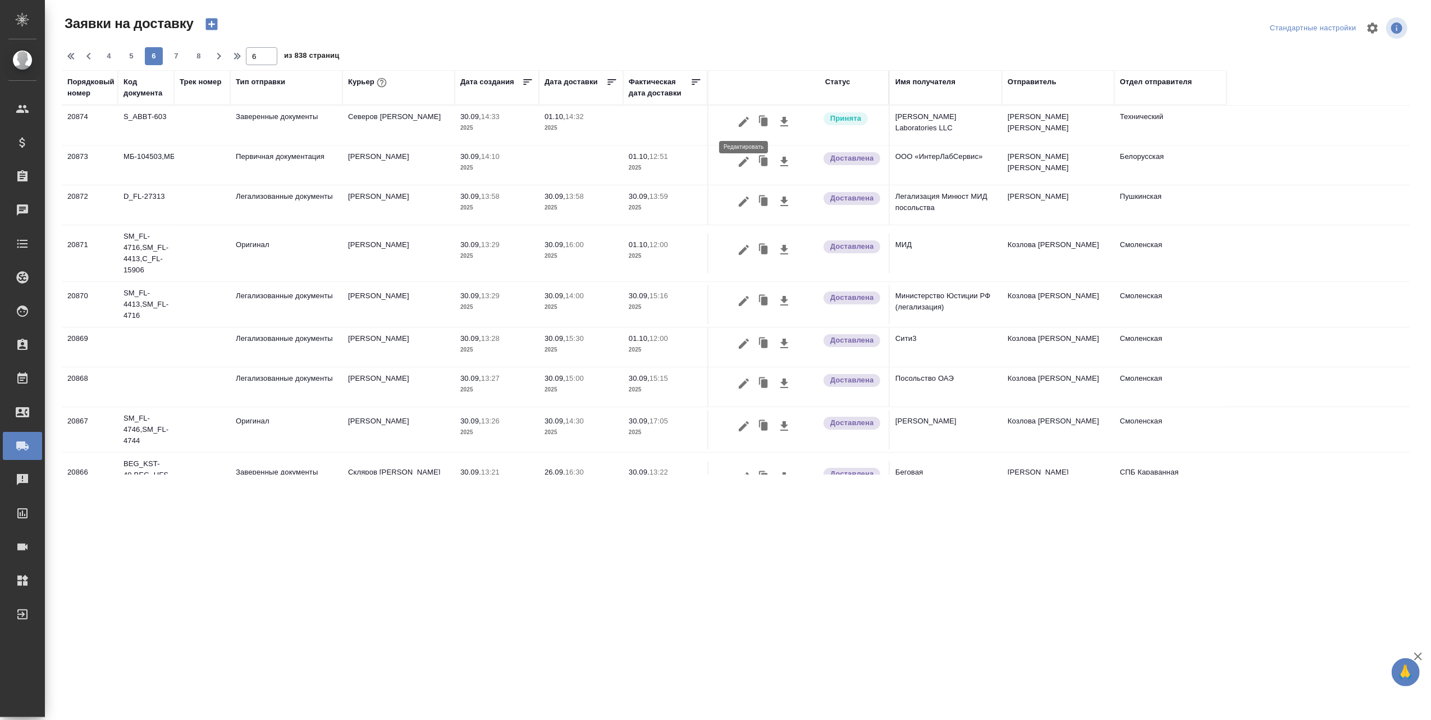
click at [740, 125] on icon "button" at bounding box center [744, 122] width 10 height 10
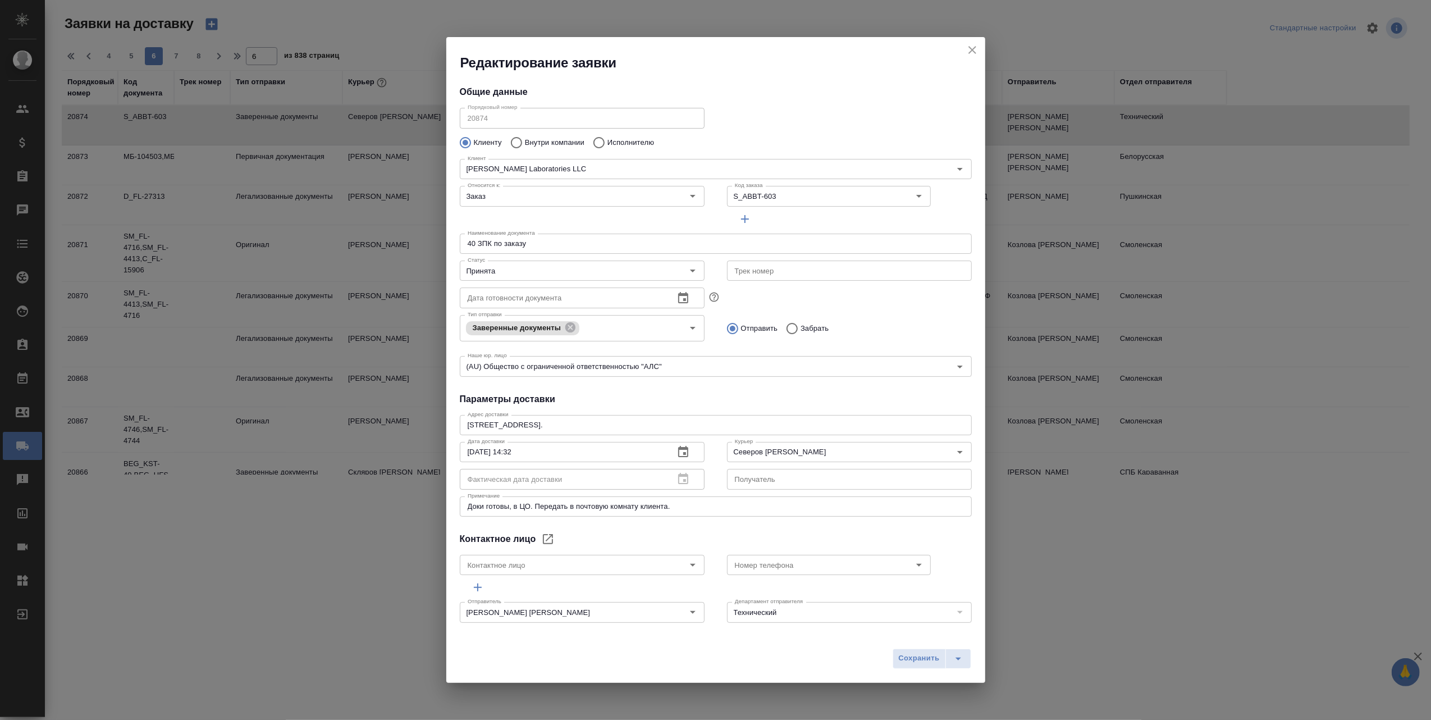
type input "Русиновская Янина"
type input "+7(921) 037-97-04"
click at [689, 267] on icon "Open" at bounding box center [692, 270] width 13 height 13
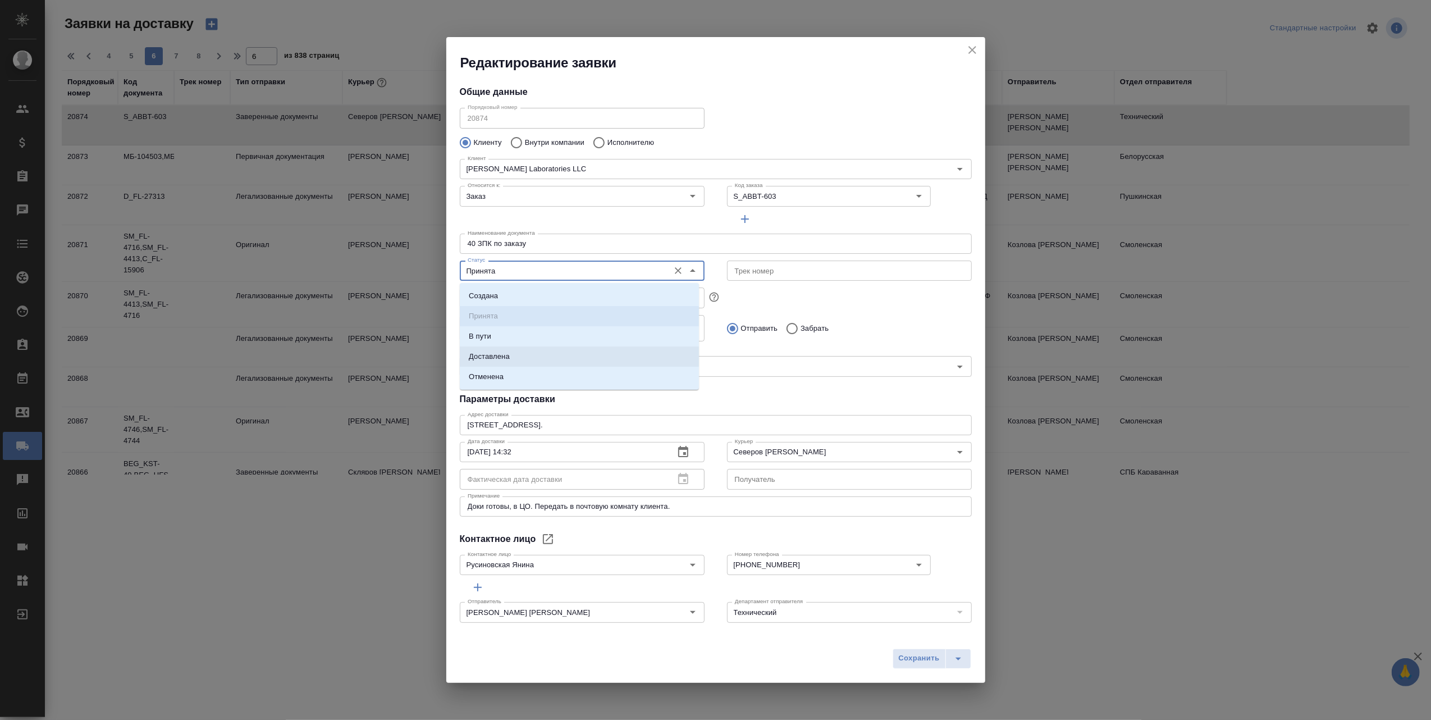
click at [535, 356] on li "Доставлена" at bounding box center [579, 356] width 239 height 20
type input "Доставлена"
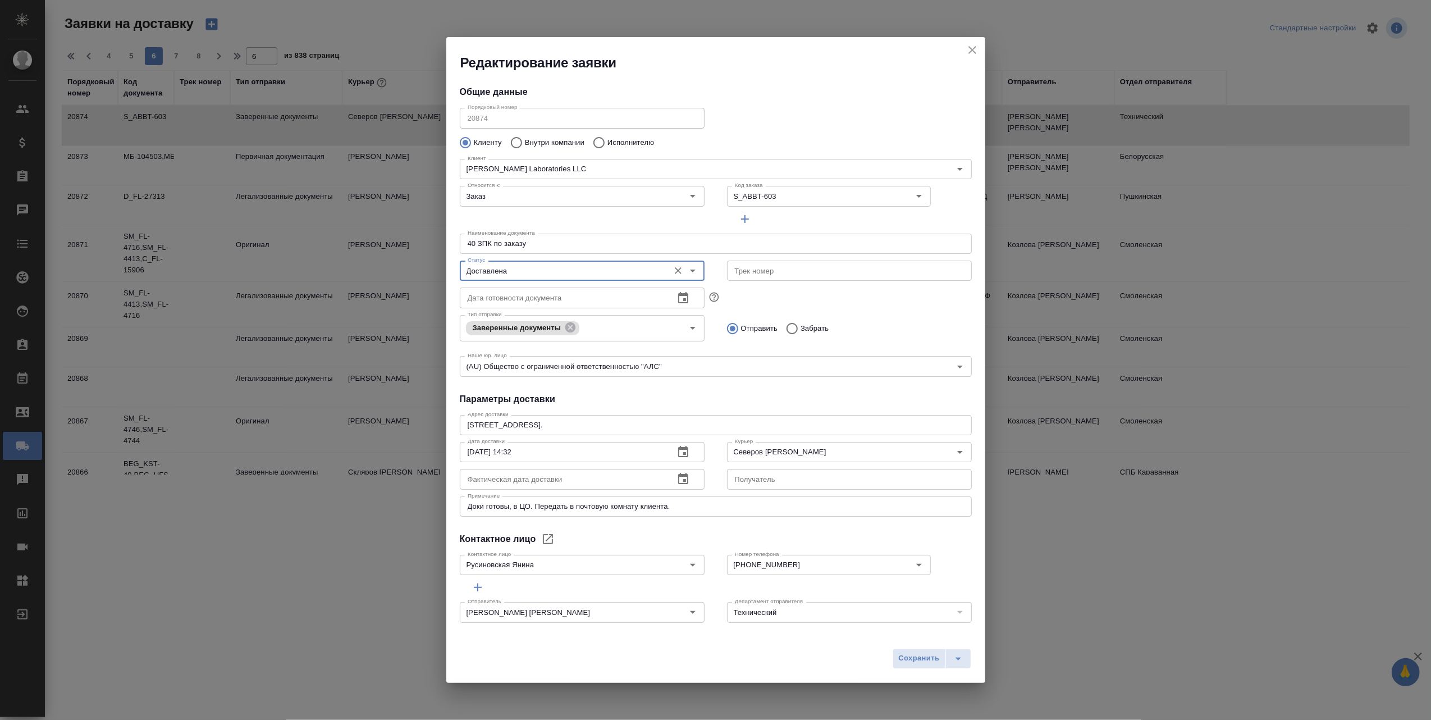
click at [676, 481] on icon "button" at bounding box center [682, 478] width 13 height 13
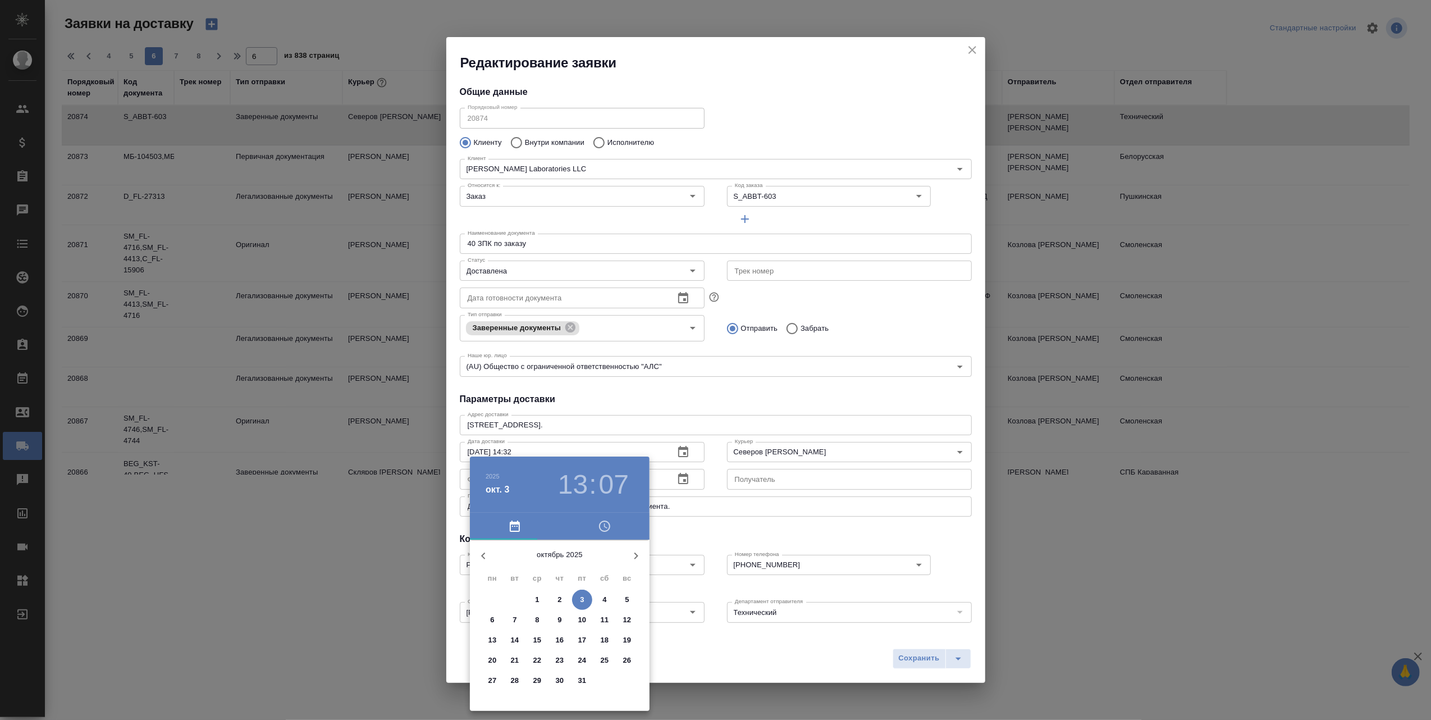
click at [537, 602] on p "1" at bounding box center [537, 599] width 4 height 11
drag, startPoint x: 592, startPoint y: 596, endPoint x: 593, endPoint y: 602, distance: 5.7
click at [593, 602] on div at bounding box center [560, 628] width 146 height 146
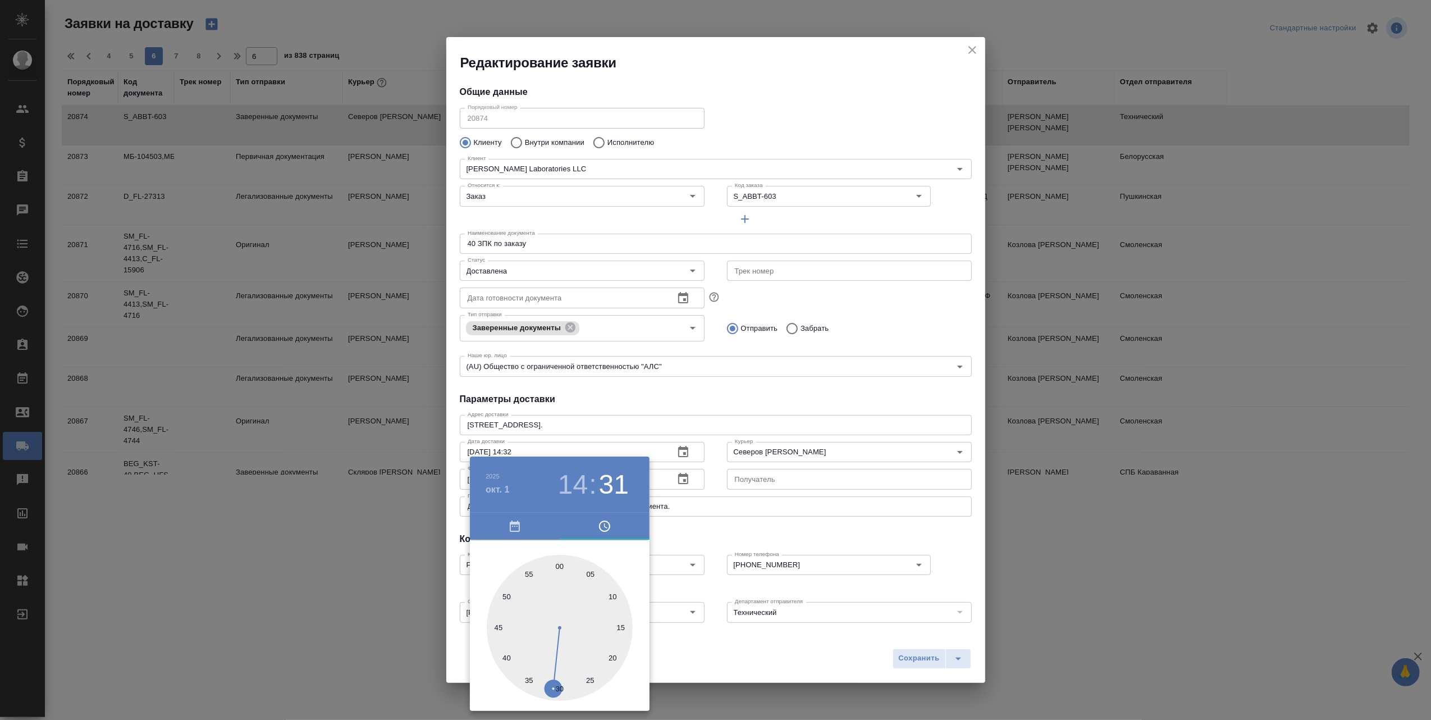
type input "01.10.2025 14:35"
drag, startPoint x: 605, startPoint y: 580, endPoint x: 528, endPoint y: 688, distance: 132.4
click at [528, 688] on div at bounding box center [560, 628] width 146 height 146
click at [721, 667] on div at bounding box center [715, 360] width 1431 height 720
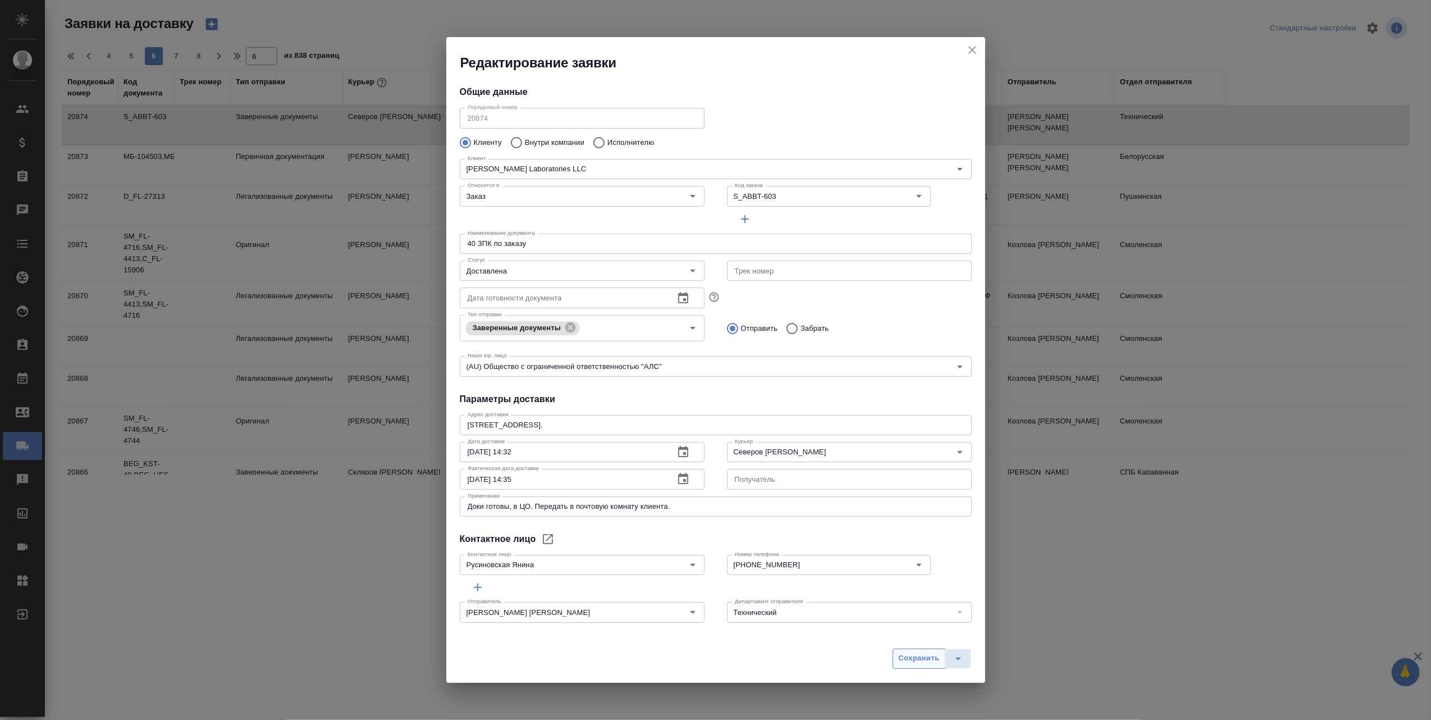
click at [923, 661] on span "Сохранить" at bounding box center [919, 658] width 41 height 13
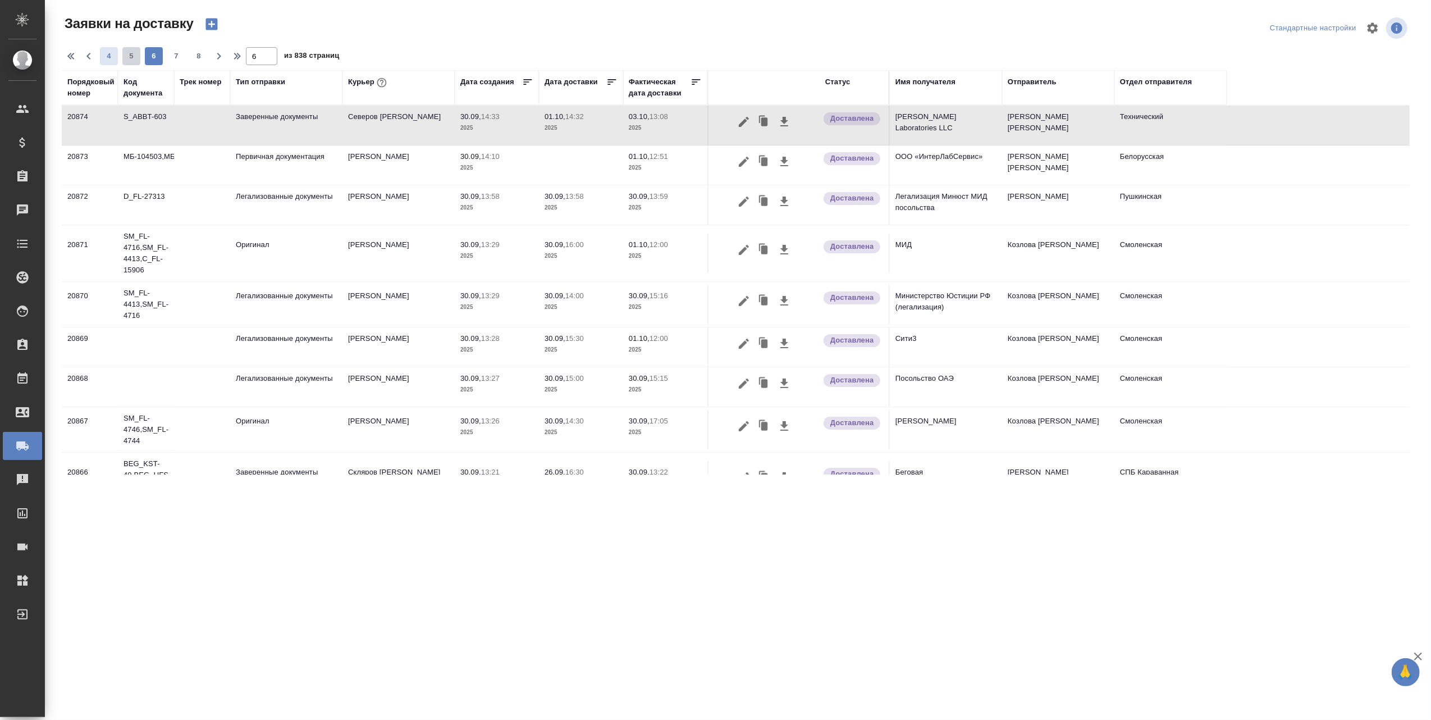
click at [132, 54] on span "5" at bounding box center [131, 56] width 18 height 11
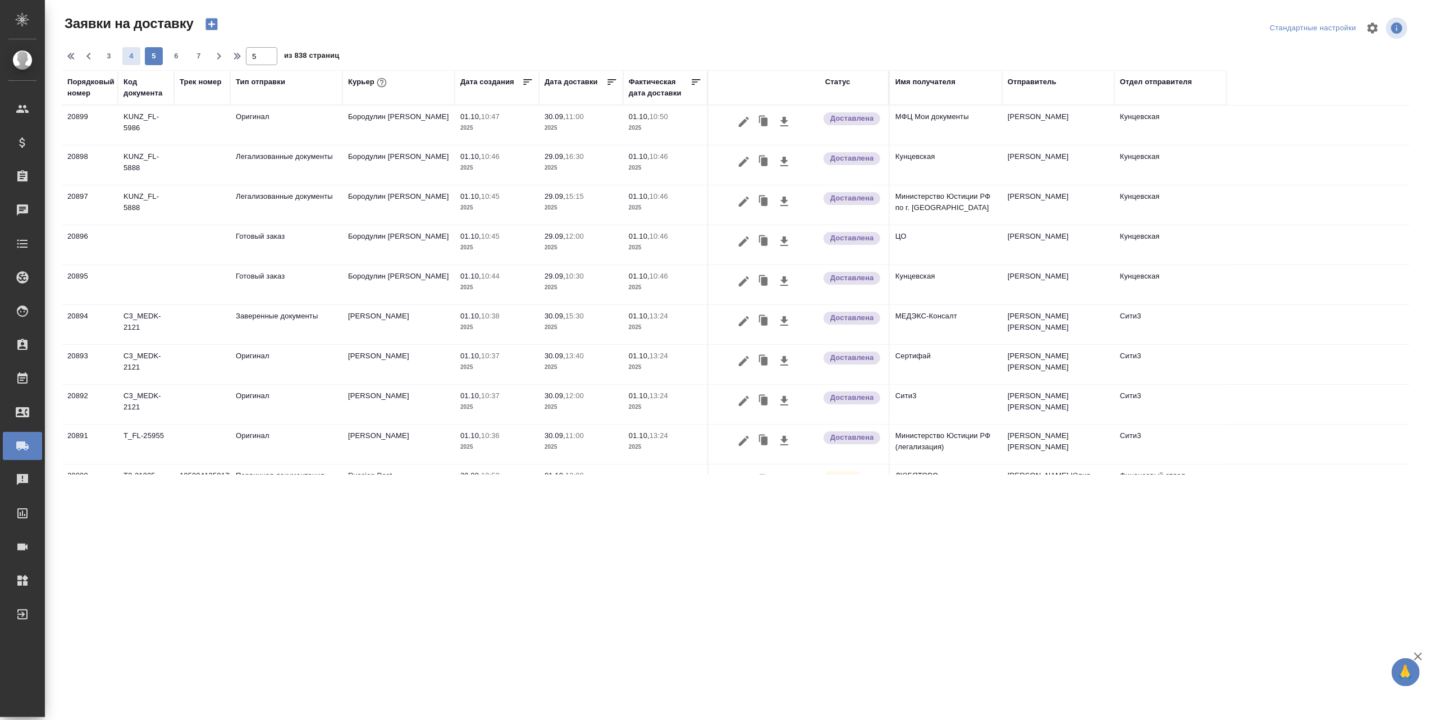
click at [132, 57] on span "4" at bounding box center [131, 56] width 18 height 11
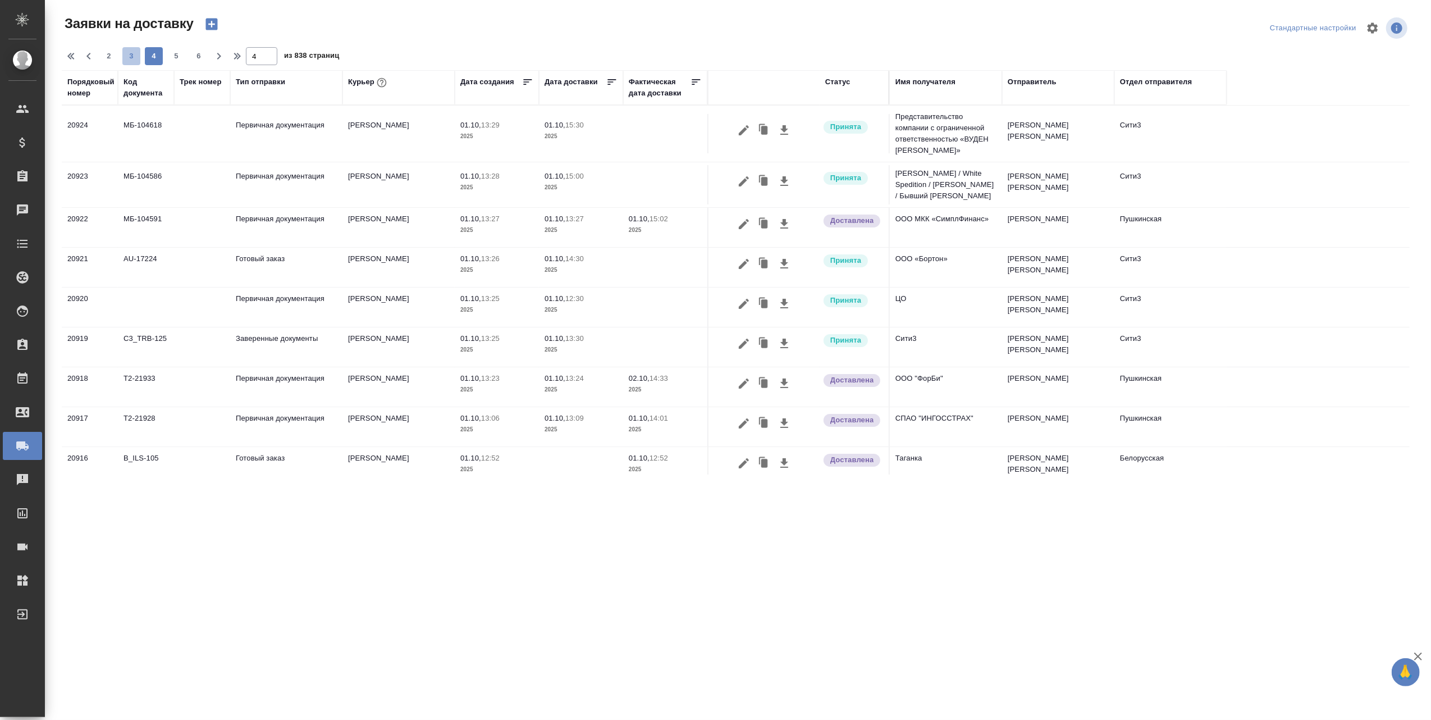
click at [128, 57] on span "3" at bounding box center [131, 56] width 18 height 11
type input "3"
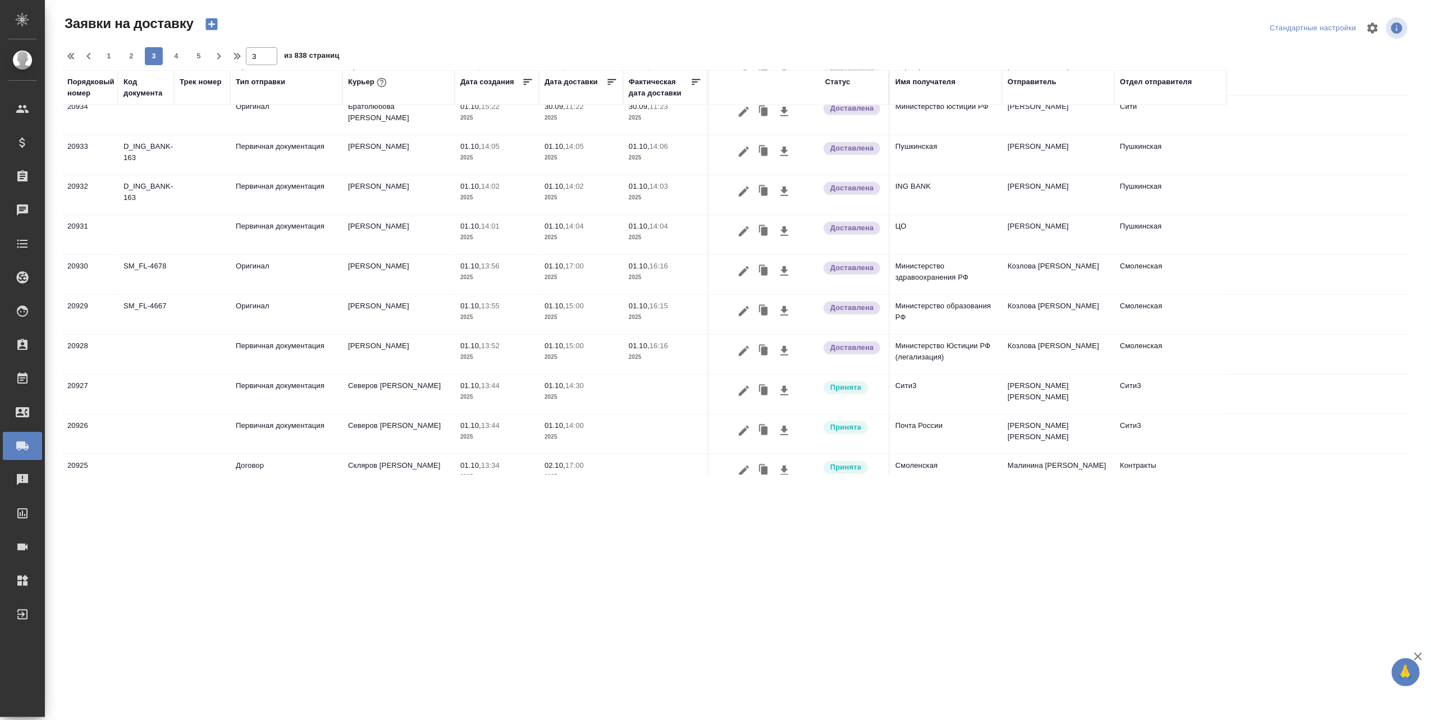
scroll to position [638, 0]
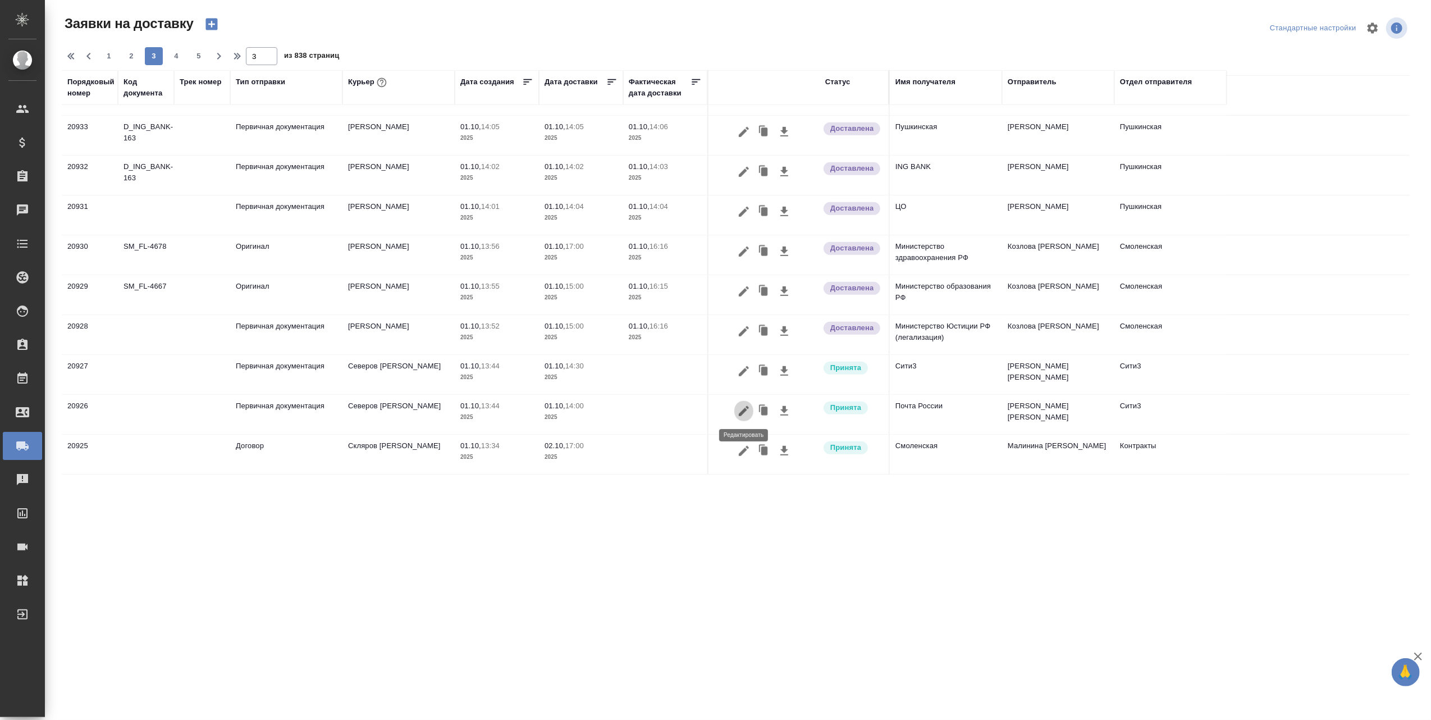
click at [747, 405] on icon "button" at bounding box center [743, 410] width 13 height 13
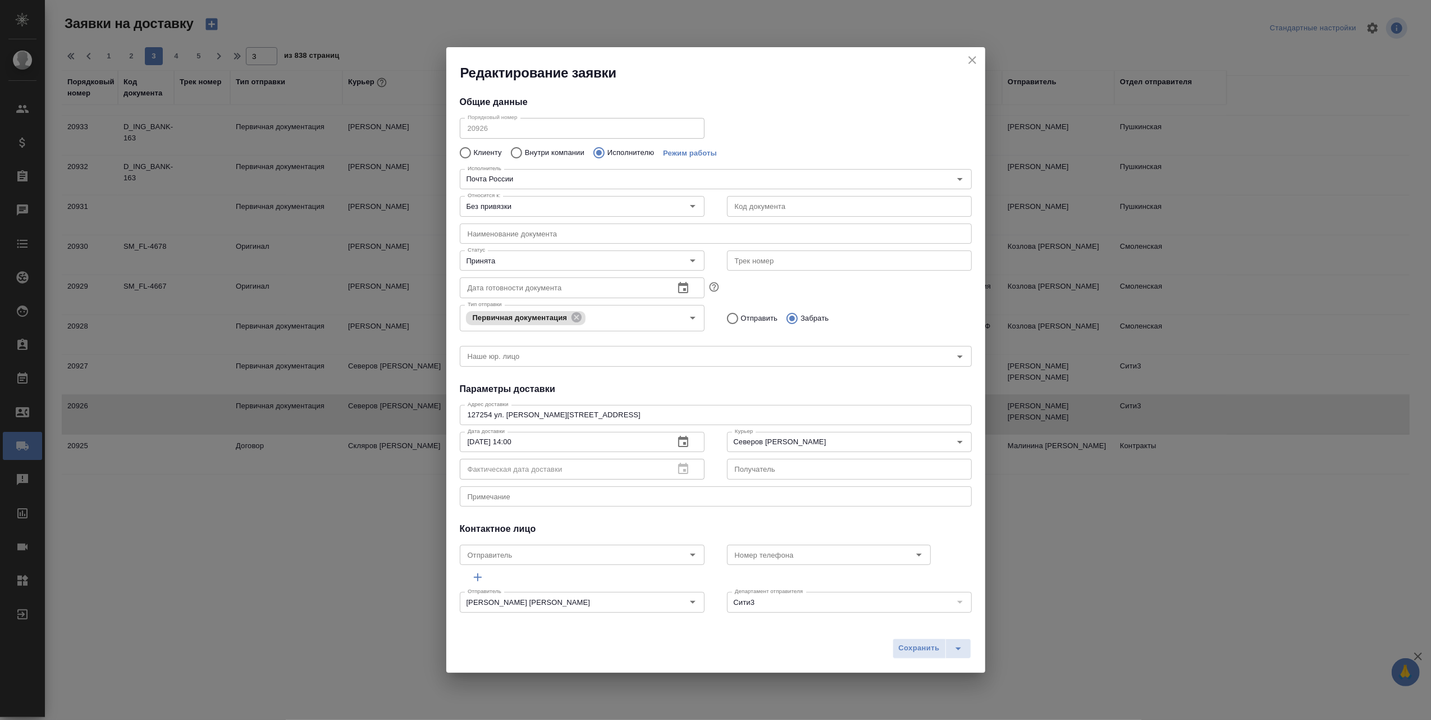
type input "Почта России"
click at [971, 61] on icon "close" at bounding box center [972, 59] width 13 height 13
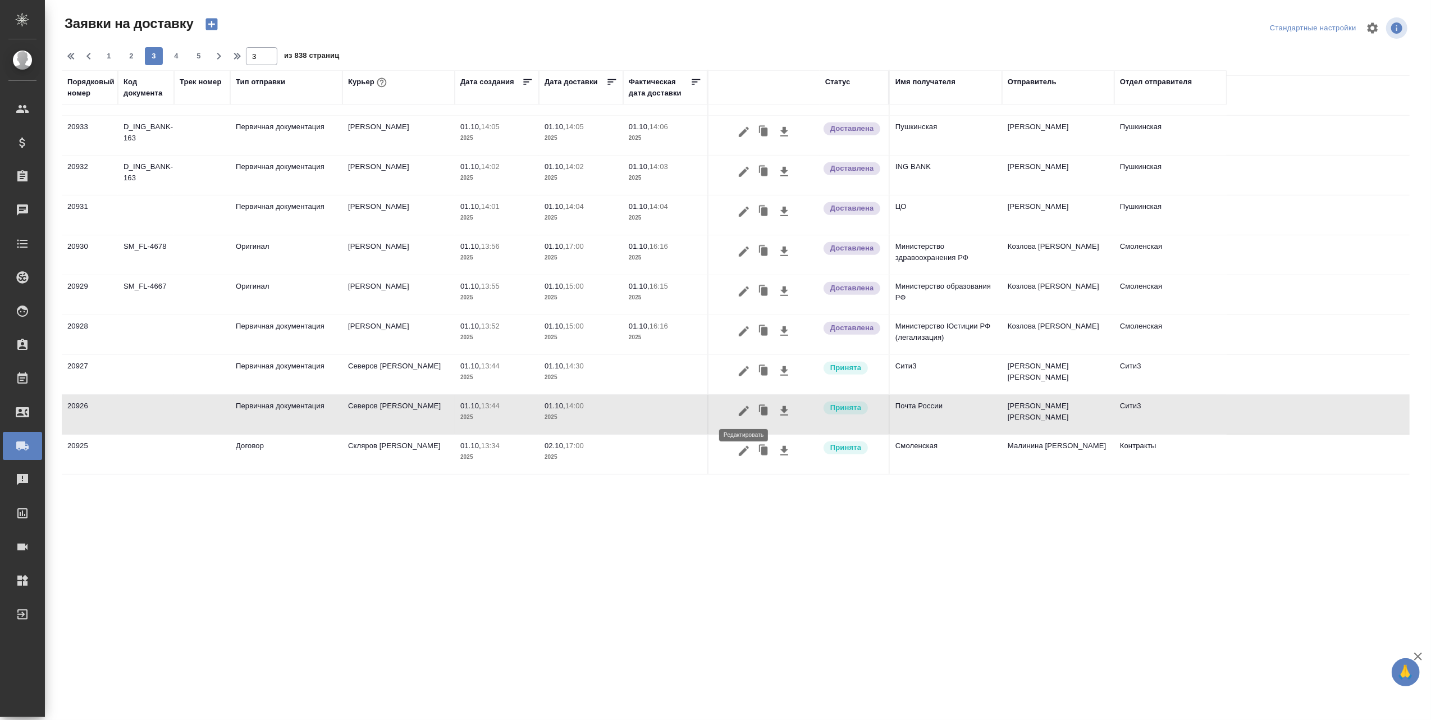
click at [748, 409] on icon "button" at bounding box center [743, 410] width 13 height 13
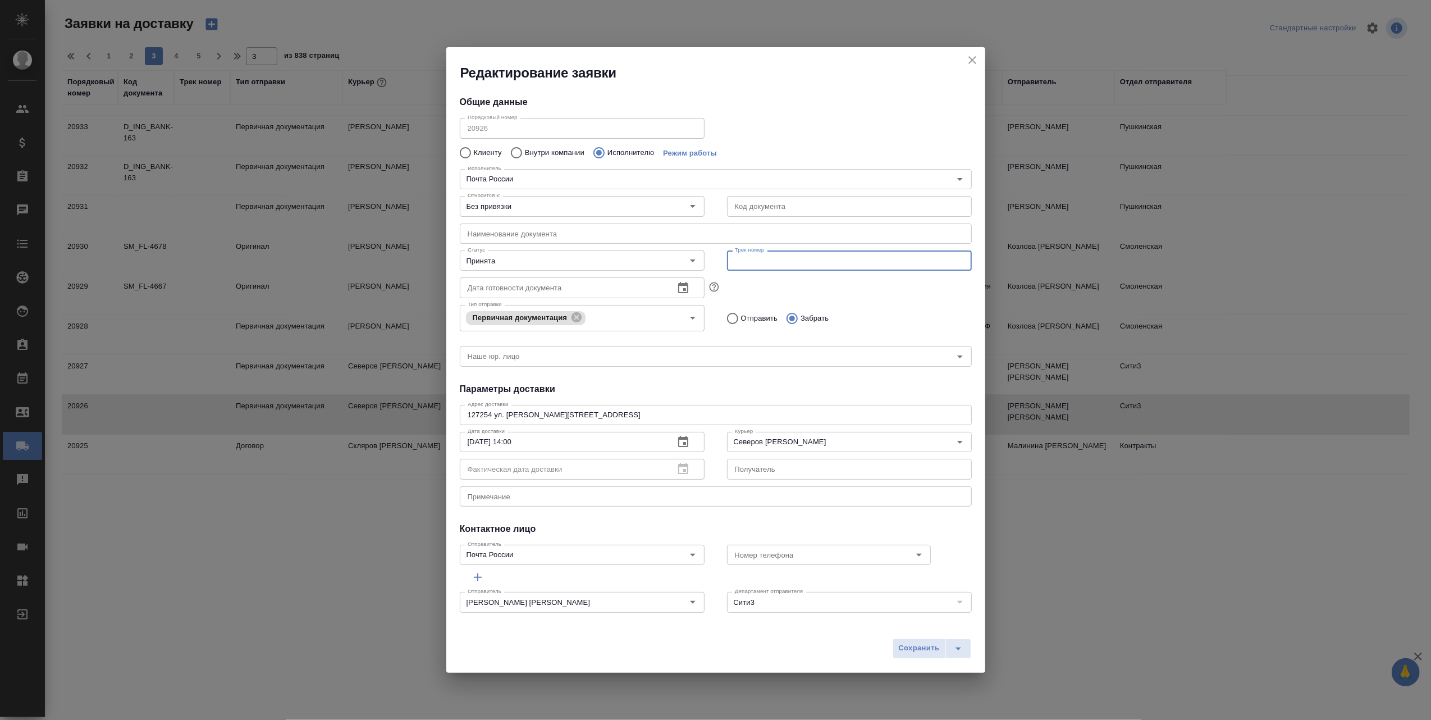
click at [780, 258] on input "text" at bounding box center [849, 260] width 245 height 20
paste input "80514713522187"
click at [688, 256] on icon "Open" at bounding box center [692, 260] width 13 height 13
type input "80514713522187"
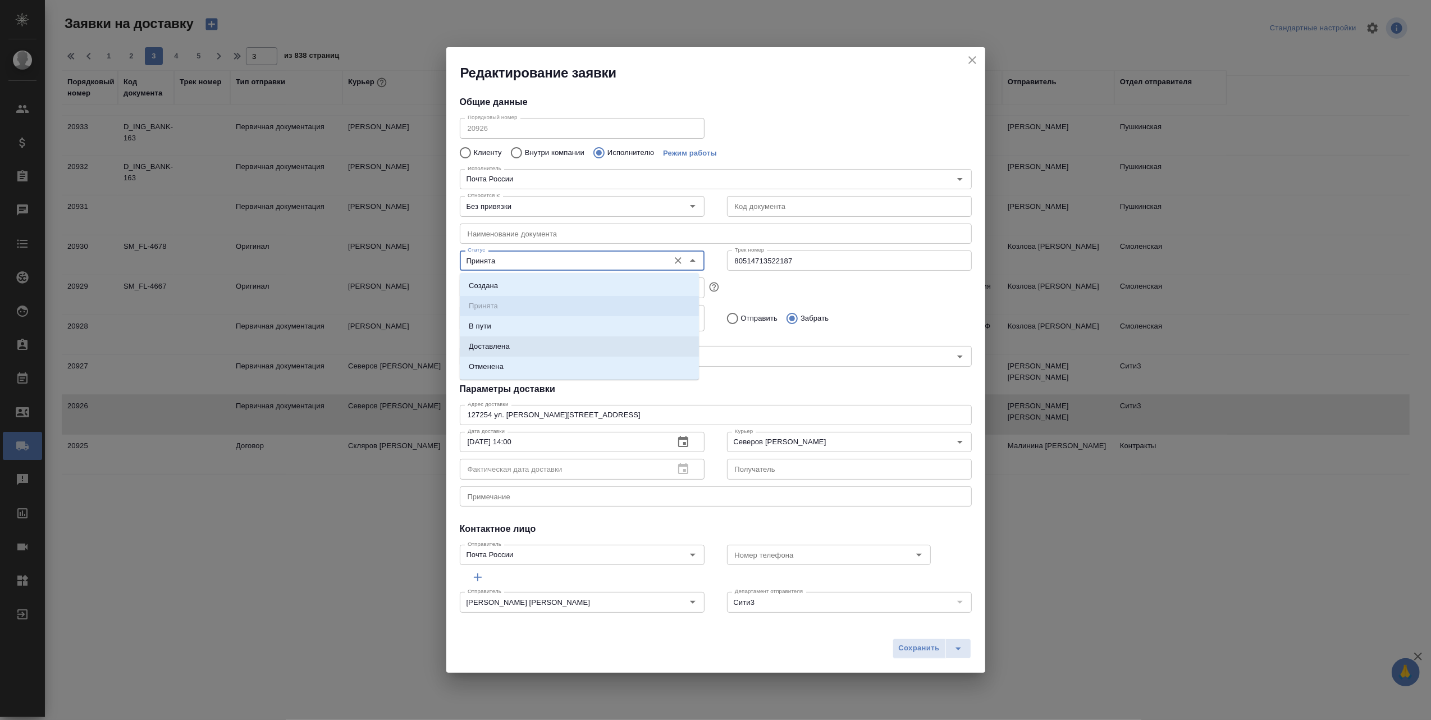
click at [563, 344] on li "Доставлена" at bounding box center [579, 346] width 239 height 20
type input "Доставлена"
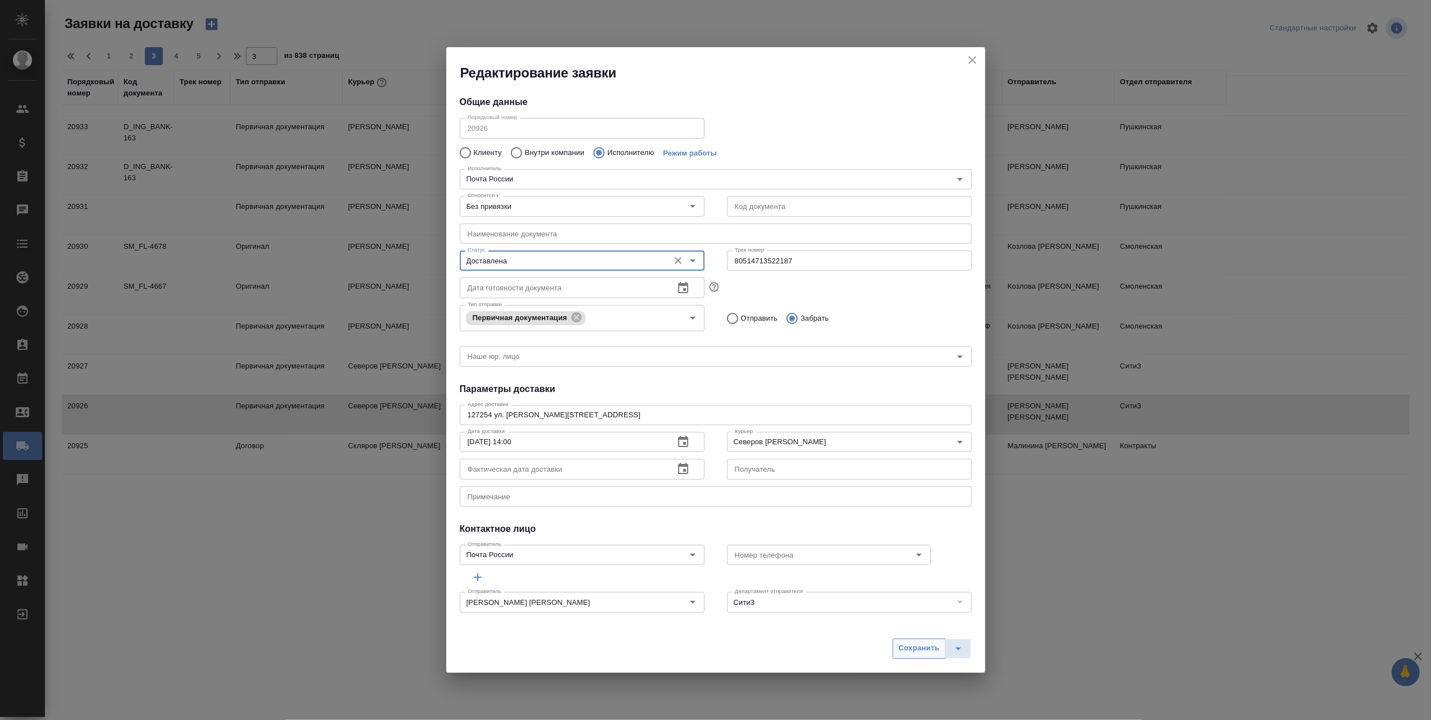
click at [920, 652] on span "Сохранить" at bounding box center [919, 648] width 41 height 13
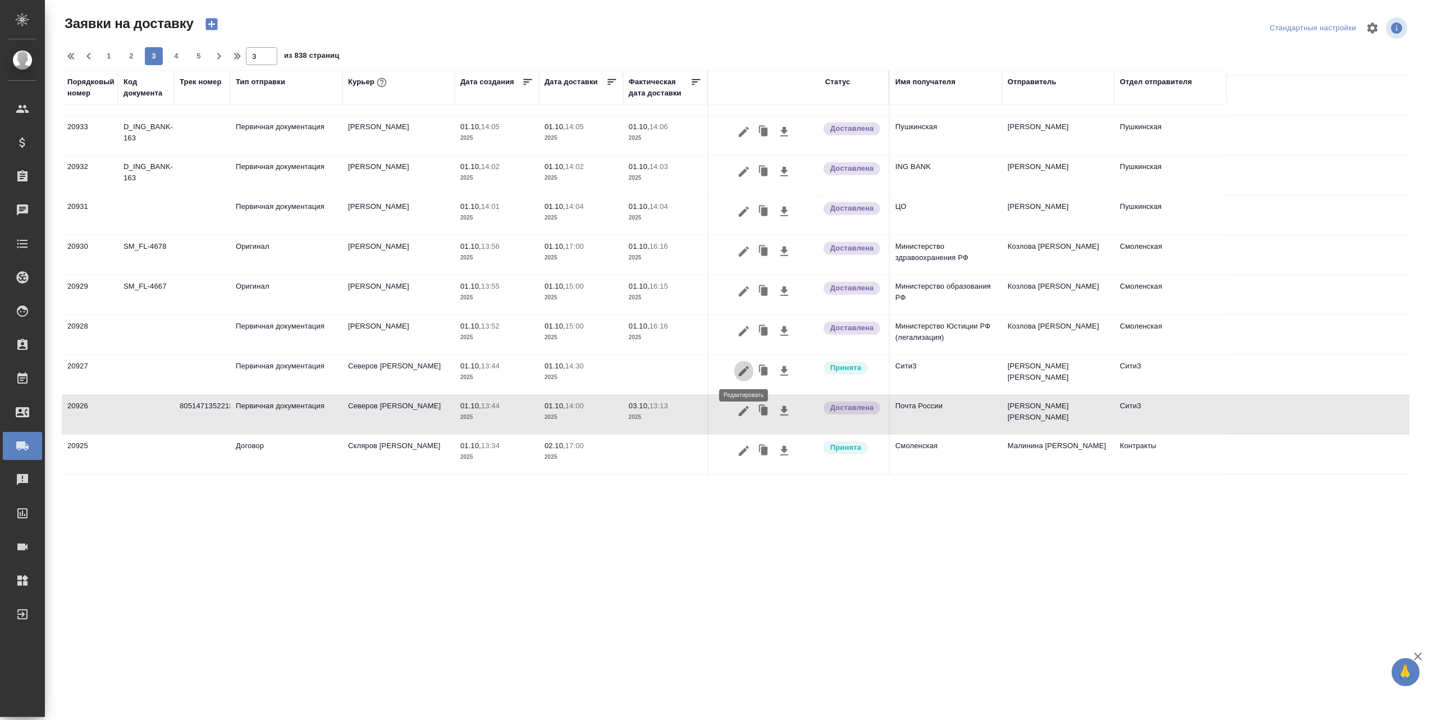
click at [743, 369] on icon "button" at bounding box center [744, 371] width 10 height 10
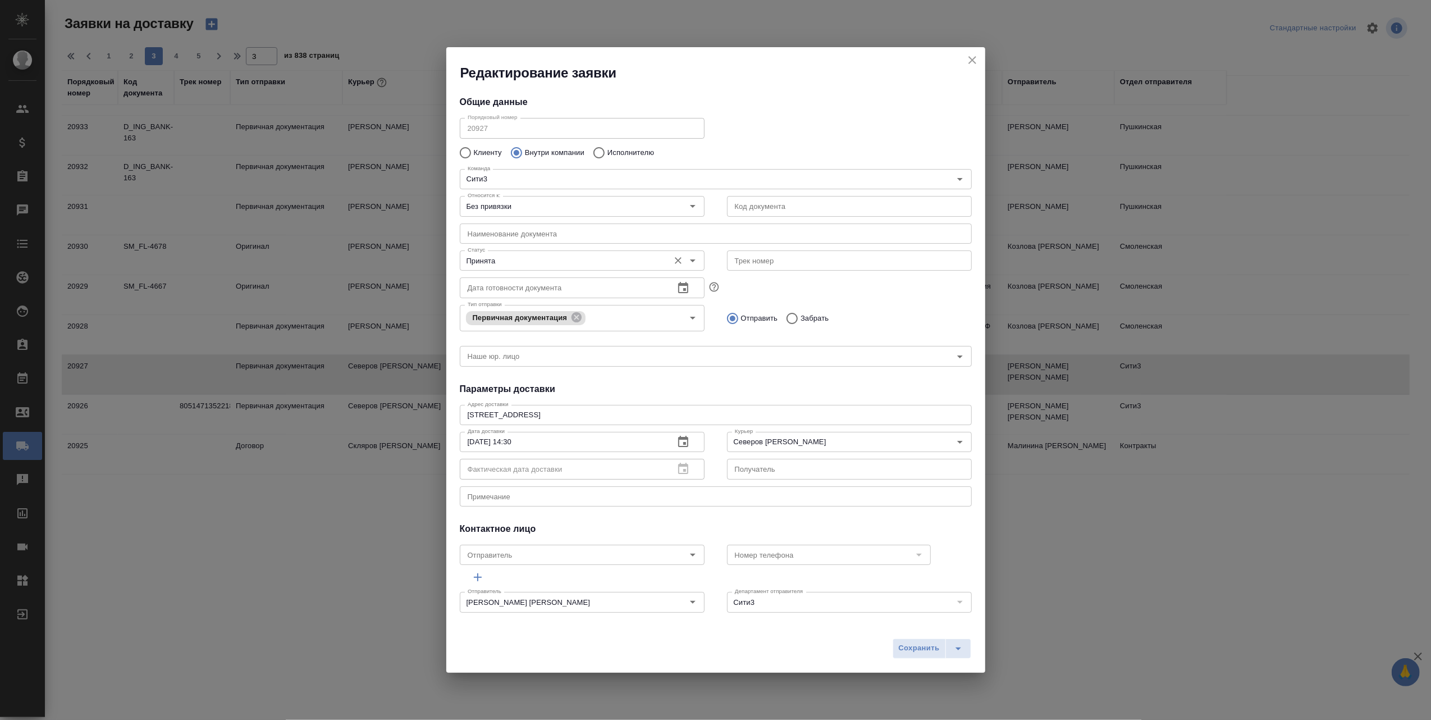
click at [686, 261] on icon "Open" at bounding box center [692, 260] width 13 height 13
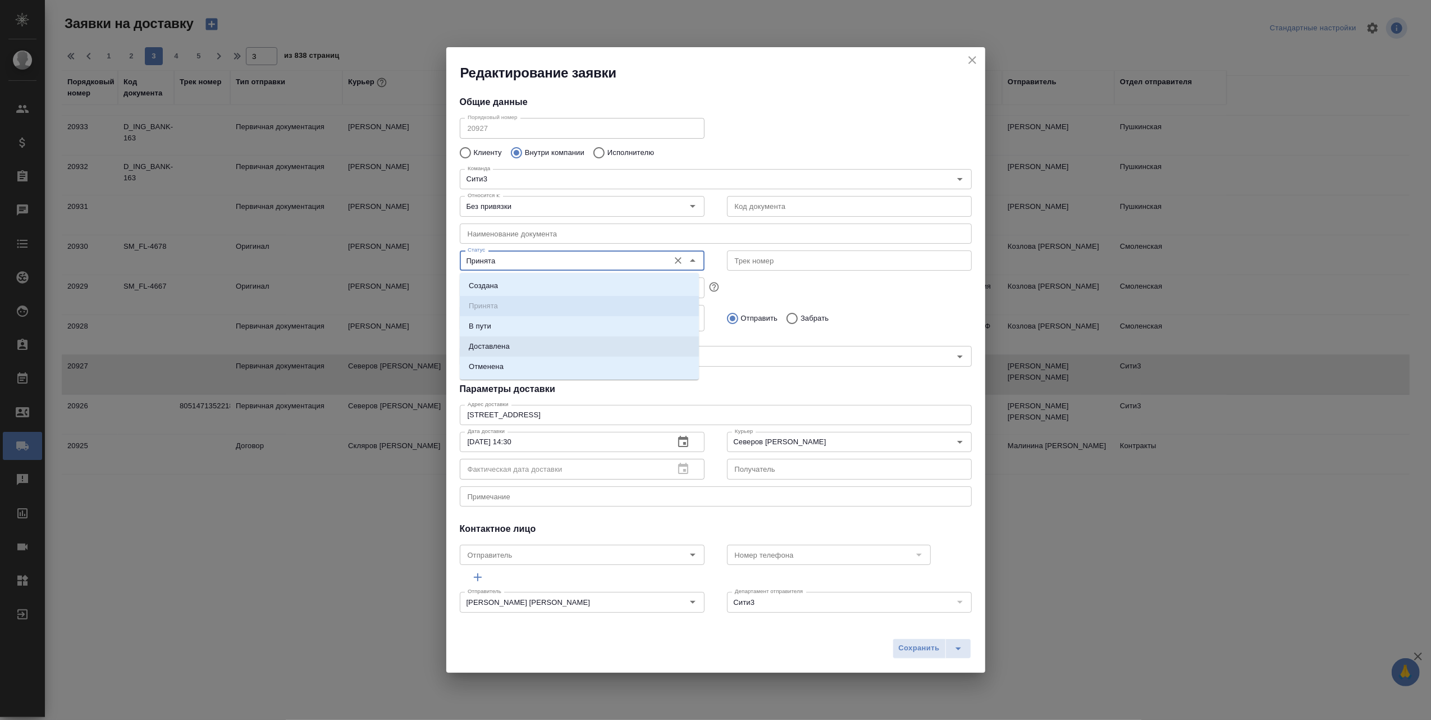
click at [553, 346] on li "Доставлена" at bounding box center [579, 346] width 239 height 20
type input "Доставлена"
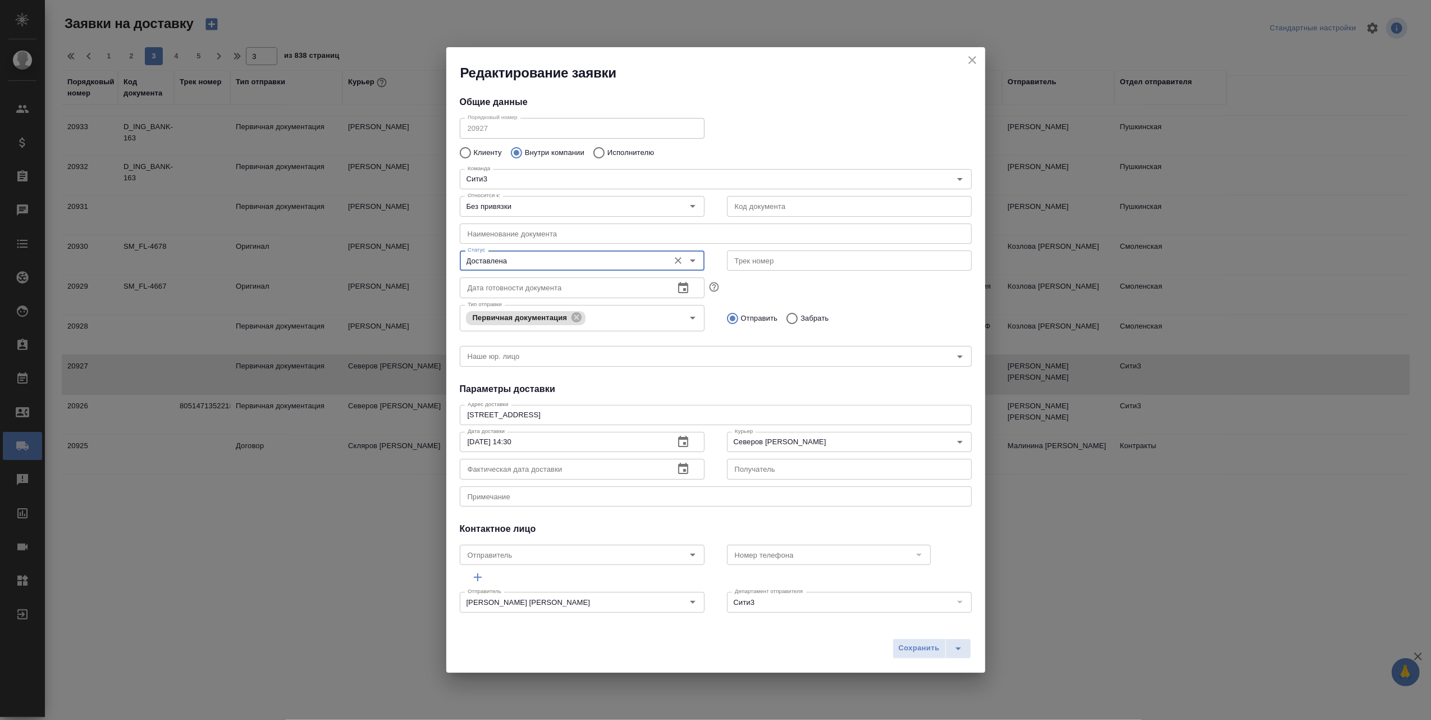
click at [676, 468] on icon "button" at bounding box center [682, 468] width 13 height 13
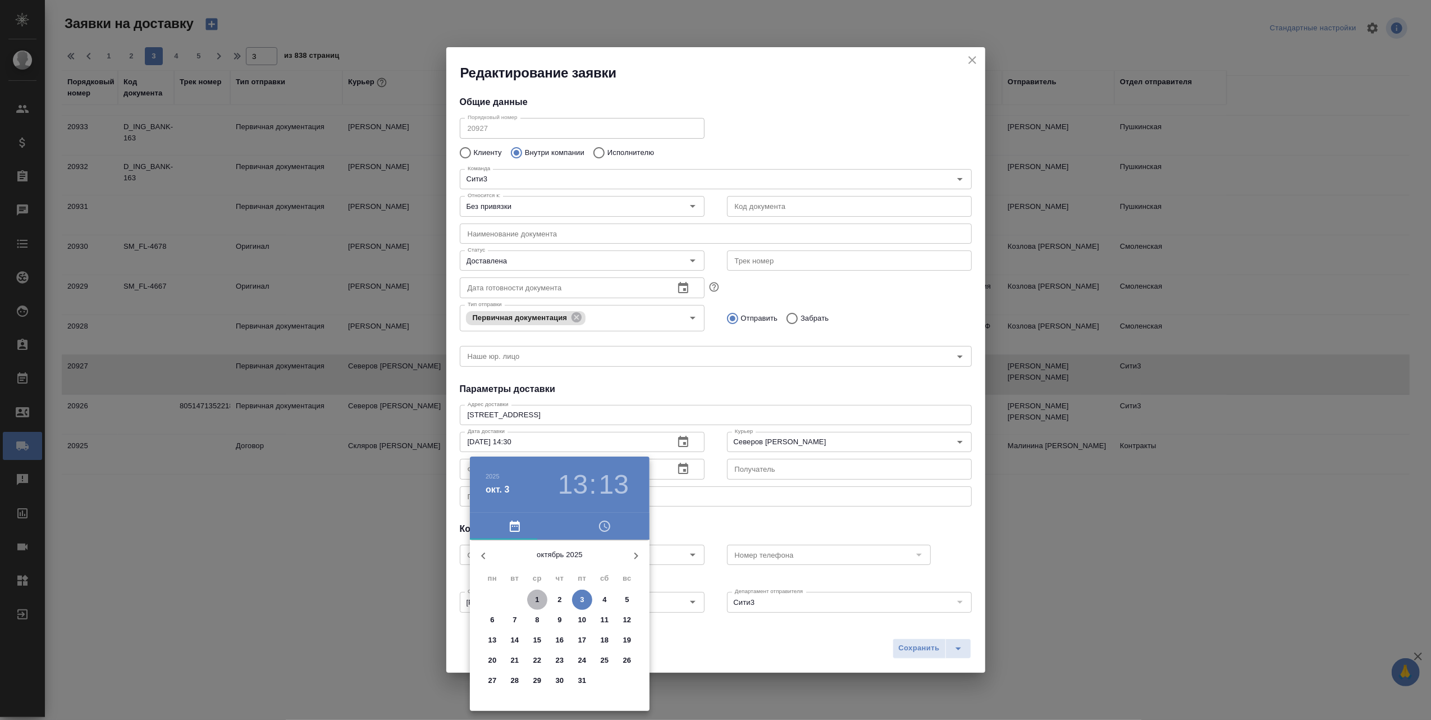
click at [544, 597] on span "1" at bounding box center [537, 599] width 20 height 11
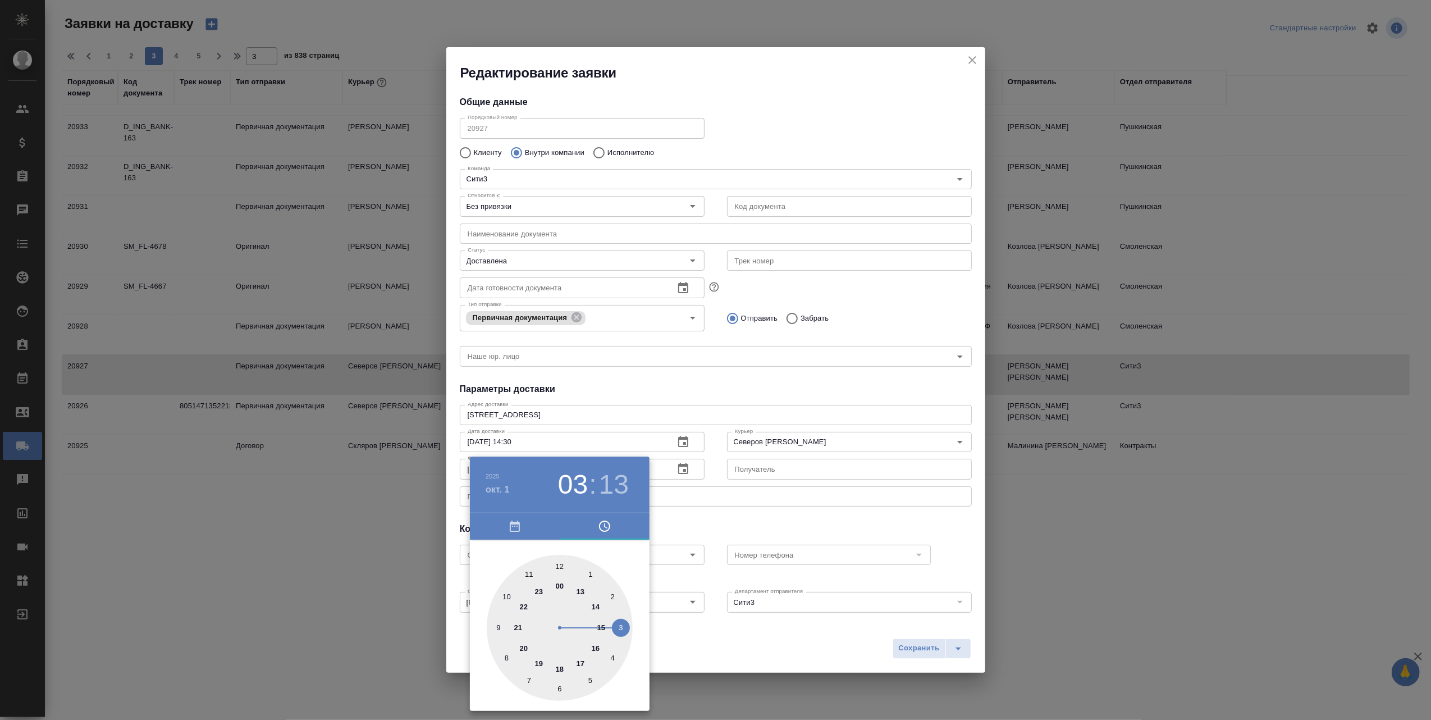
drag, startPoint x: 586, startPoint y: 585, endPoint x: 611, endPoint y: 619, distance: 41.8
click at [611, 619] on div at bounding box center [560, 628] width 146 height 146
drag, startPoint x: 618, startPoint y: 615, endPoint x: 560, endPoint y: 586, distance: 64.3
click at [560, 586] on div at bounding box center [560, 628] width 146 height 146
click at [603, 524] on icon "button" at bounding box center [604, 525] width 13 height 13
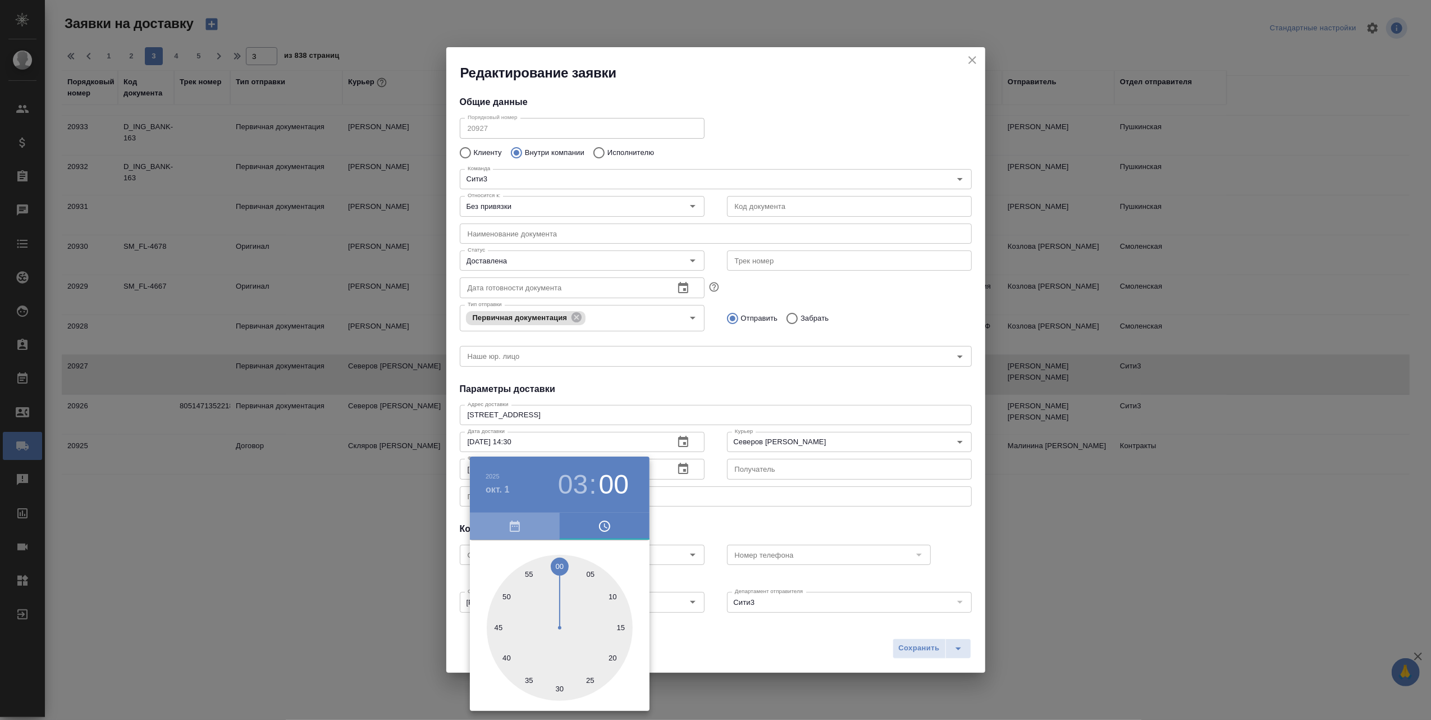
click at [512, 524] on icon "button" at bounding box center [514, 525] width 13 height 13
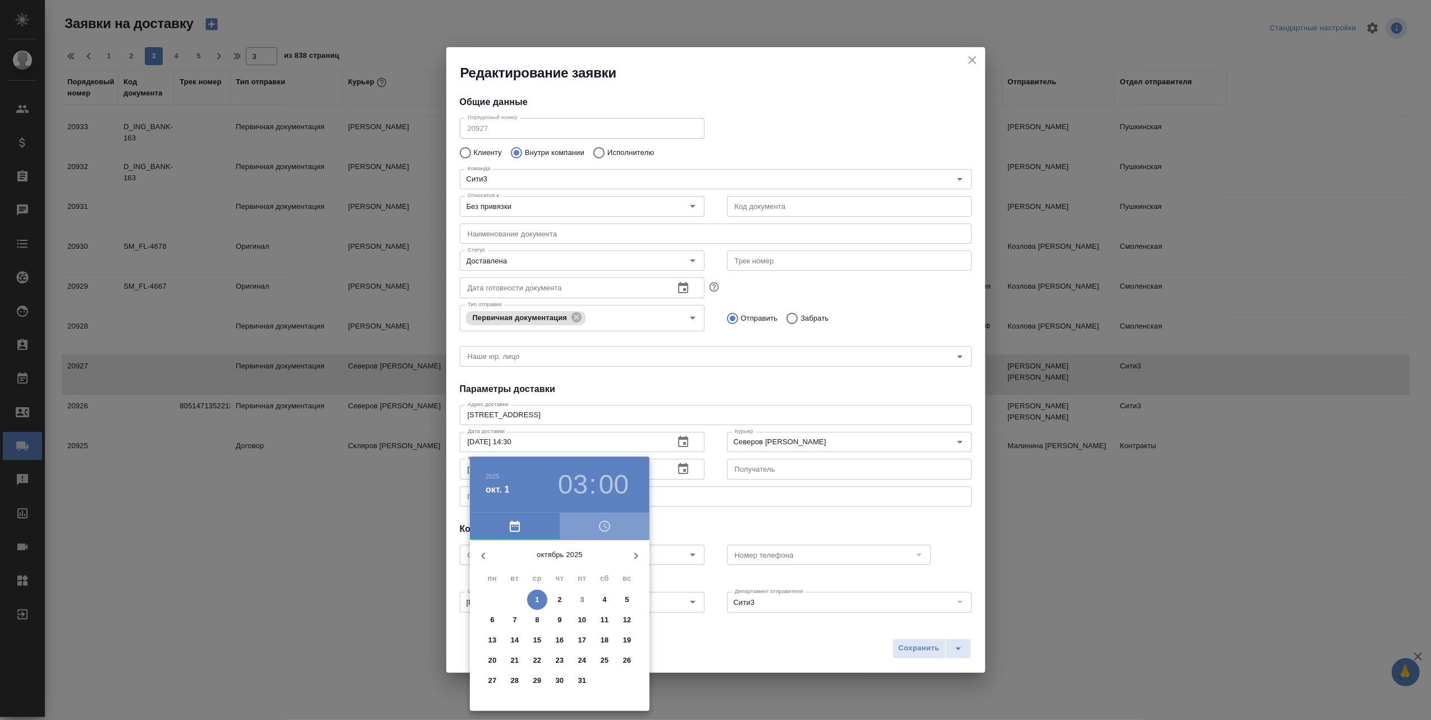
click at [609, 522] on icon "button" at bounding box center [604, 525] width 13 height 13
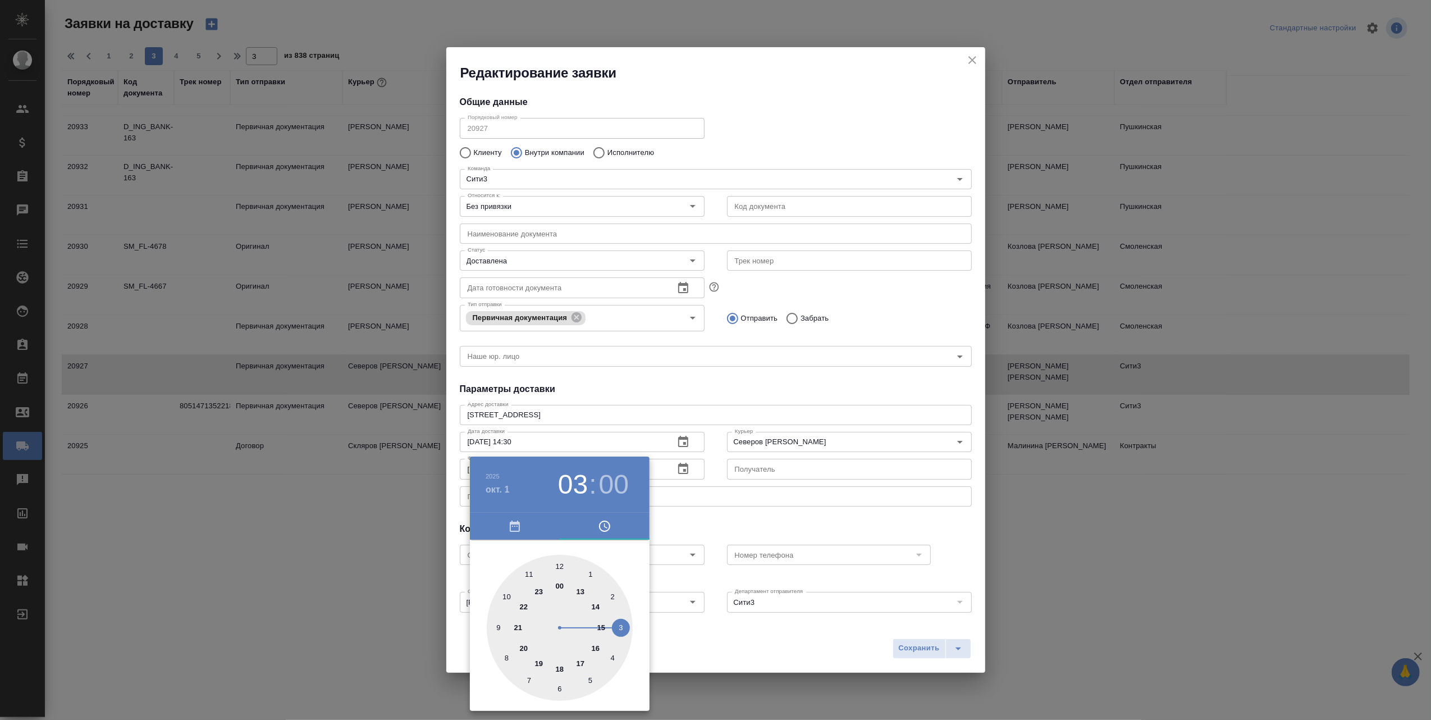
type input "01.10.2025 15:00"
drag, startPoint x: 625, startPoint y: 625, endPoint x: 605, endPoint y: 627, distance: 19.7
click at [605, 627] on div at bounding box center [560, 628] width 146 height 146
click at [820, 654] on div at bounding box center [715, 360] width 1431 height 720
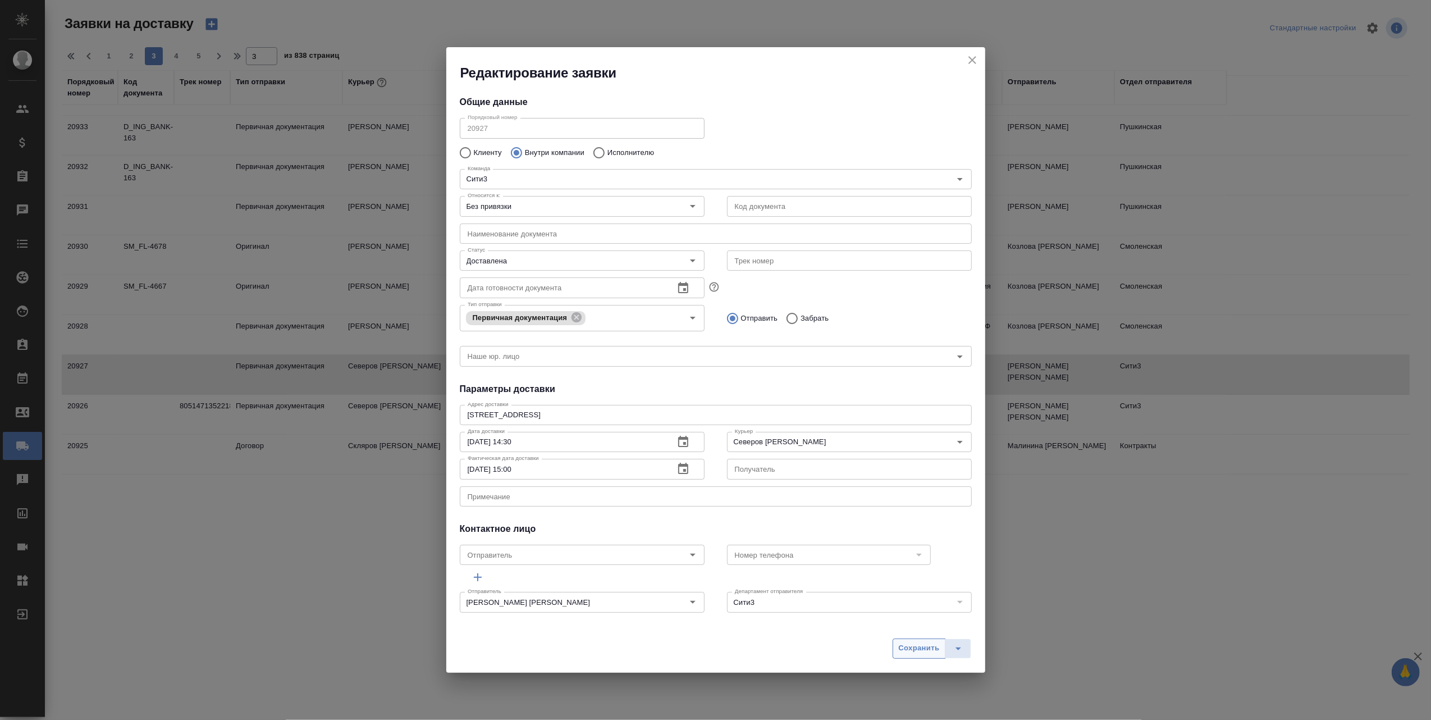
click at [904, 650] on span "Сохранить" at bounding box center [919, 648] width 41 height 13
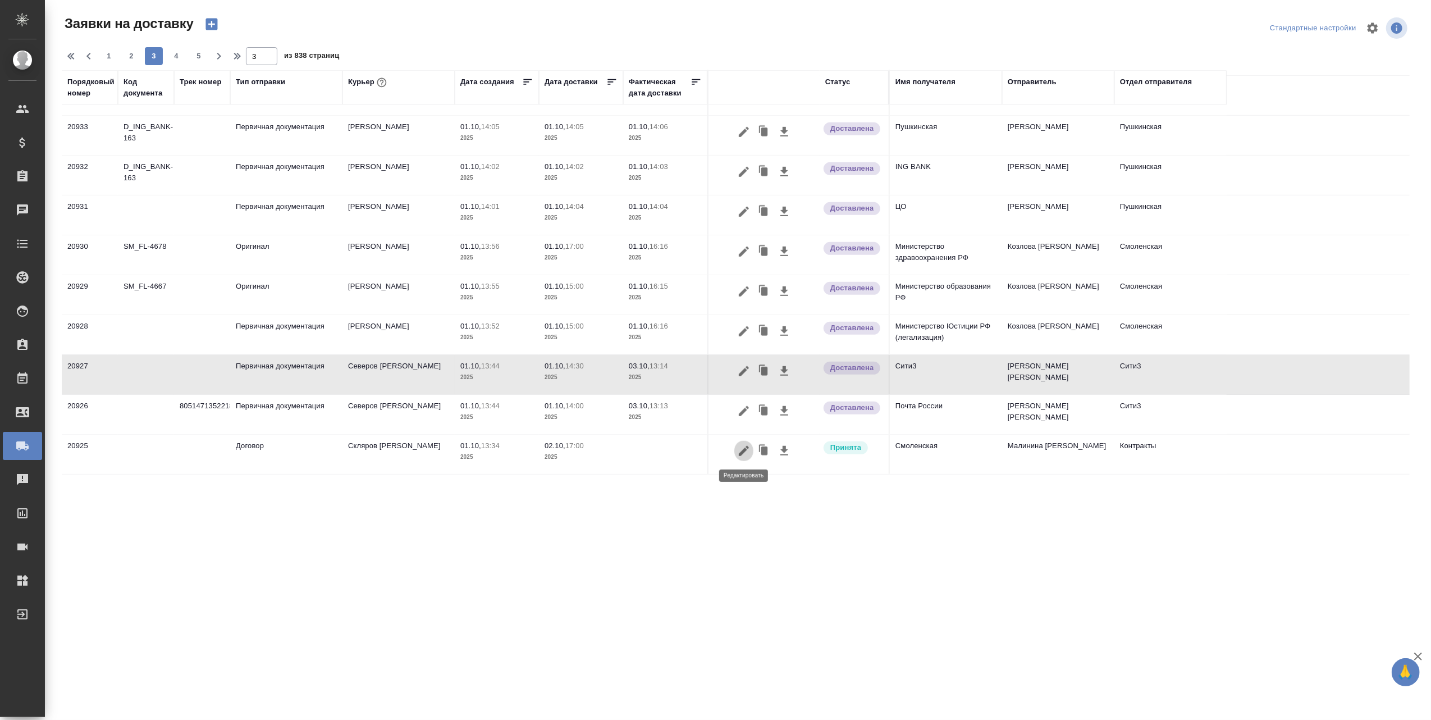
click at [742, 450] on icon "button" at bounding box center [744, 451] width 10 height 10
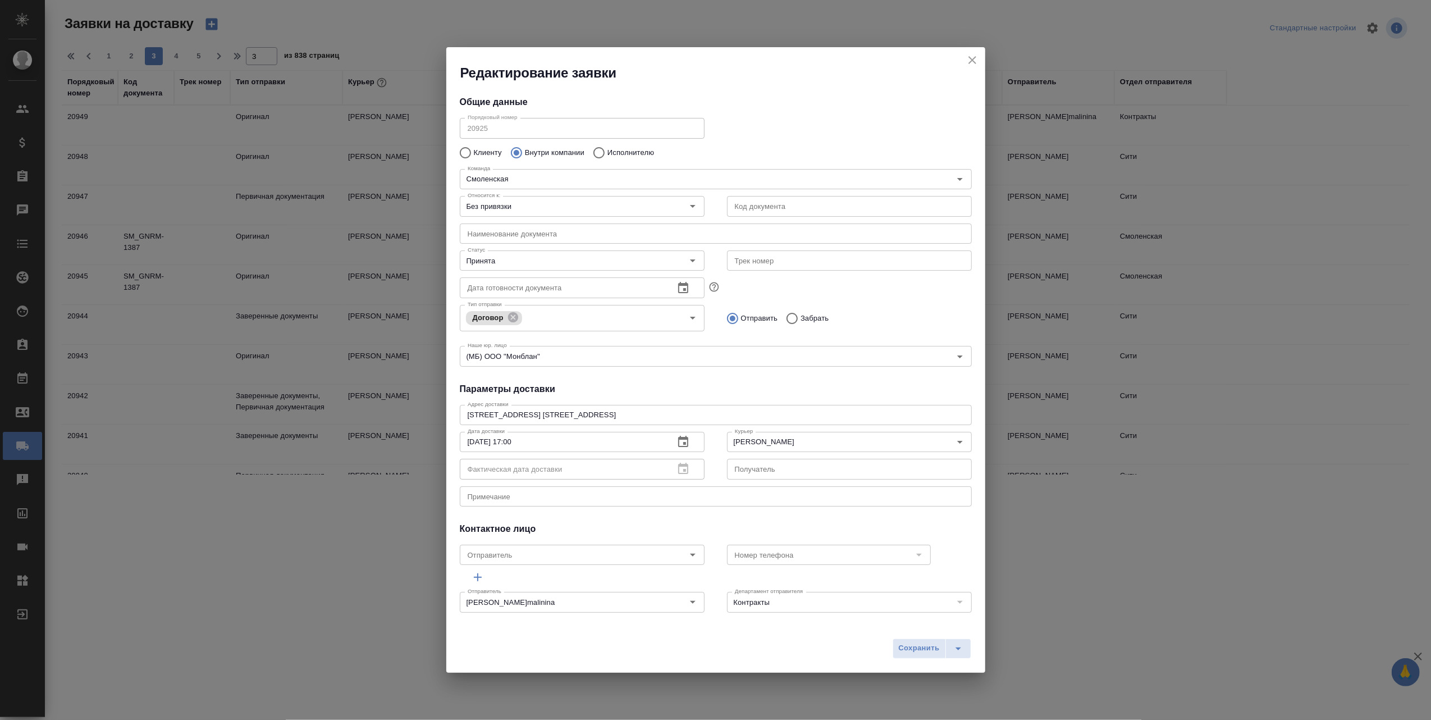
scroll to position [638, 0]
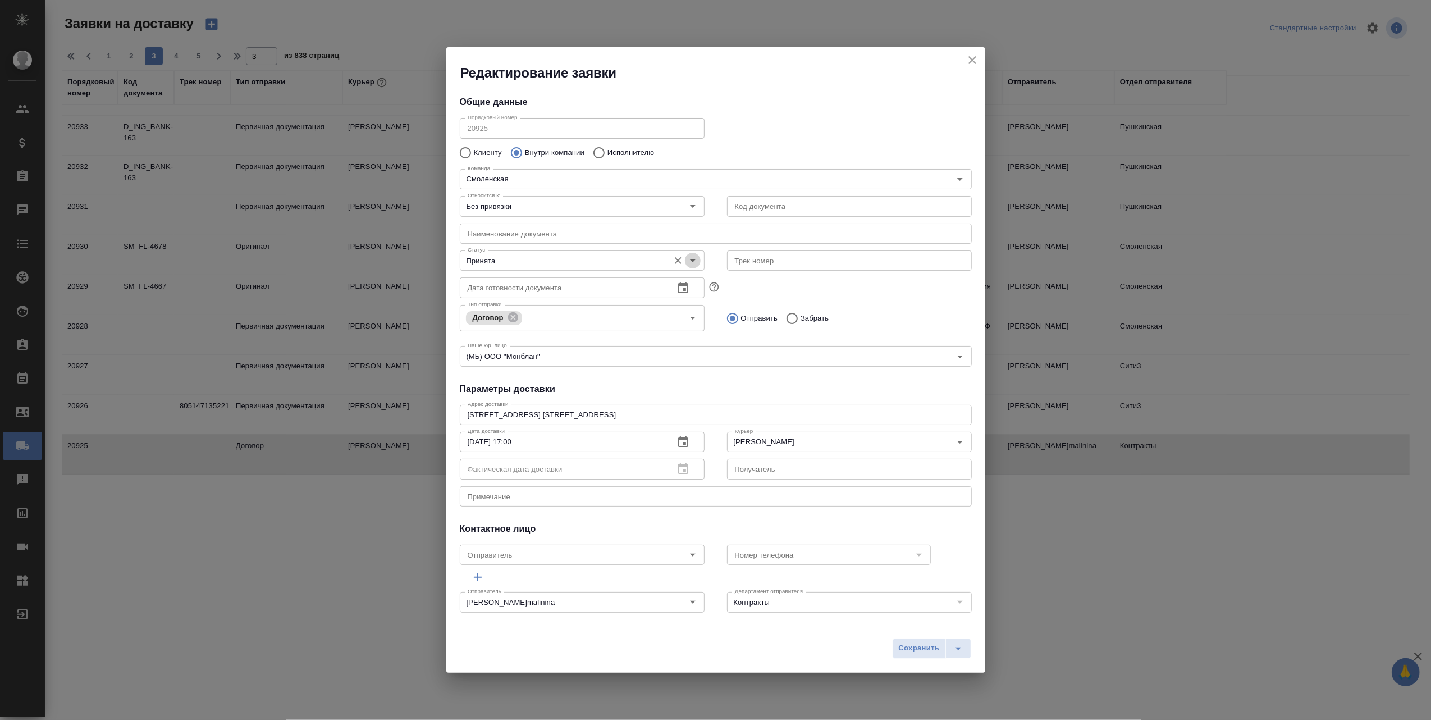
click at [686, 257] on icon "Open" at bounding box center [692, 260] width 13 height 13
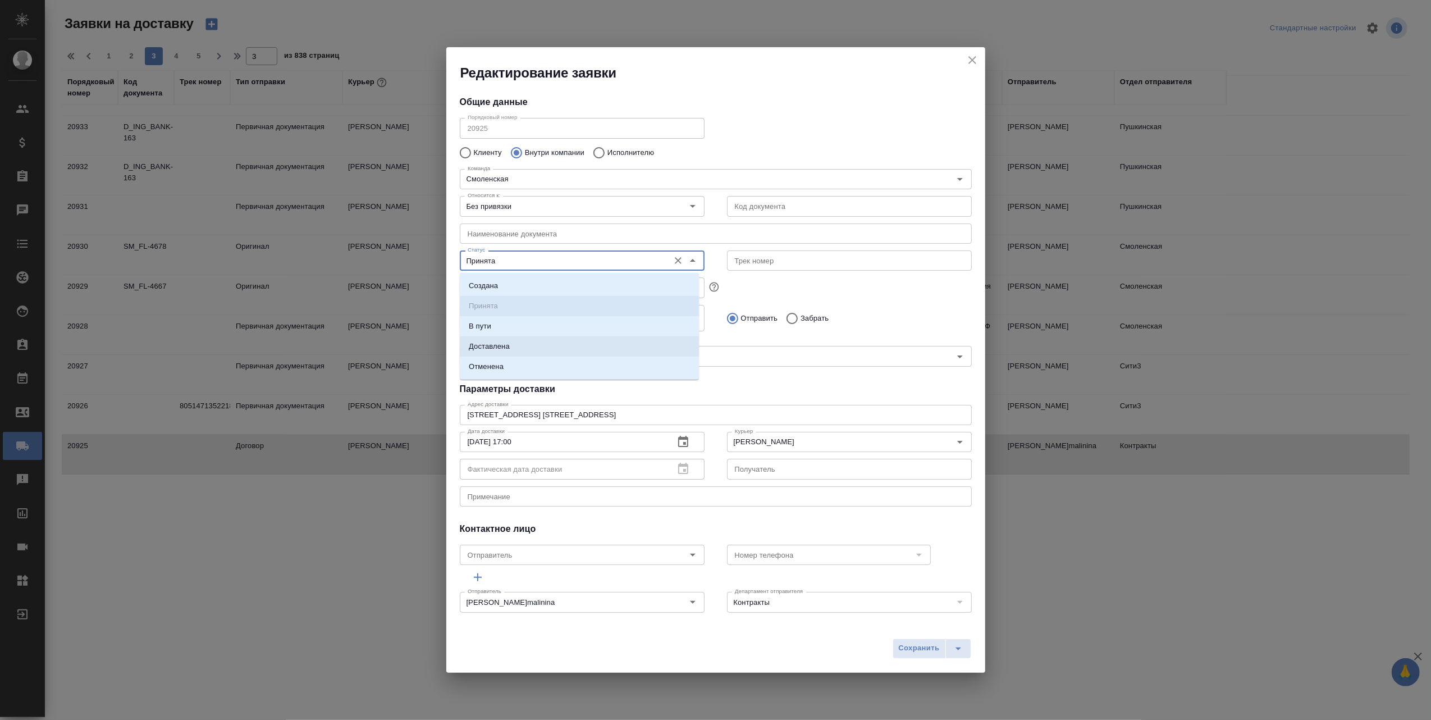
click at [544, 344] on li "Доставлена" at bounding box center [579, 346] width 239 height 20
type input "Доставлена"
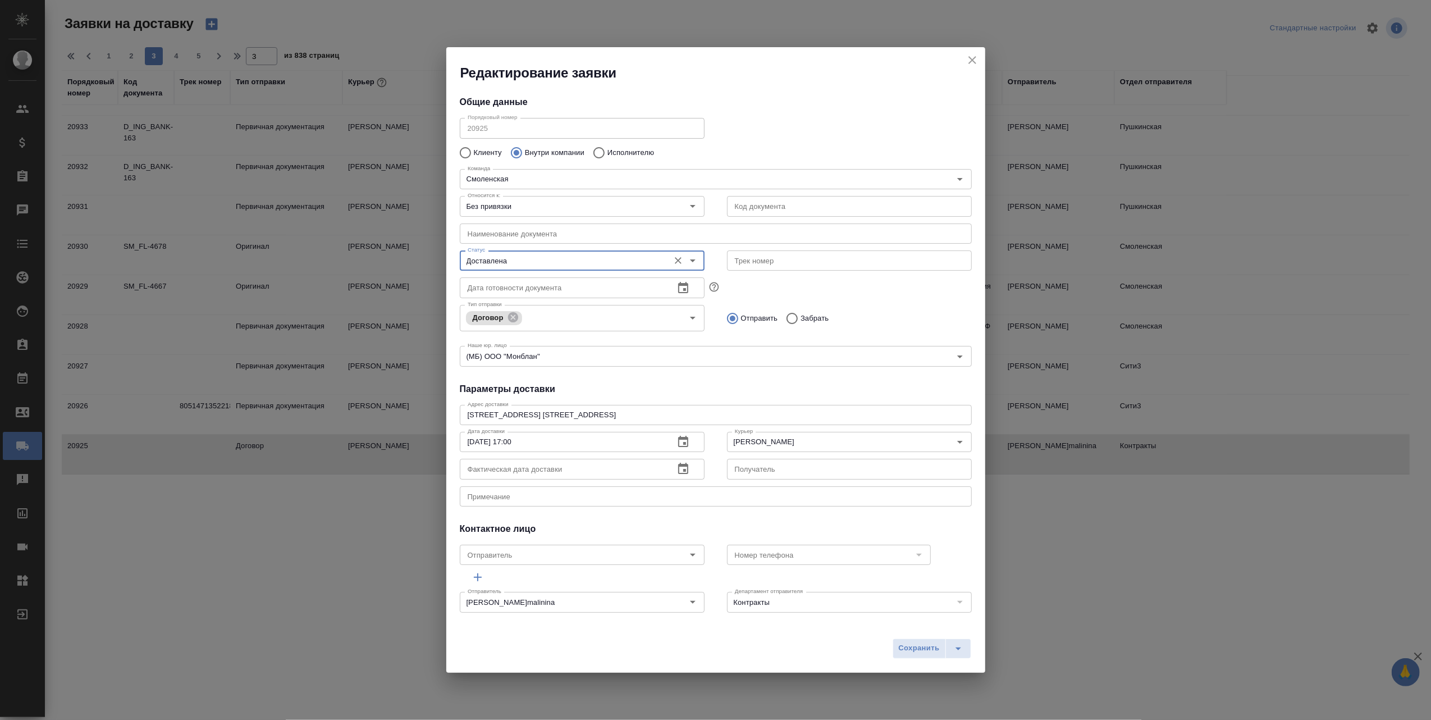
click at [679, 472] on icon "button" at bounding box center [683, 468] width 10 height 11
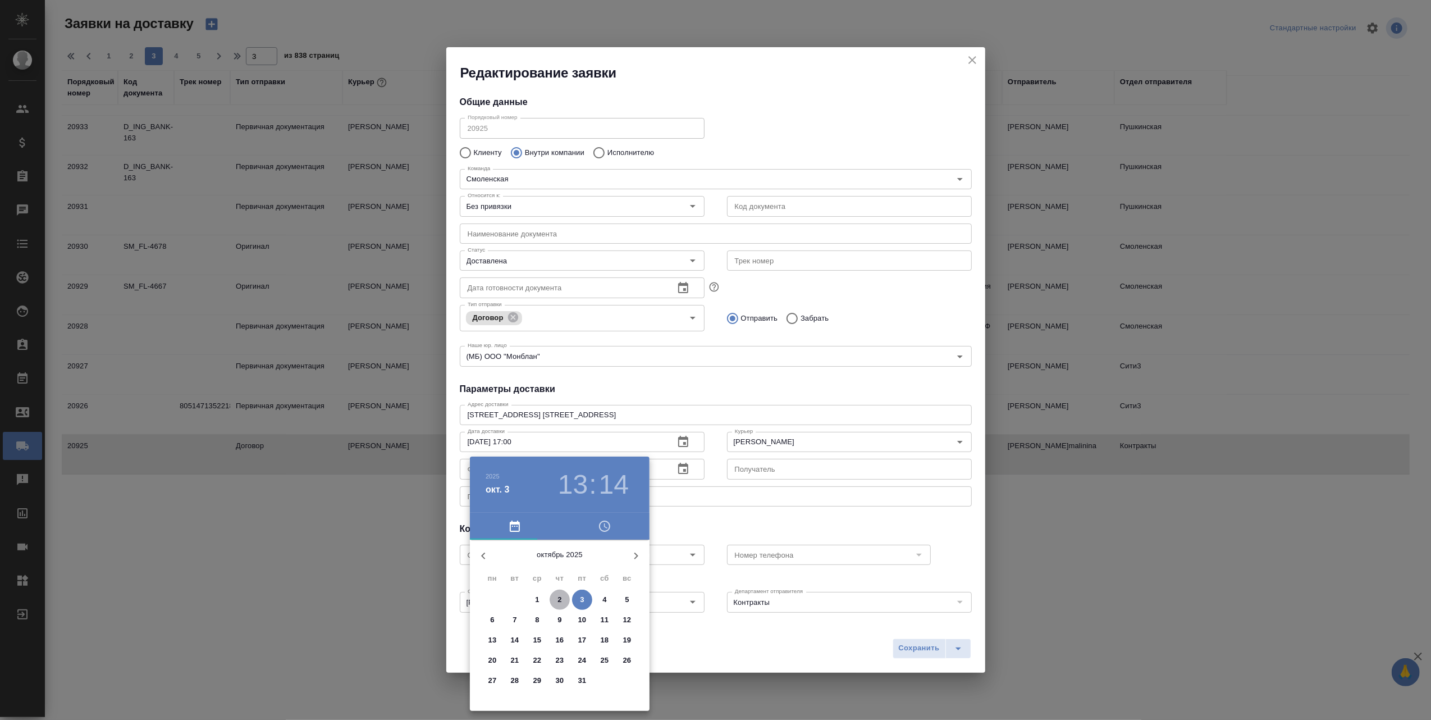
click at [559, 594] on p "2" at bounding box center [559, 599] width 4 height 11
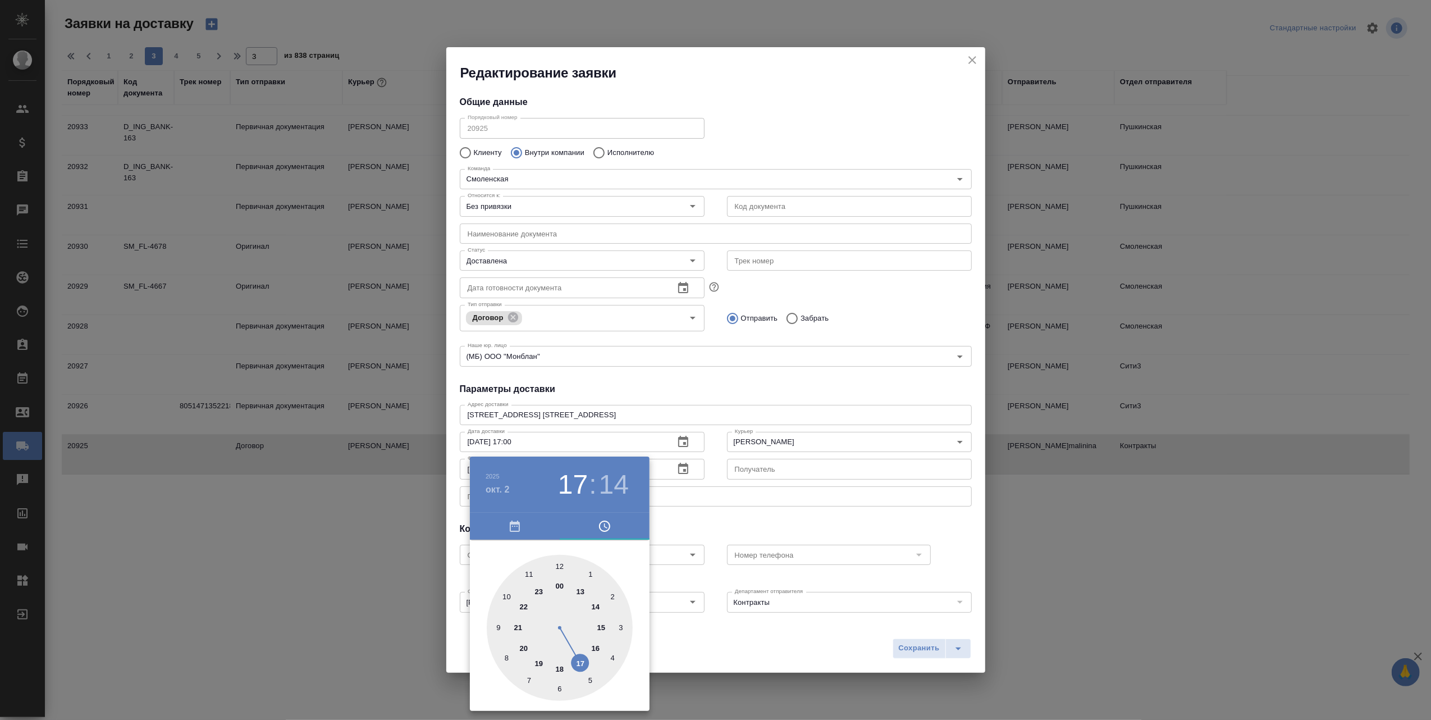
drag, startPoint x: 580, startPoint y: 591, endPoint x: 580, endPoint y: 659, distance: 68.5
click at [580, 659] on div at bounding box center [560, 628] width 146 height 146
type input "[DATE] 17:15"
drag, startPoint x: 618, startPoint y: 619, endPoint x: 621, endPoint y: 627, distance: 8.6
click at [621, 627] on div at bounding box center [560, 628] width 146 height 146
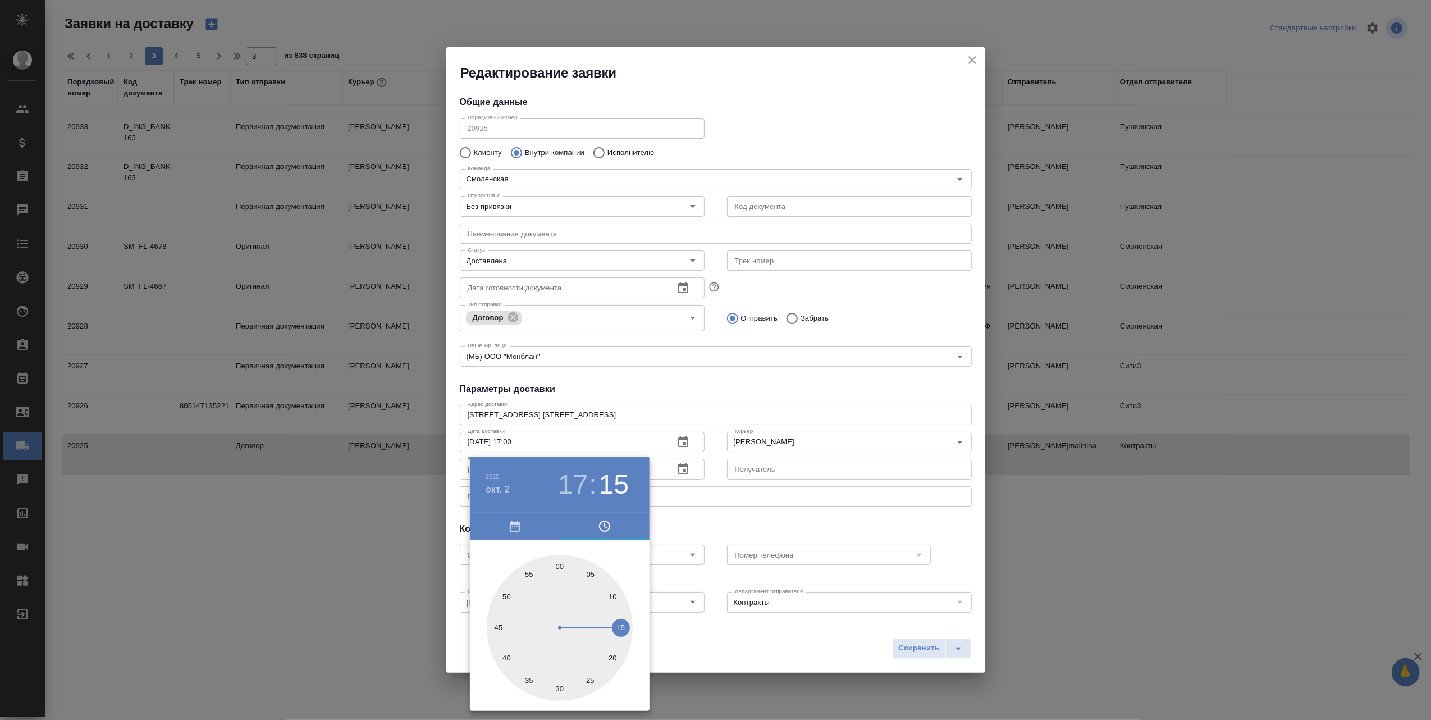
click at [764, 646] on div at bounding box center [715, 360] width 1431 height 720
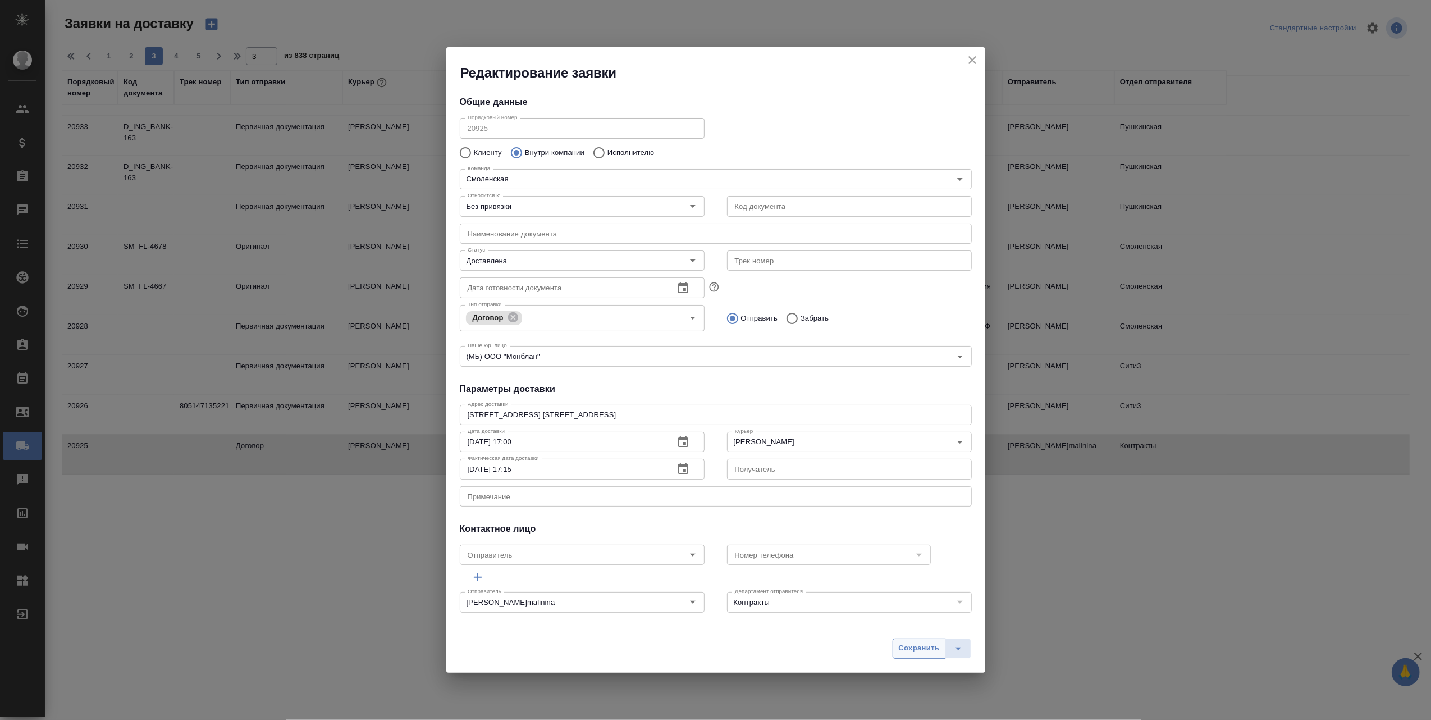
click at [913, 650] on span "Сохранить" at bounding box center [919, 648] width 41 height 13
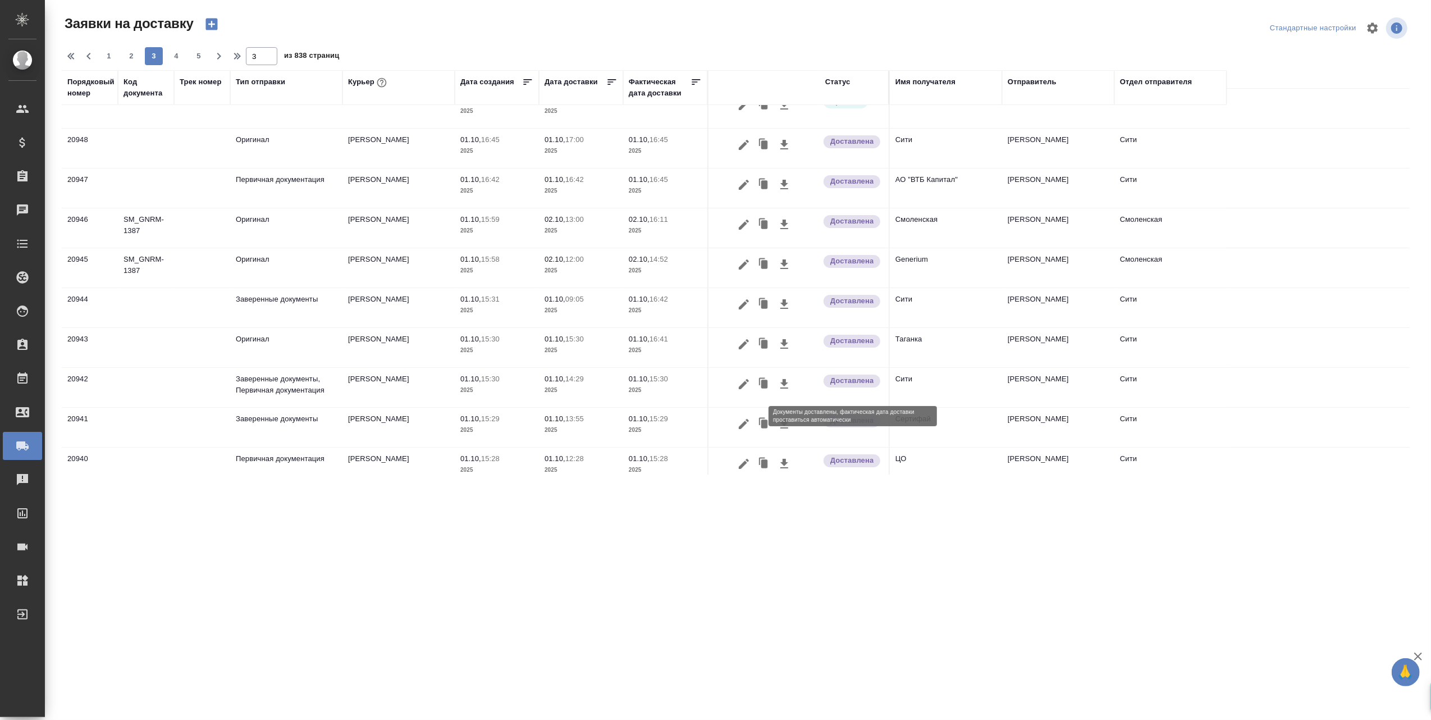
scroll to position [0, 0]
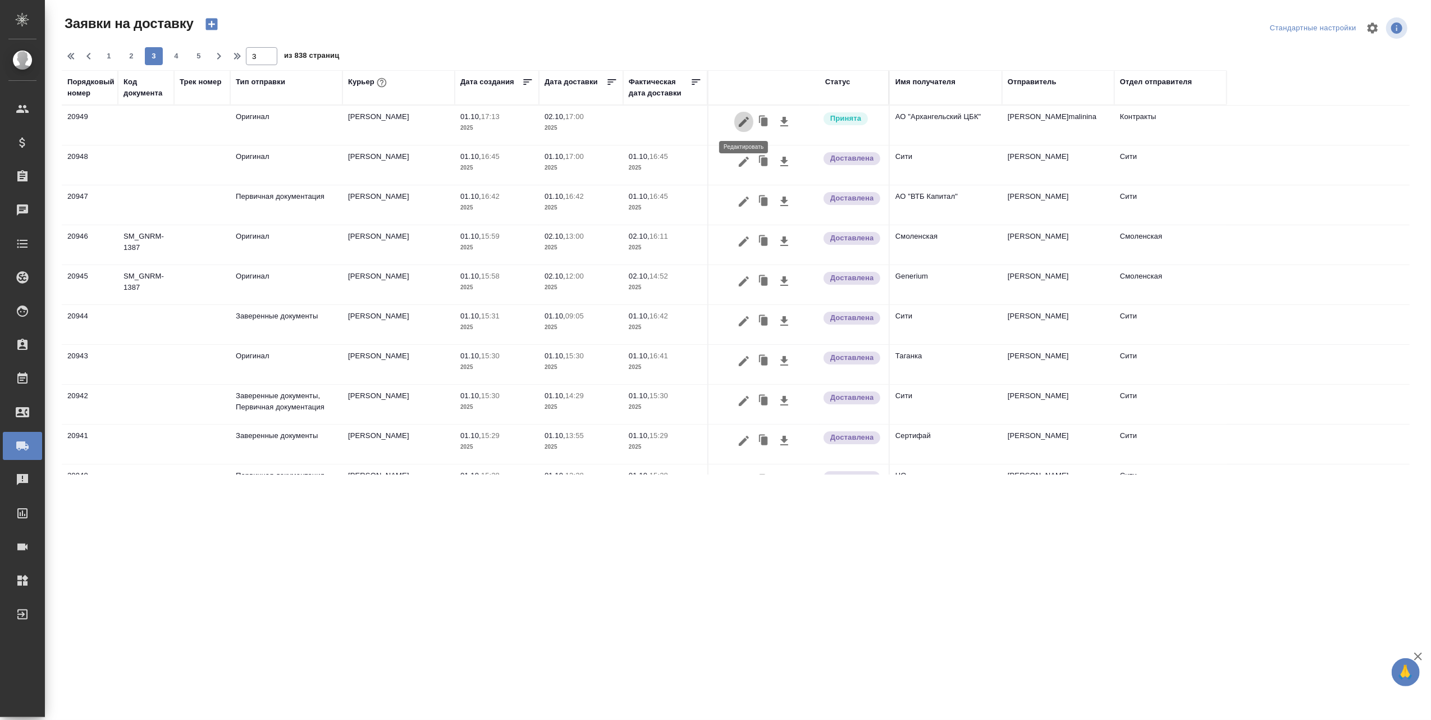
click at [742, 122] on icon "button" at bounding box center [744, 122] width 10 height 10
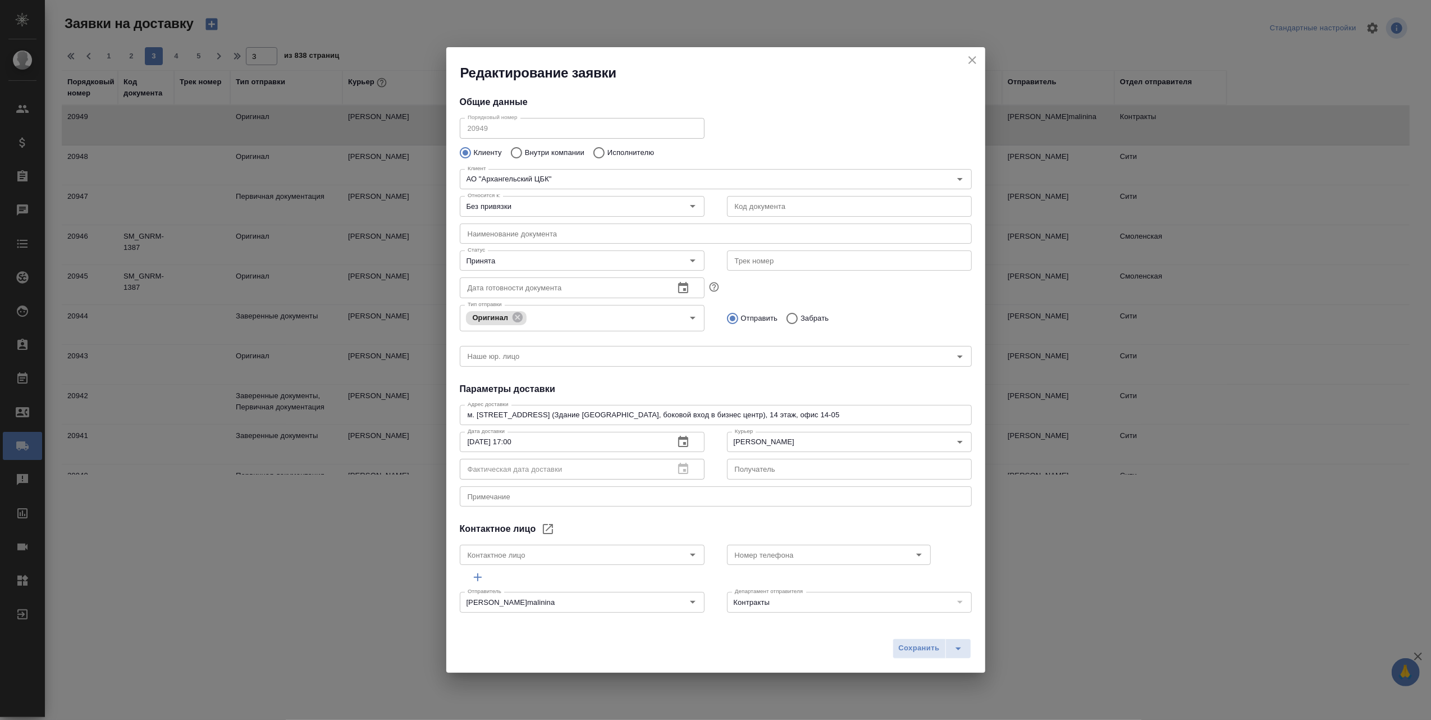
type input "[PERSON_NAME]"
type input "[PHONE_NUMBER]"
click at [686, 257] on icon "Open" at bounding box center [692, 260] width 13 height 13
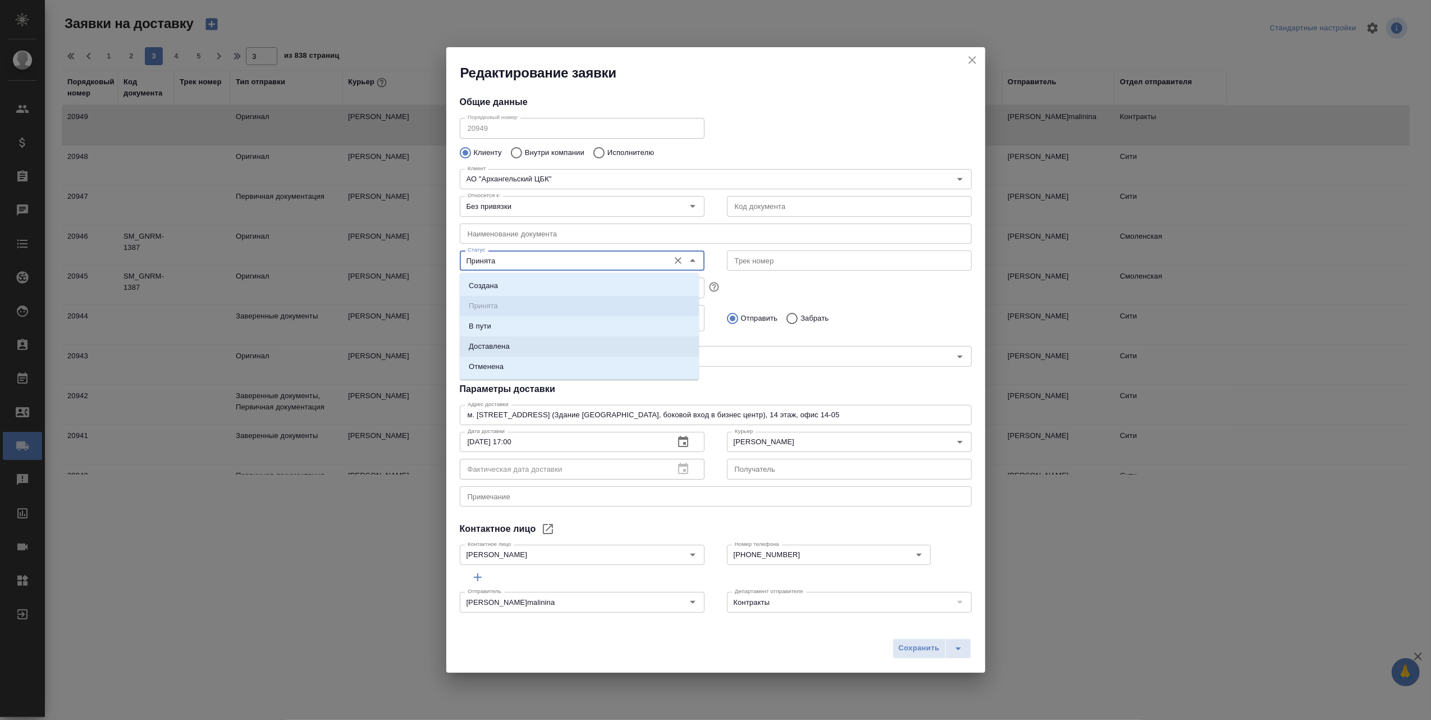
click at [515, 346] on li "Доставлена" at bounding box center [579, 346] width 239 height 20
type input "Доставлена"
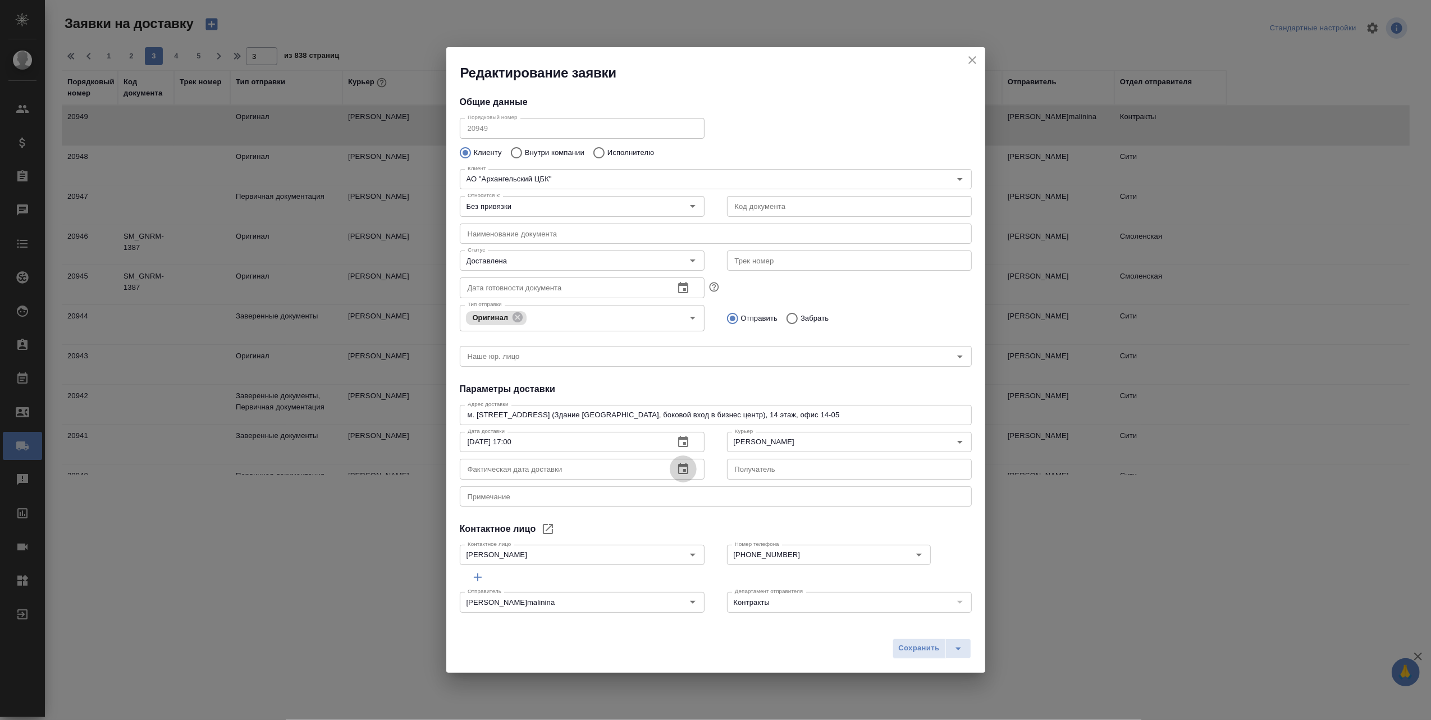
click at [676, 470] on icon "button" at bounding box center [682, 468] width 13 height 13
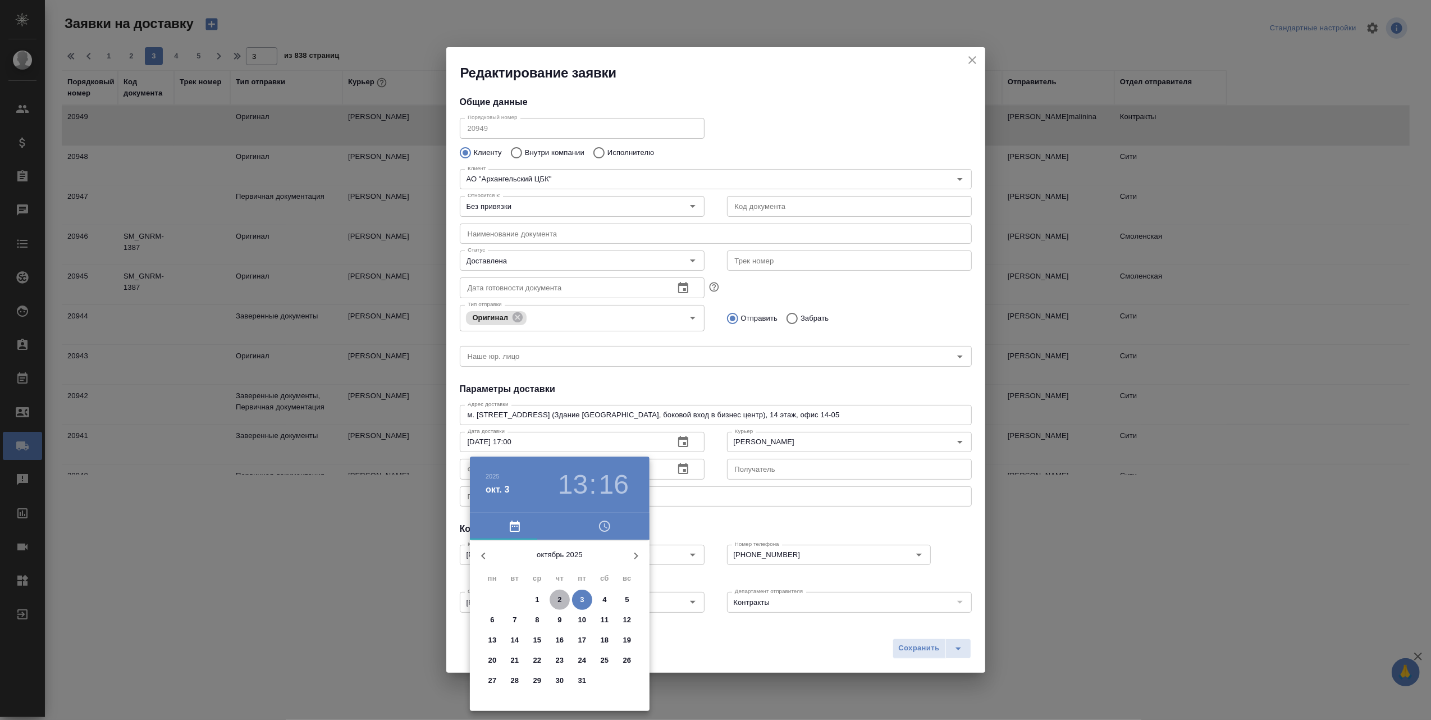
click at [554, 594] on span "2" at bounding box center [560, 599] width 20 height 11
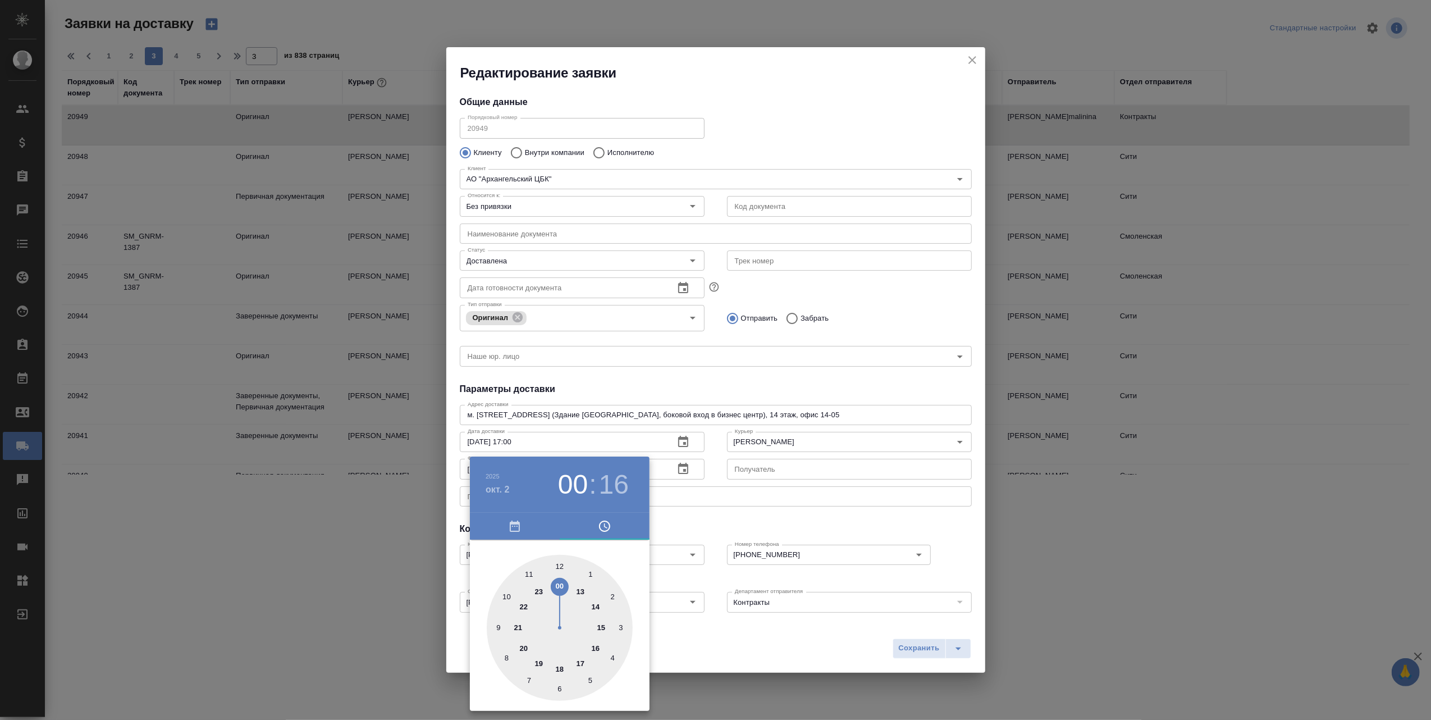
type input "[DATE] 12:16"
drag, startPoint x: 582, startPoint y: 593, endPoint x: 560, endPoint y: 568, distance: 33.0
click at [560, 568] on div at bounding box center [560, 628] width 146 height 146
click at [706, 641] on div at bounding box center [715, 360] width 1431 height 720
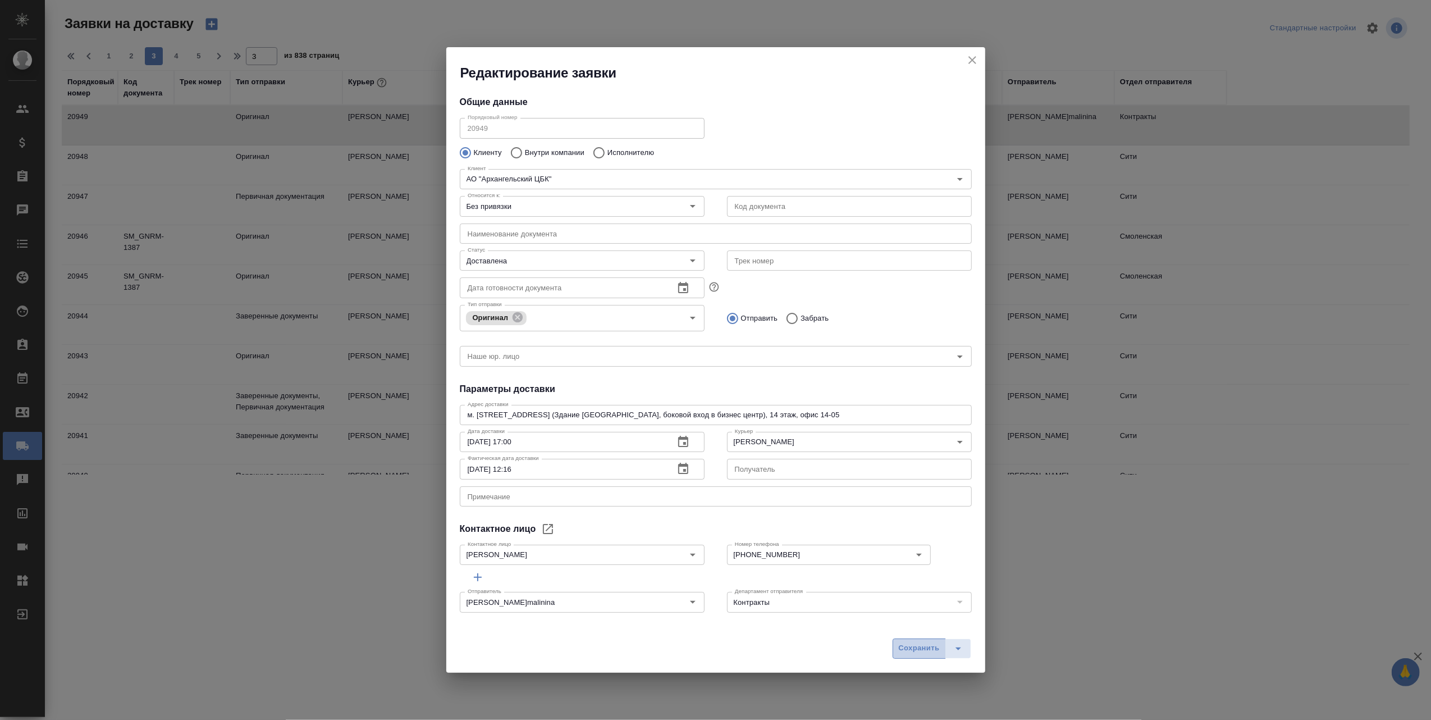
click at [910, 652] on span "Сохранить" at bounding box center [919, 648] width 41 height 13
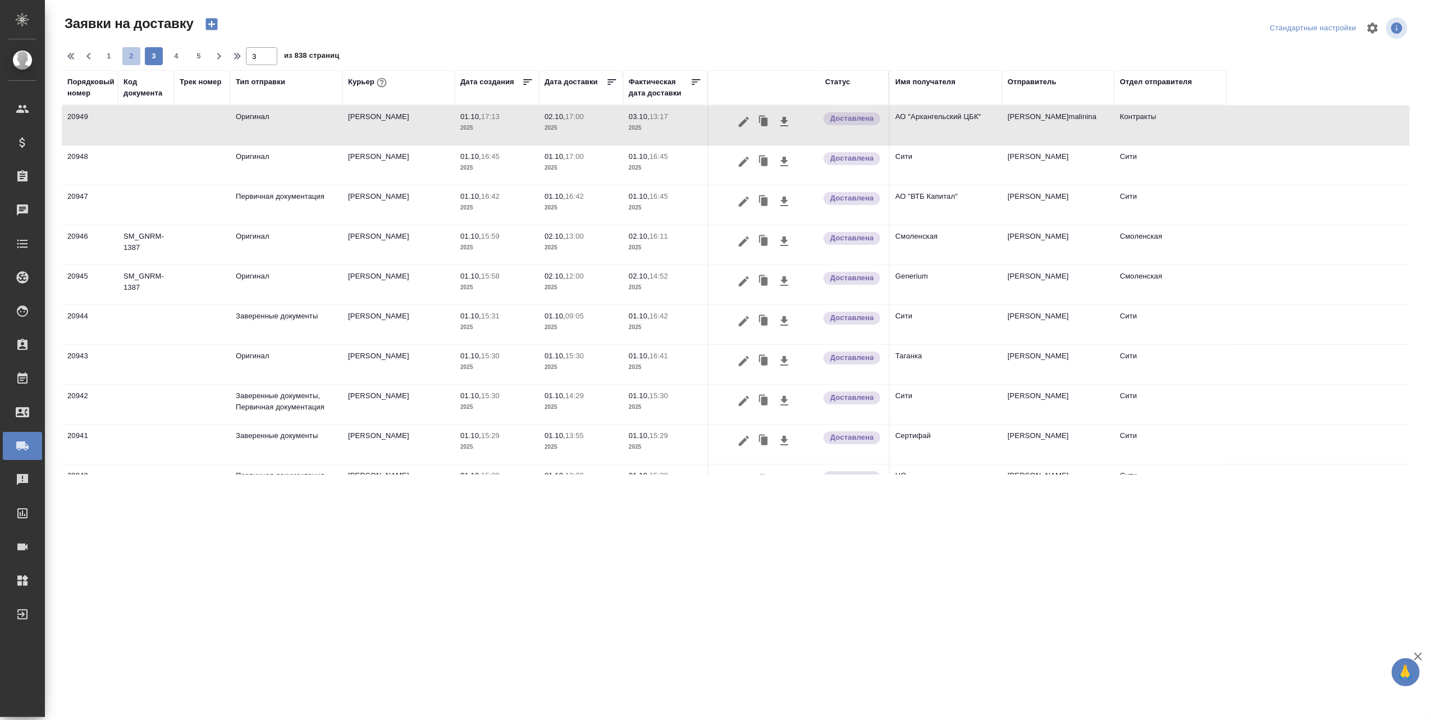
click at [132, 57] on span "2" at bounding box center [131, 56] width 18 height 11
type input "2"
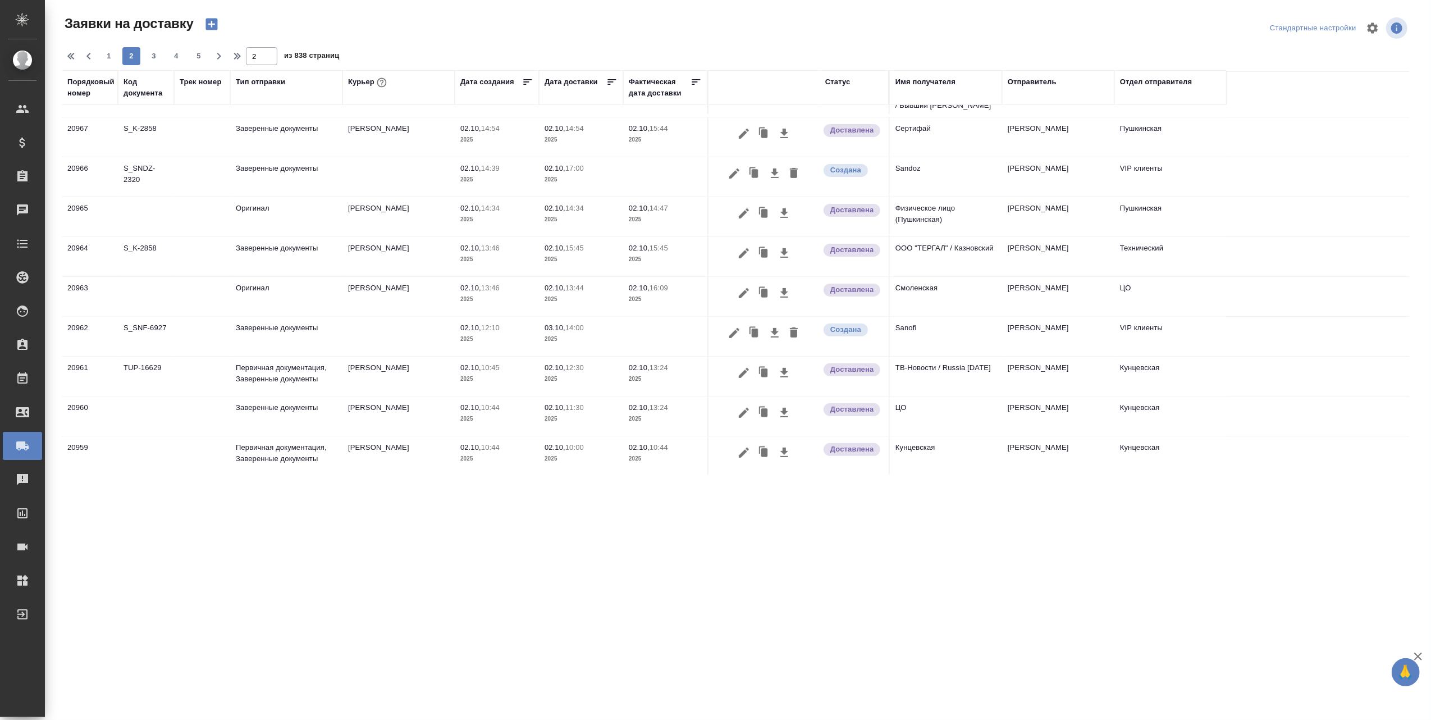
scroll to position [378, 0]
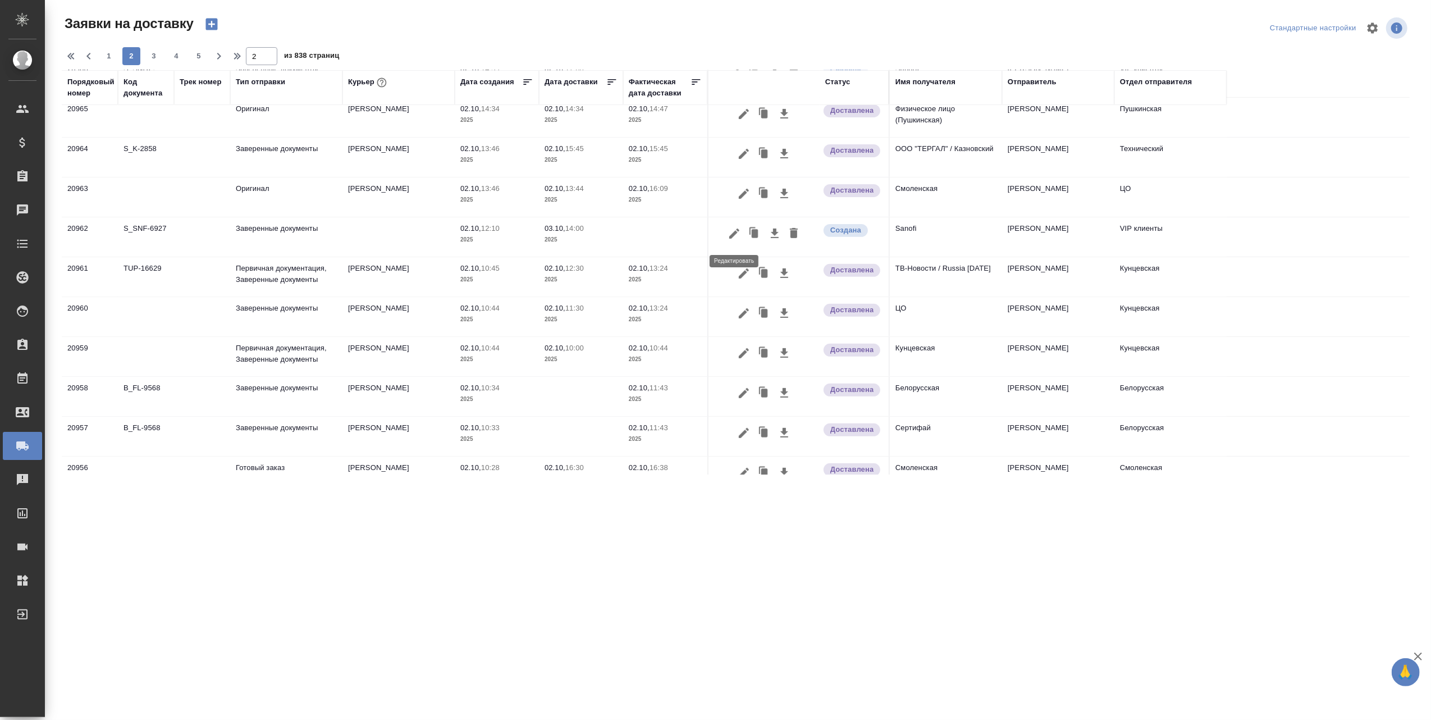
click at [734, 230] on icon "button" at bounding box center [734, 233] width 13 height 13
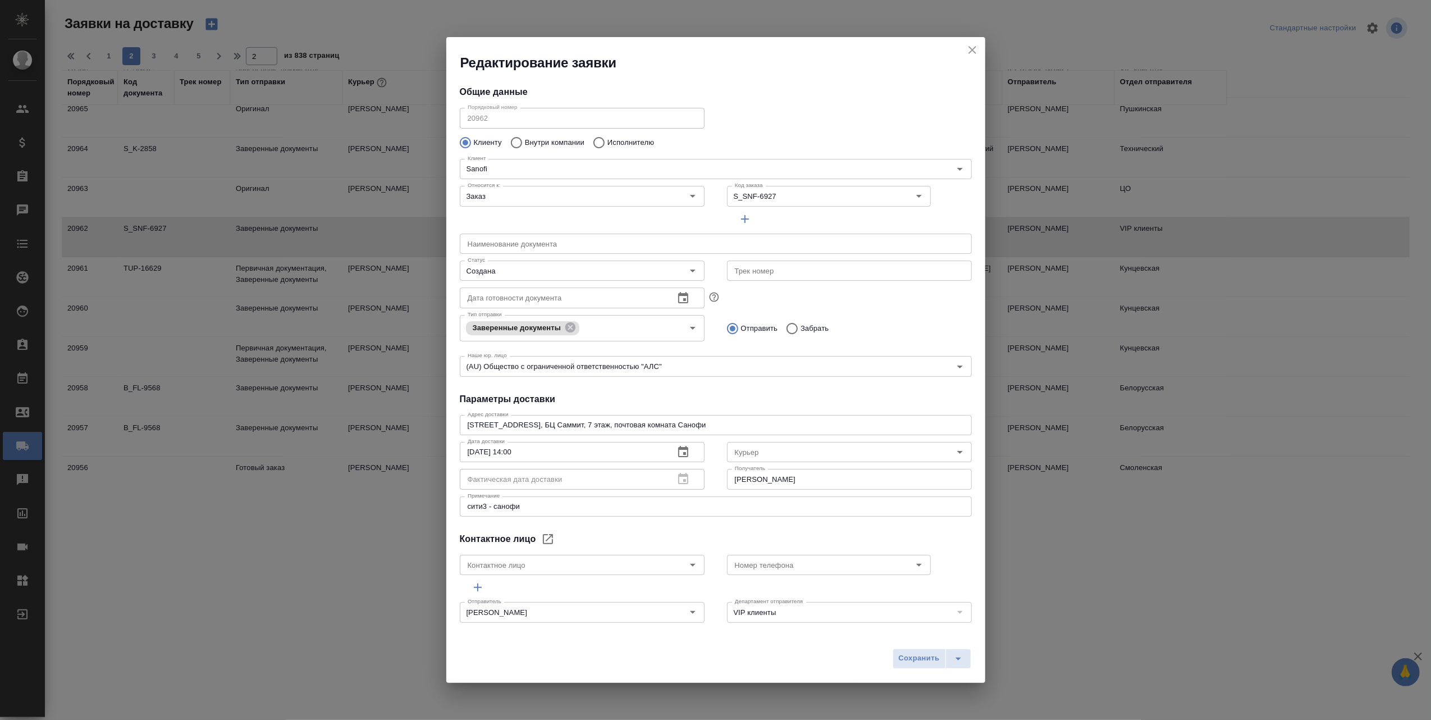
type input "[PERSON_NAME]"
click at [1069, 621] on div "Редактирование заявки Общие данные Порядковый номер 20962 Порядковый номер Клие…" at bounding box center [715, 360] width 1431 height 720
click at [971, 48] on icon "close" at bounding box center [972, 49] width 13 height 13
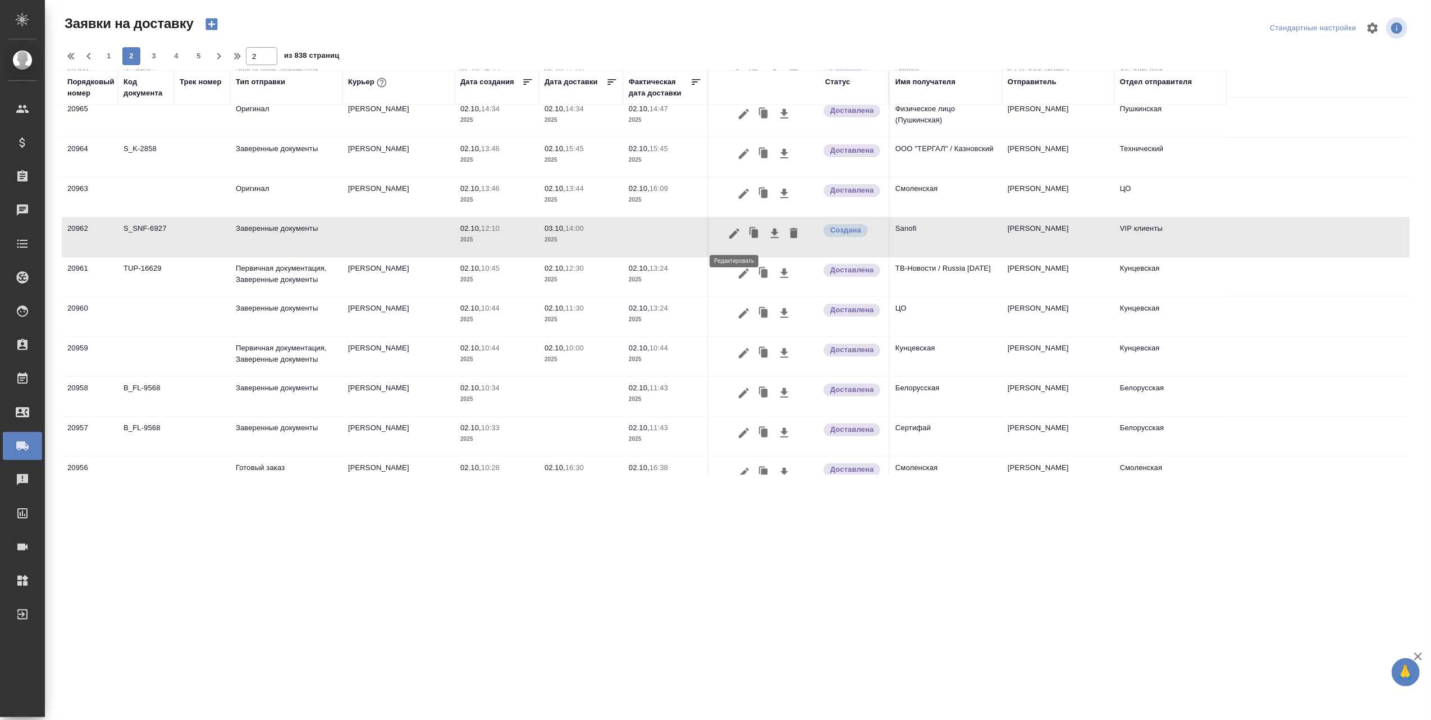
click at [730, 231] on icon "button" at bounding box center [734, 233] width 13 height 13
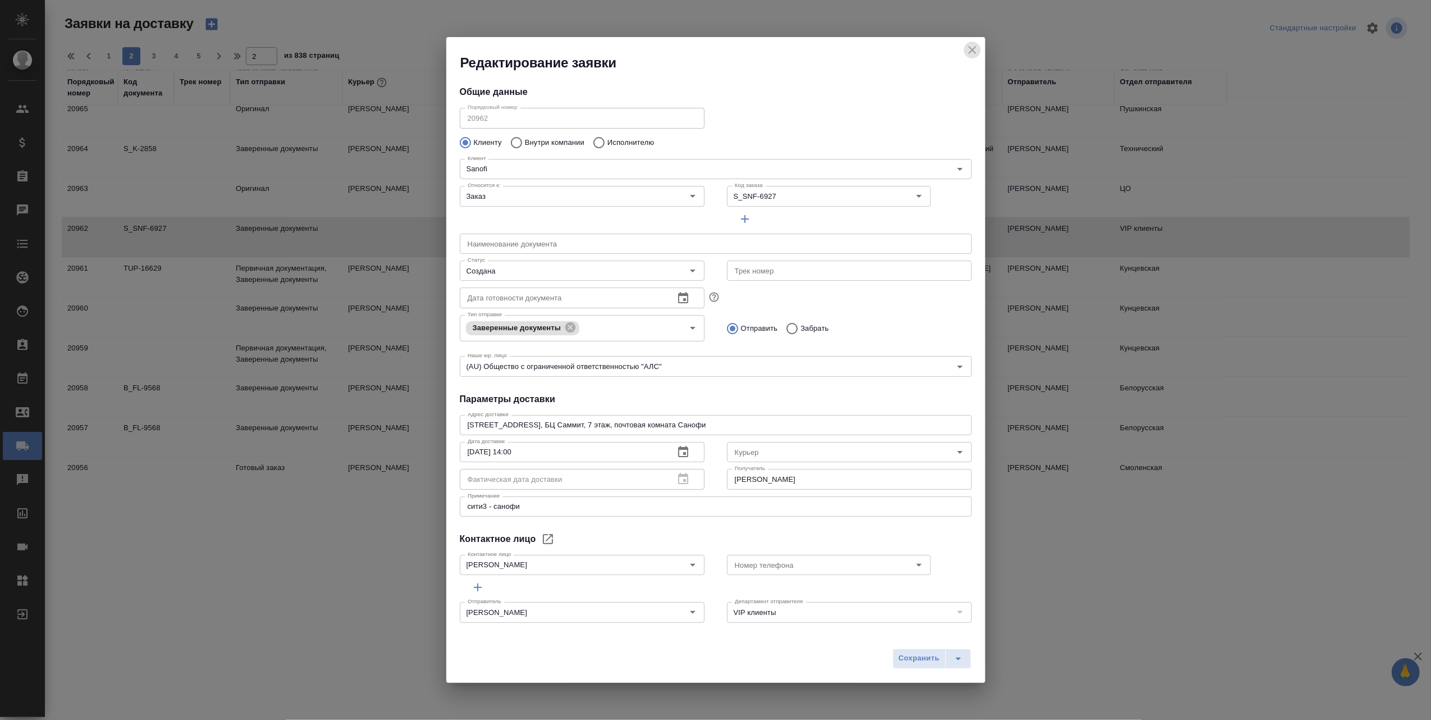
click at [972, 50] on icon "close" at bounding box center [972, 50] width 8 height 8
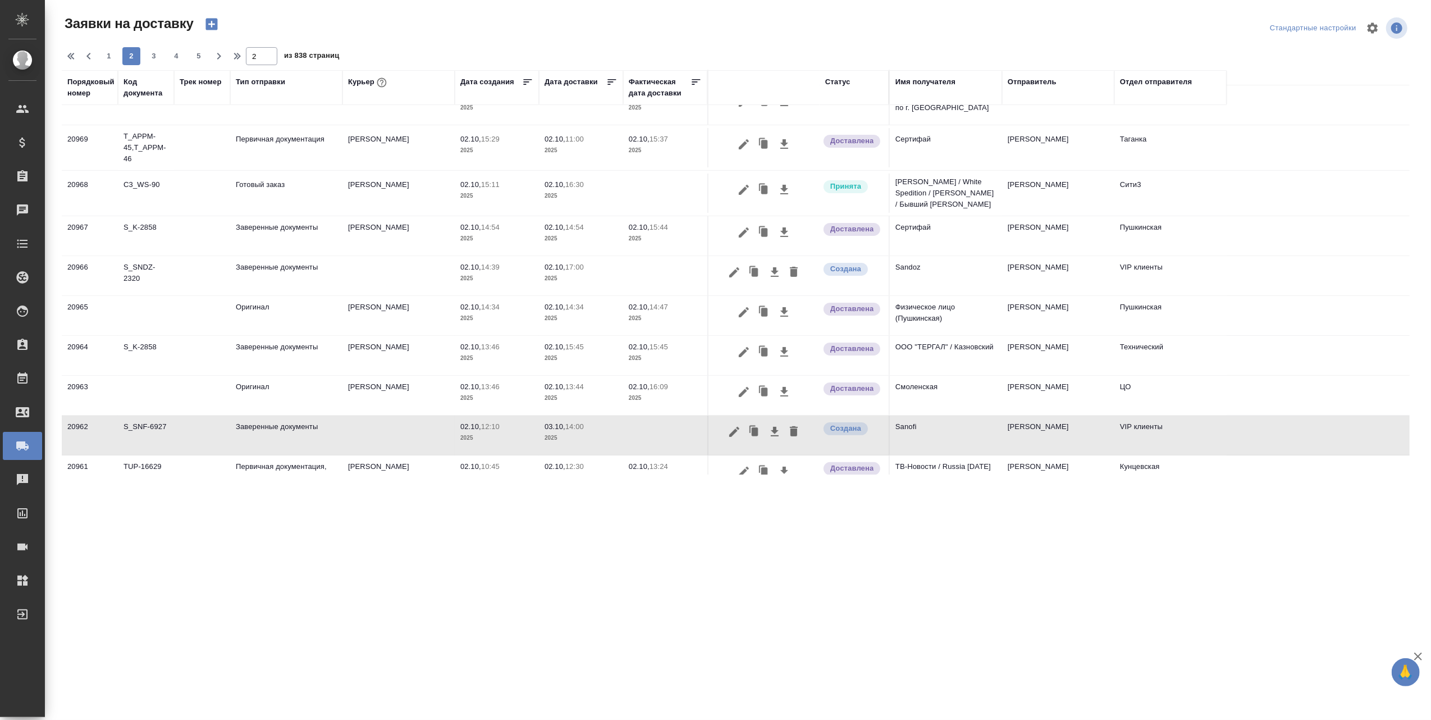
scroll to position [153, 0]
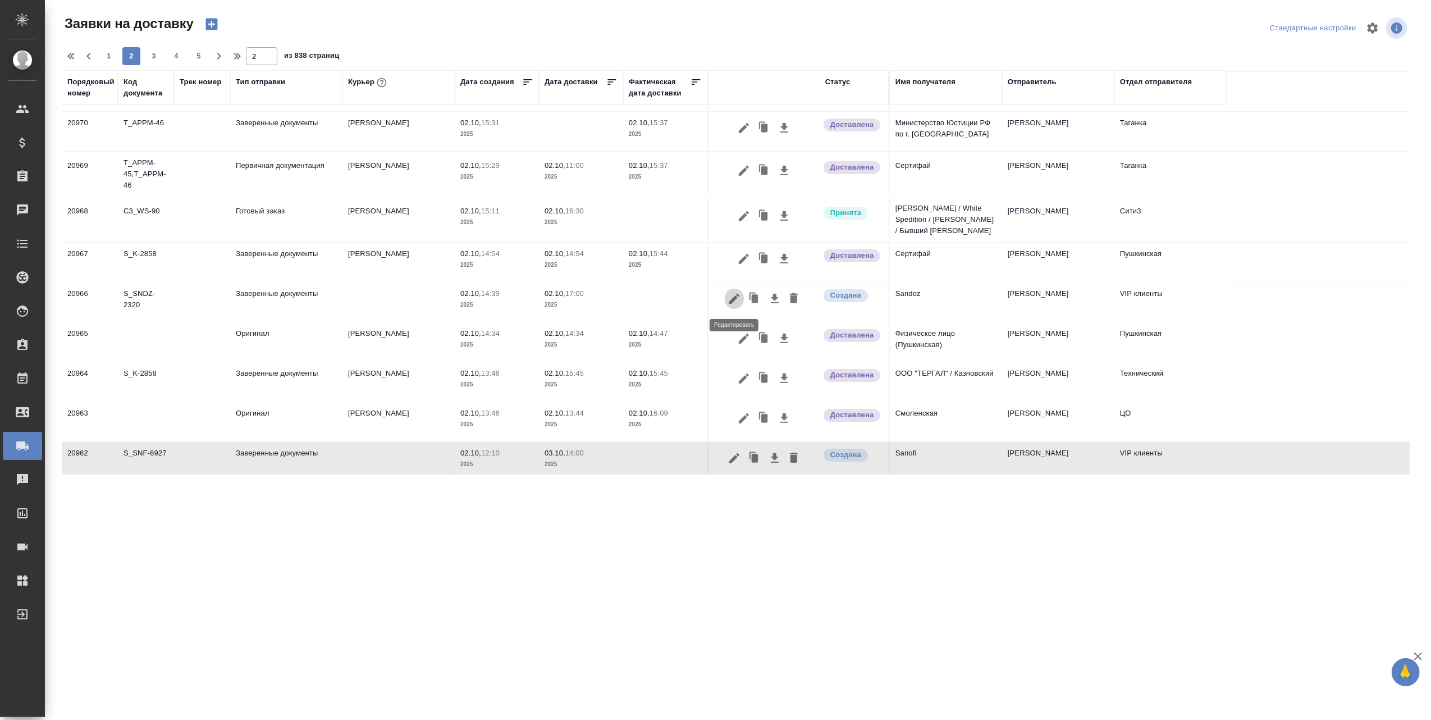
click at [737, 300] on icon "button" at bounding box center [734, 299] width 10 height 10
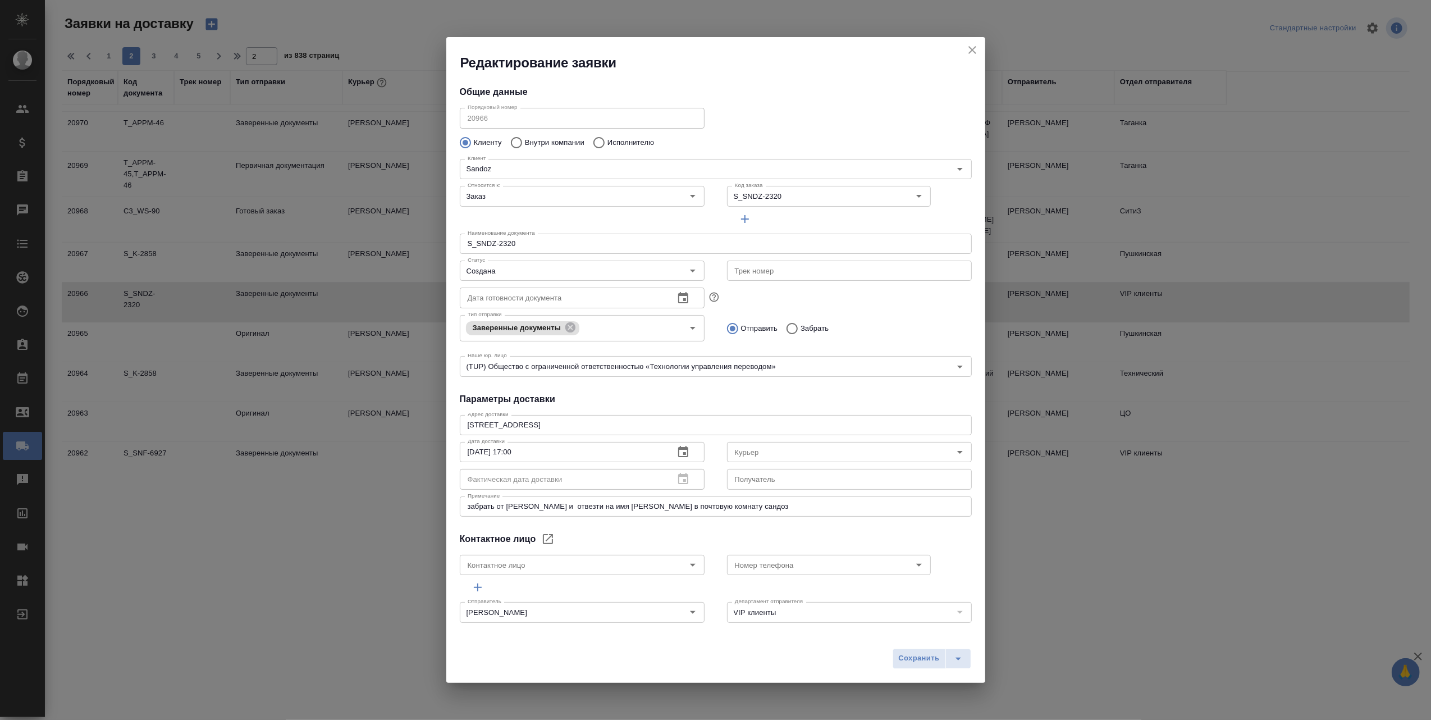
type input "[PERSON_NAME]"
type input "[PHONE_NUMBER]"
click at [690, 268] on icon "Open" at bounding box center [692, 270] width 13 height 13
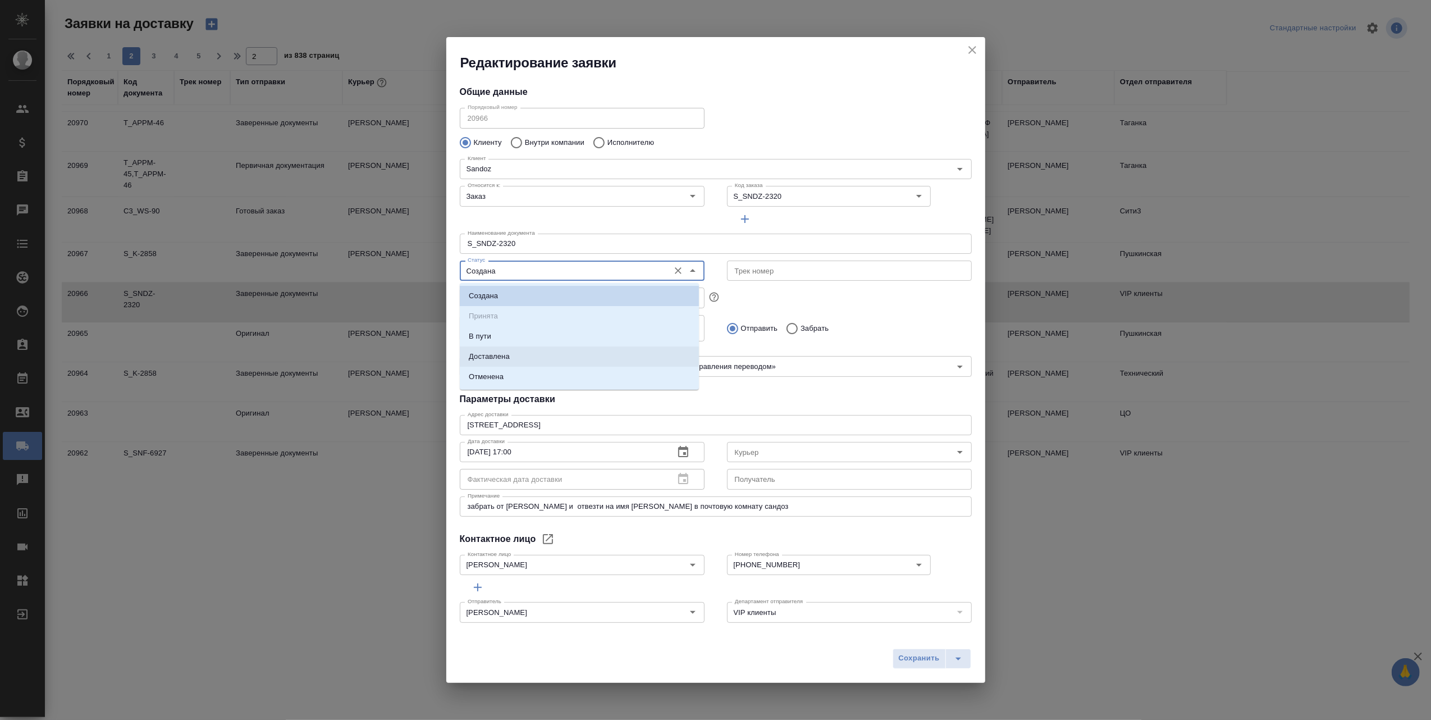
click at [582, 353] on li "Доставлена" at bounding box center [579, 356] width 239 height 20
type input "Доставлена"
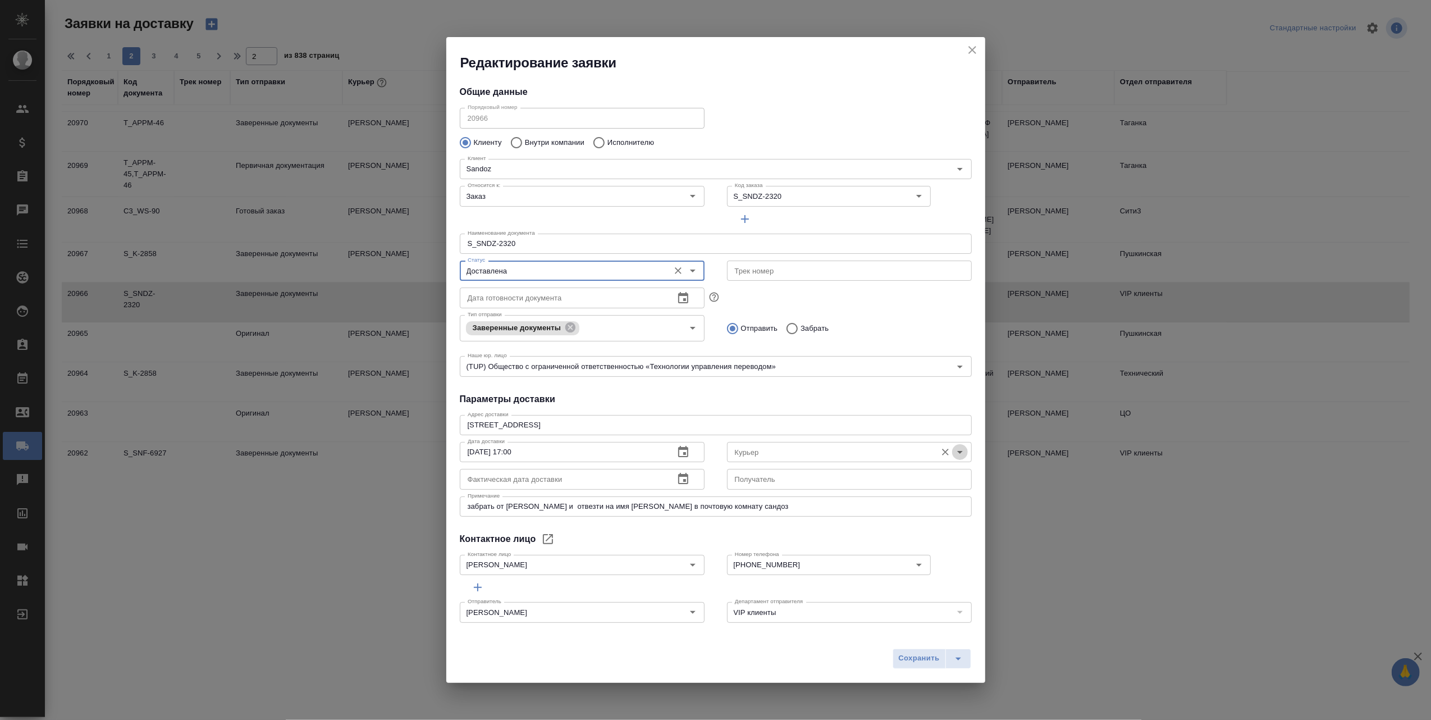
click at [953, 449] on icon "Open" at bounding box center [959, 451] width 13 height 13
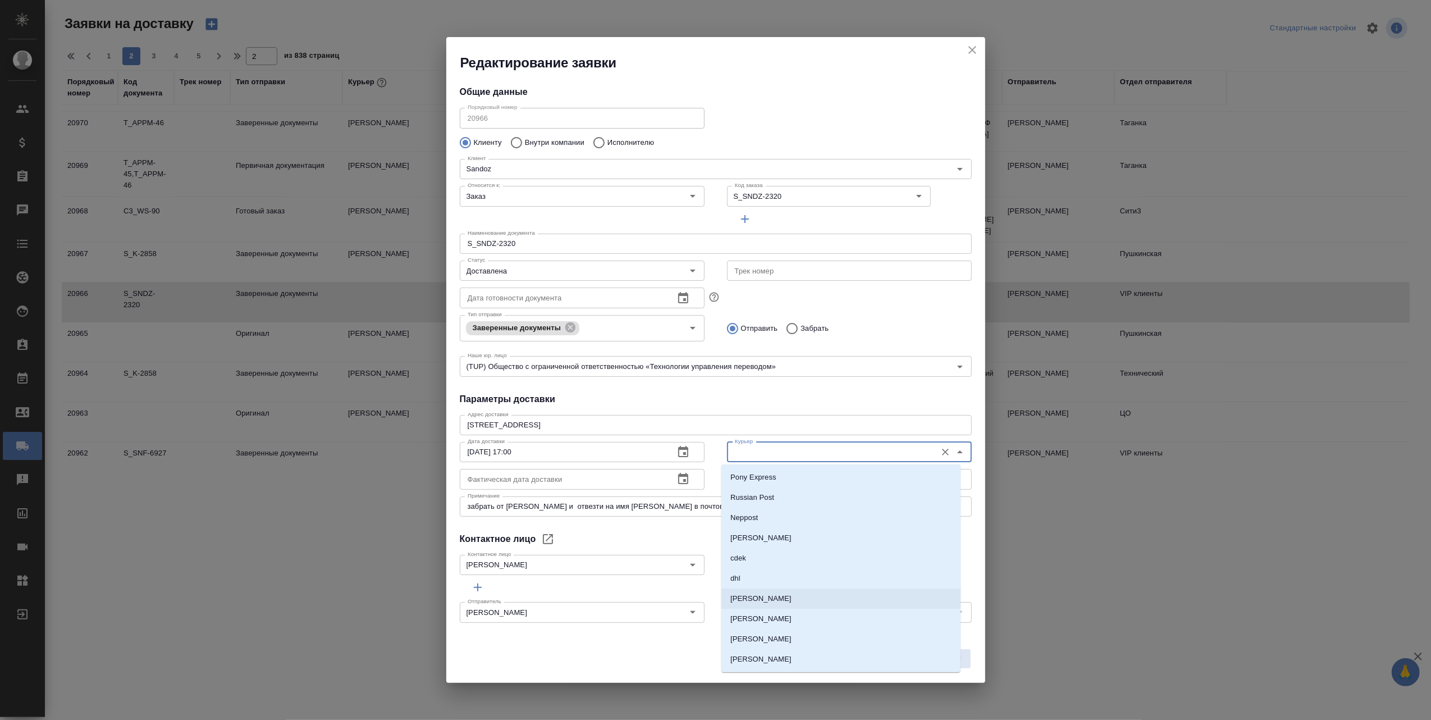
click at [775, 598] on p "[PERSON_NAME]" at bounding box center [760, 598] width 61 height 11
type input "[PERSON_NAME]"
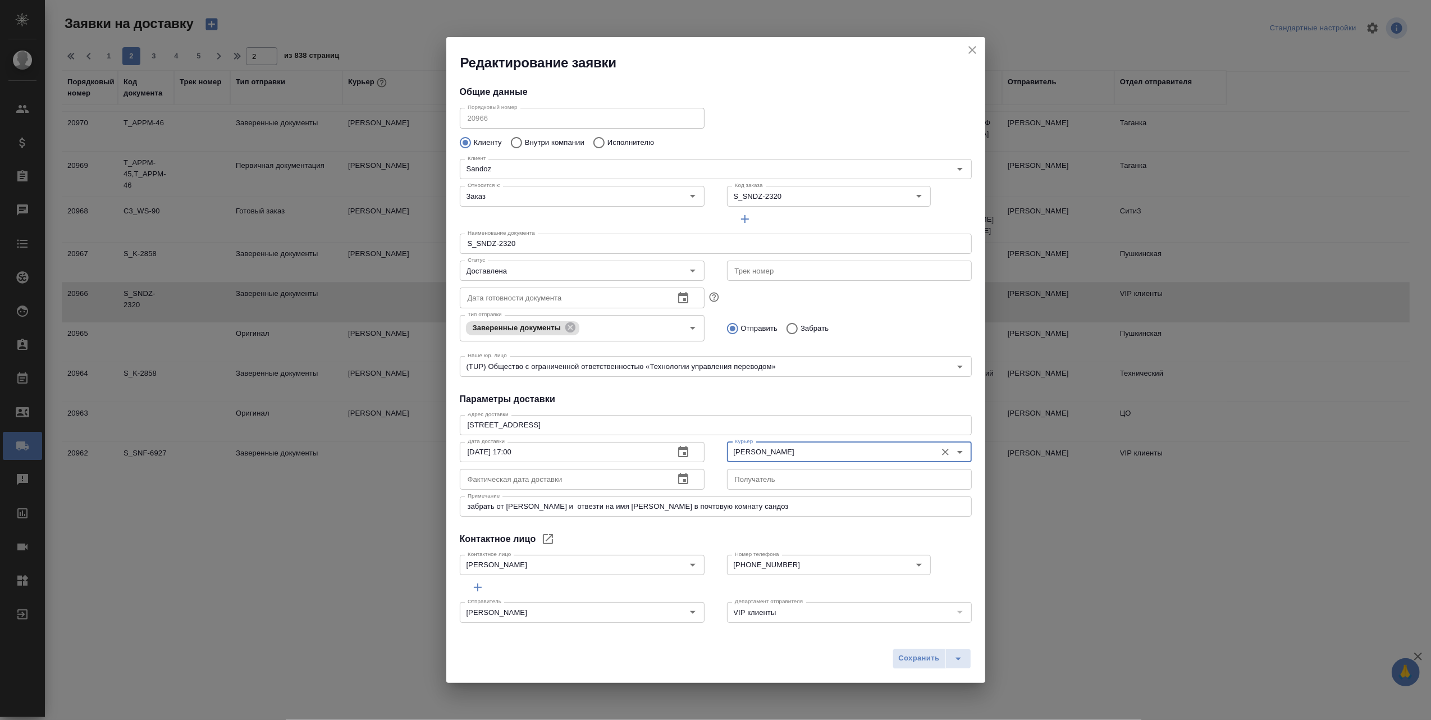
click at [676, 479] on icon "button" at bounding box center [682, 478] width 13 height 13
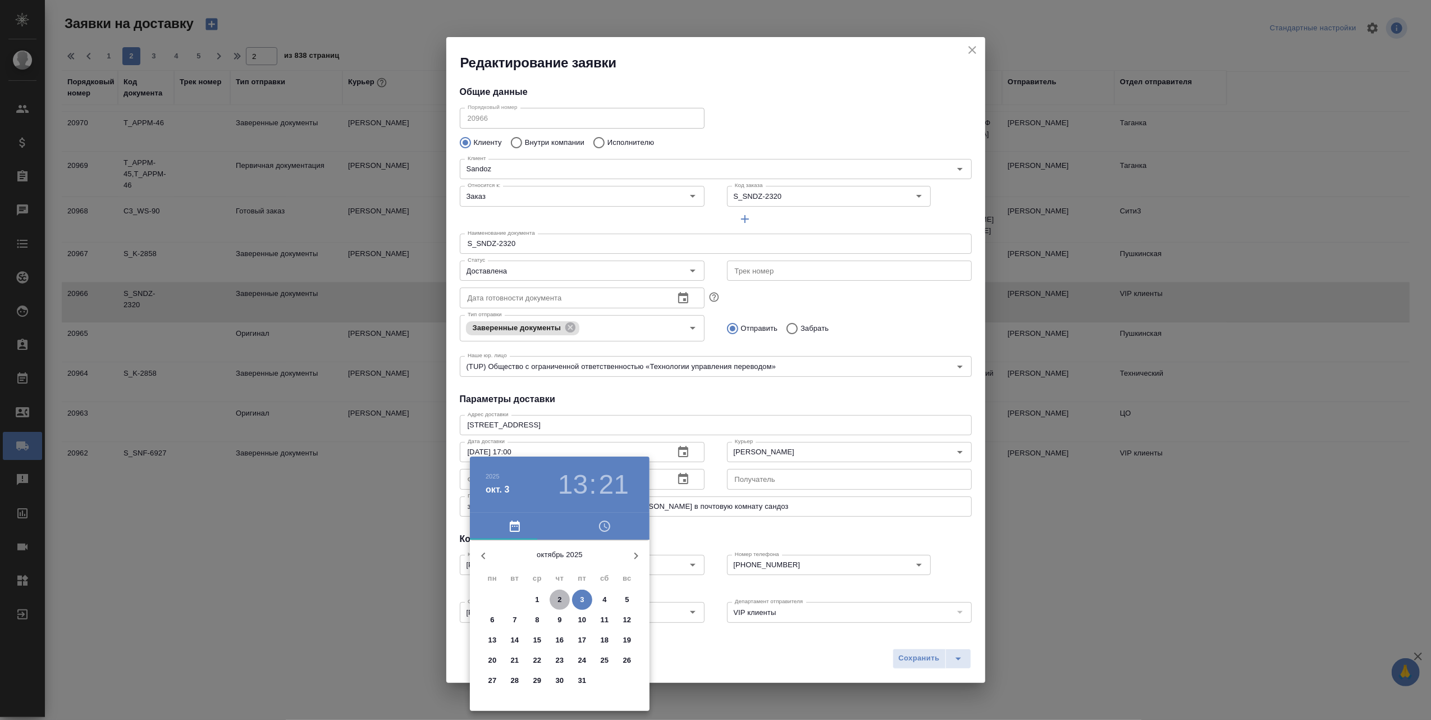
click at [561, 597] on p "2" at bounding box center [559, 599] width 4 height 11
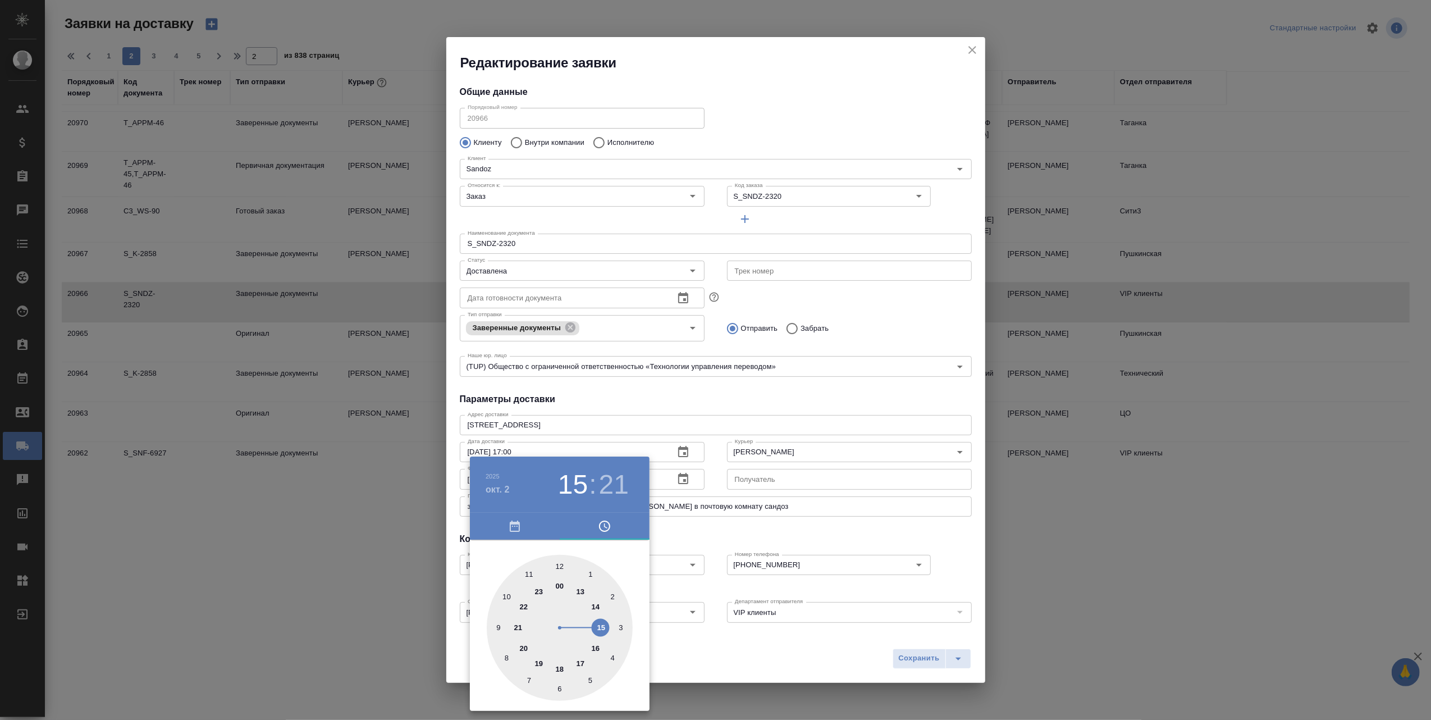
type input "[DATE] 16:21"
drag, startPoint x: 582, startPoint y: 587, endPoint x: 596, endPoint y: 643, distance: 57.2
click at [596, 643] on div at bounding box center [560, 628] width 146 height 146
click at [912, 656] on div at bounding box center [715, 360] width 1431 height 720
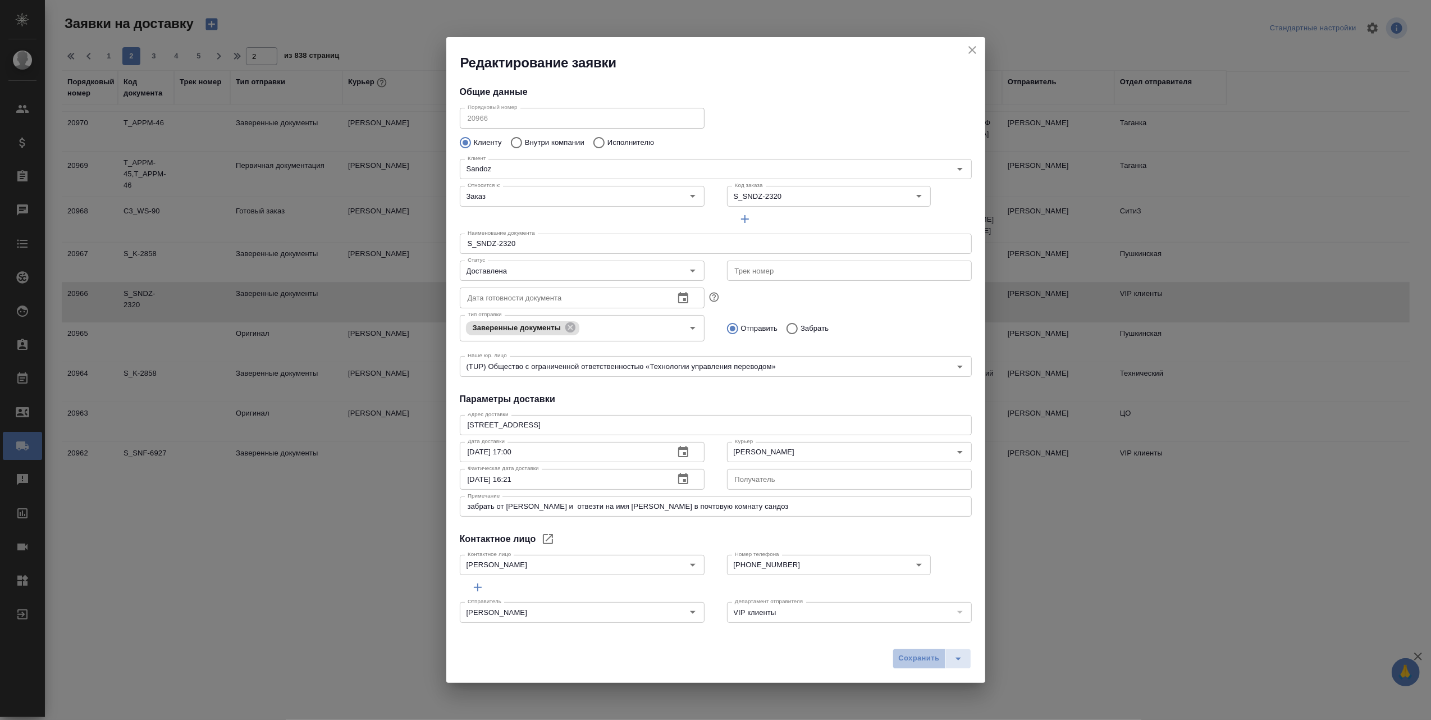
click at [912, 659] on span "Сохранить" at bounding box center [919, 658] width 41 height 13
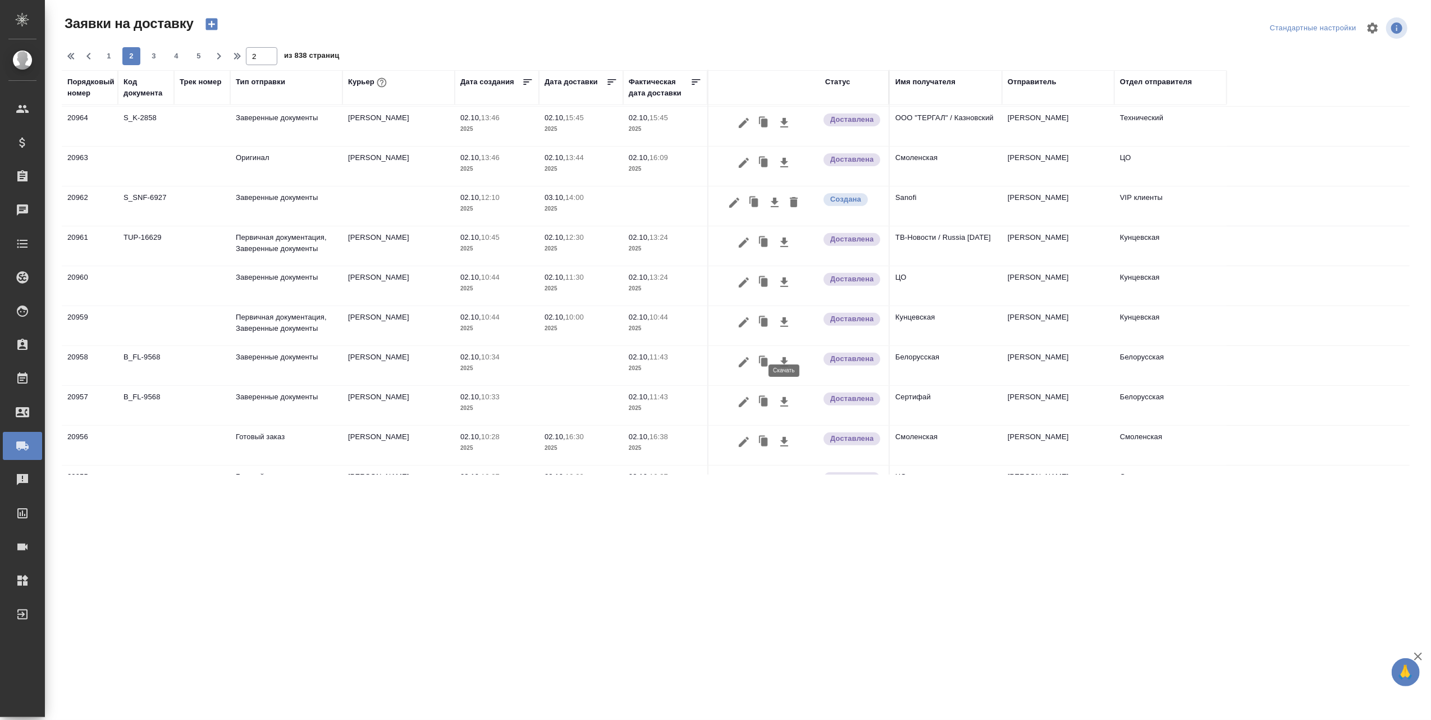
scroll to position [374, 0]
